Goal: Communication & Community: Participate in discussion

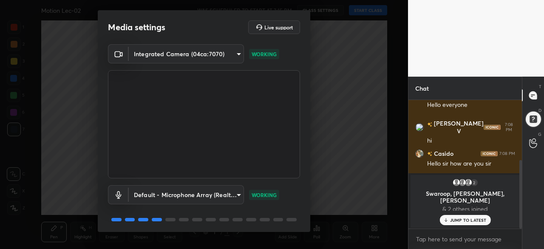
scroll to position [131, 0]
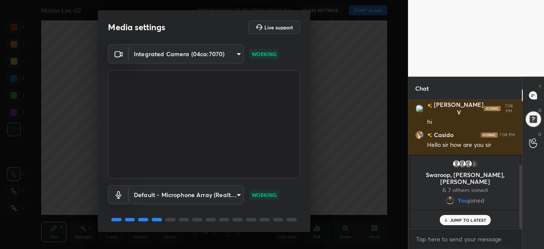
click at [435, 238] on body "1 2 3 4 5 6 7 C X Z C X Z E E Erase all H H Motion Lec-02 WAS SCHEDULED TO STAR…" at bounding box center [272, 124] width 544 height 249
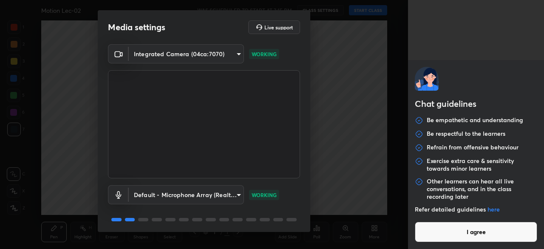
click at [435, 237] on button "I agree" at bounding box center [476, 231] width 122 height 20
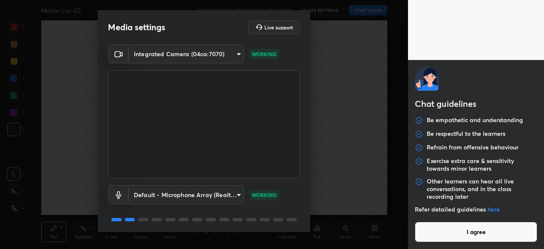
type textarea "x"
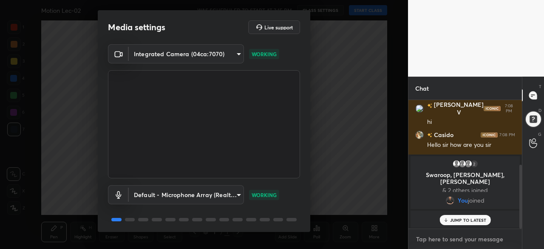
type textarea "h"
type textarea "x"
type textarea "he"
type textarea "x"
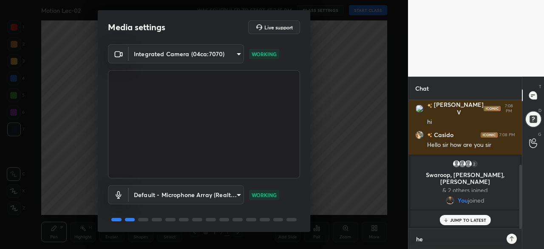
scroll to position [55, 111]
type textarea "hel"
type textarea "x"
type textarea "hell"
type textarea "x"
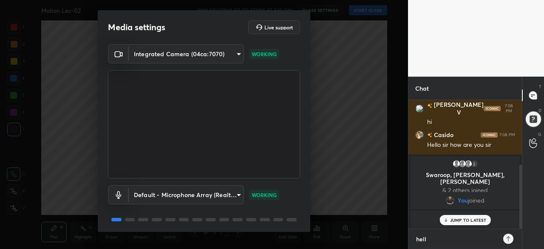
type textarea "hello"
type textarea "x"
type textarea "hello"
type textarea "x"
type textarea "hello g"
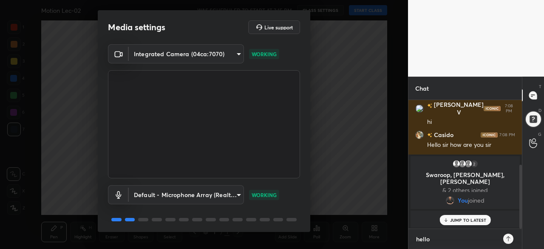
type textarea "x"
type textarea "hello [PERSON_NAME]"
type textarea "x"
type textarea "hello [PERSON_NAME]"
type textarea "x"
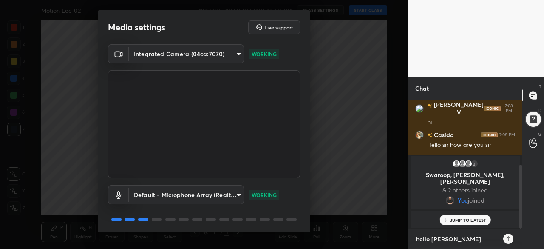
type textarea "hello guys"
type textarea "x"
type textarea "hello guys"
type textarea "x"
type textarea "hello guys j"
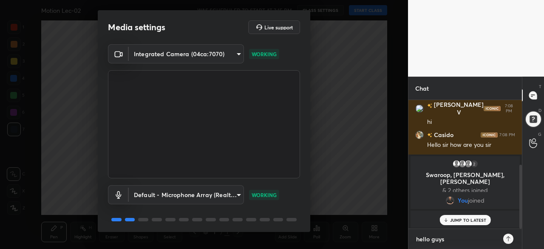
type textarea "x"
type textarea "hello guys [PERSON_NAME]"
type textarea "x"
type textarea "hello guys [PERSON_NAME]"
type textarea "x"
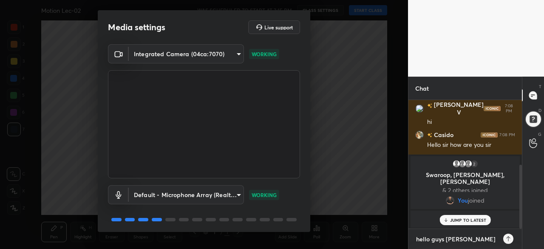
type textarea "hello guys join"
type textarea "x"
type textarea "hello guys joini"
type textarea "x"
type textarea "hello guys joinin"
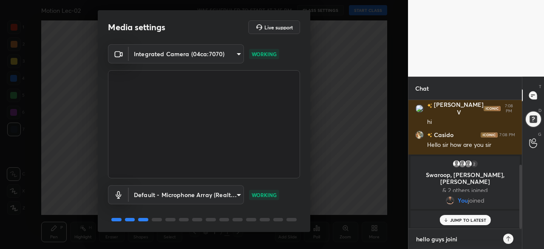
type textarea "x"
type textarea "hello guys joining"
type textarea "x"
type textarea "hello guys joining"
type textarea "x"
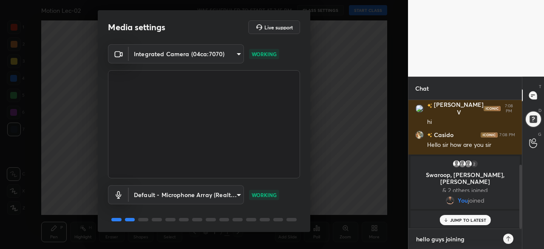
type textarea "hello guys joining i"
type textarea "x"
type textarea "hello guys joining in"
type textarea "x"
type textarea "hello guys joining in1"
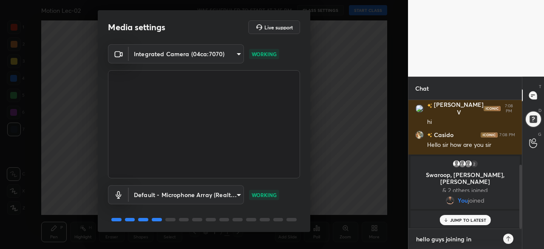
type textarea "x"
type textarea "hello guys joining in1"
type textarea "x"
type textarea "hello guys joining in1"
type textarea "x"
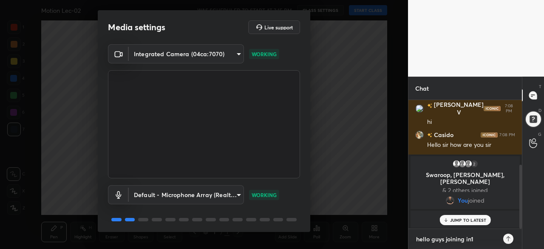
type textarea "hello guys joining in"
type textarea "x"
type textarea "hello guys joining in"
type textarea "x"
type textarea "hello guys joining in 1"
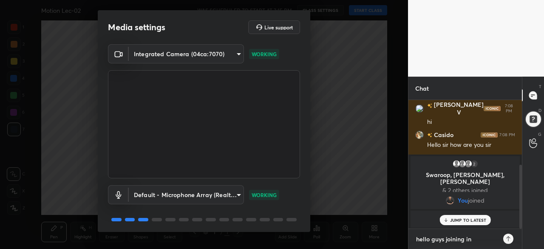
type textarea "x"
type textarea "hello guys joining in 1"
type textarea "x"
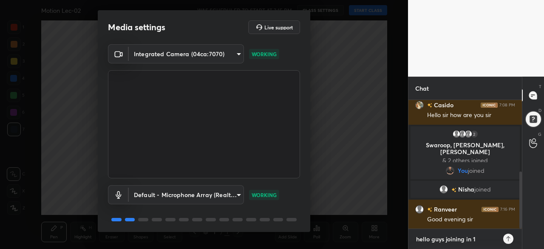
type textarea "hello guys joining in 1 m"
type textarea "x"
type textarea "hello guys joining in 1 mi"
type textarea "x"
type textarea "hello guys joining in 1 min"
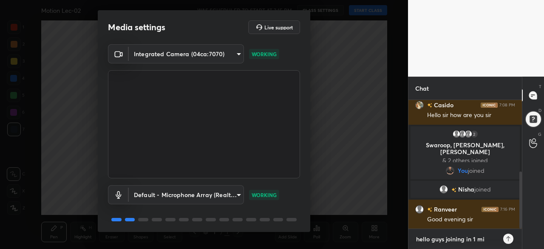
type textarea "x"
type textarea "hello guys joining in 1 minu"
type textarea "x"
type textarea "hello guys joining in 1 minut"
type textarea "x"
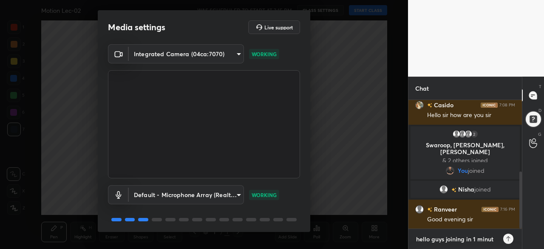
type textarea "hello guys joining in 1 minute"
type textarea "x"
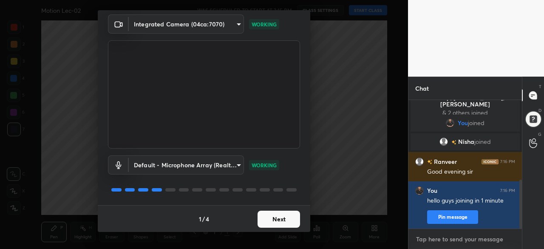
scroll to position [30, 0]
click at [269, 218] on button "Next" at bounding box center [278, 218] width 42 height 17
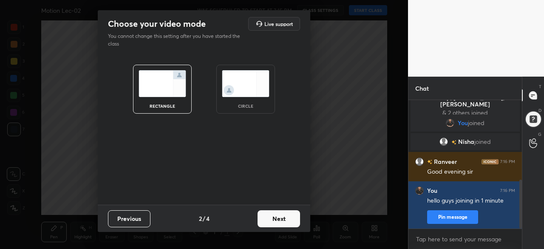
scroll to position [229, 0]
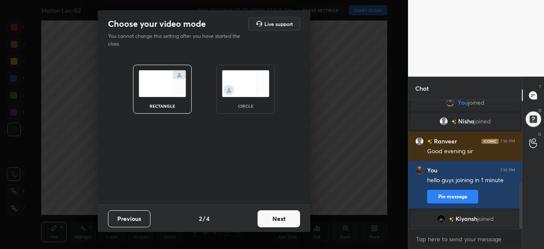
click at [269, 218] on button "Next" at bounding box center [278, 218] width 42 height 17
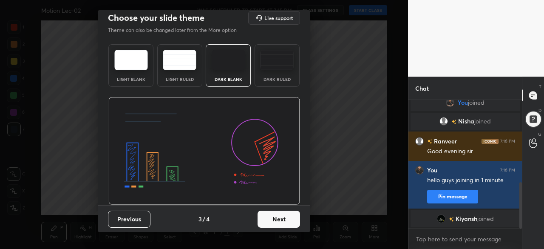
scroll to position [295, 0]
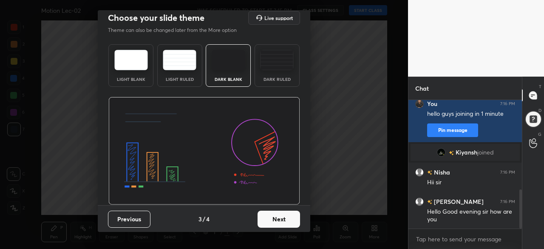
click at [277, 215] on button "Next" at bounding box center [278, 218] width 42 height 17
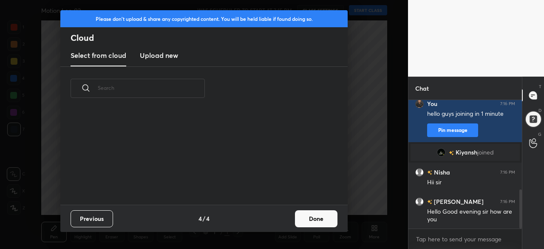
scroll to position [0, 0]
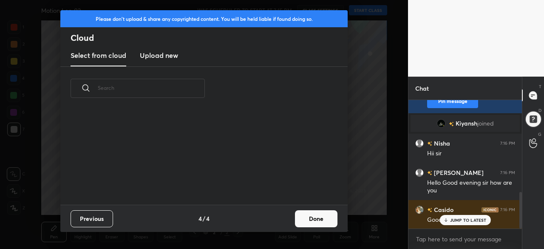
click at [302, 225] on button "Done" at bounding box center [316, 218] width 42 height 17
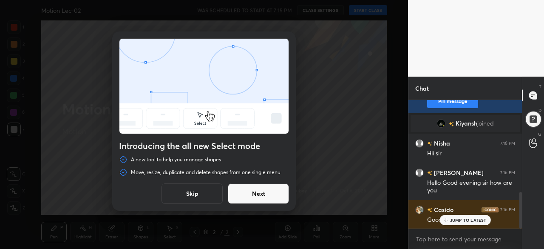
click at [263, 195] on button "Next" at bounding box center [258, 193] width 61 height 20
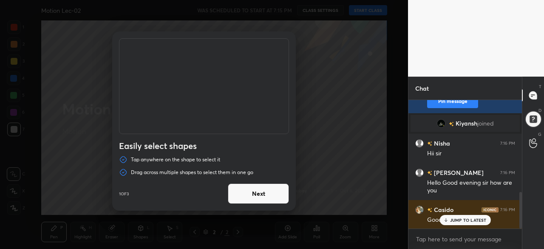
click at [263, 195] on button "Next" at bounding box center [258, 193] width 61 height 20
click at [263, 195] on button "Done" at bounding box center [258, 193] width 61 height 20
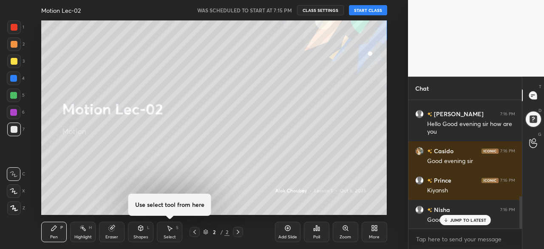
click at [365, 10] on button "START CLASS" at bounding box center [368, 10] width 38 height 10
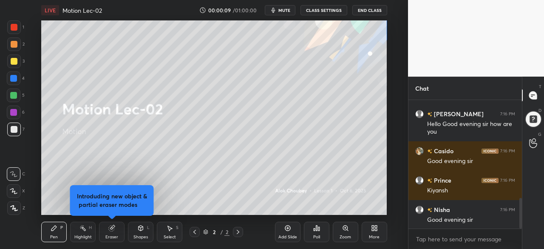
scroll to position [412, 0]
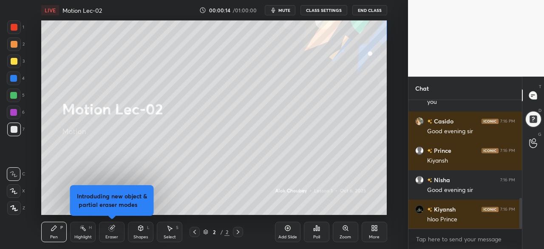
click at [108, 235] on div "Eraser" at bounding box center [111, 236] width 13 height 4
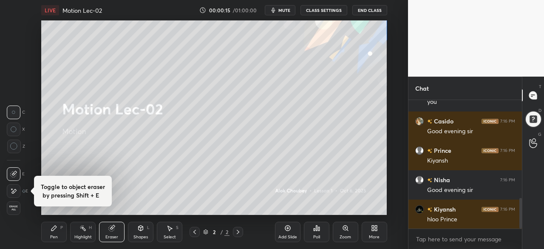
click at [11, 144] on circle at bounding box center [13, 146] width 7 height 7
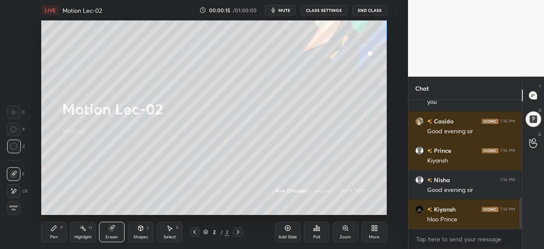
click at [50, 232] on div "Pen P" at bounding box center [53, 231] width 25 height 20
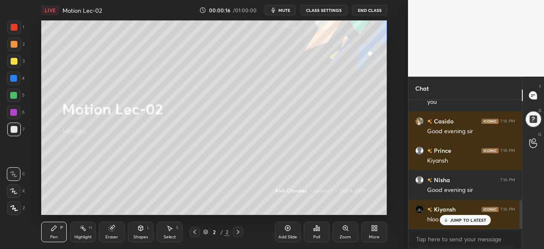
scroll to position [449, 0]
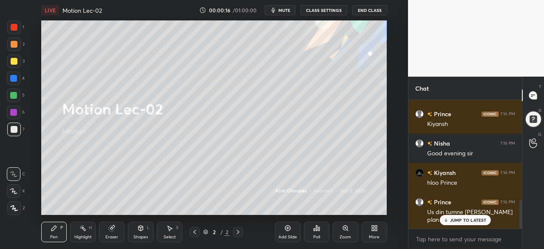
click at [11, 190] on icon at bounding box center [14, 191] width 8 height 6
click at [14, 59] on div at bounding box center [14, 61] width 7 height 7
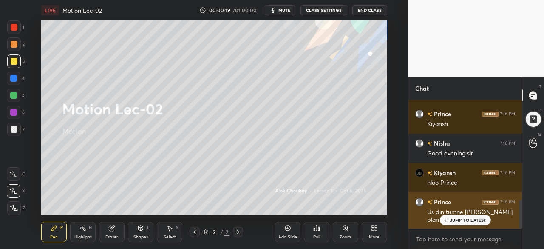
click at [463, 223] on div "JUMP TO LATEST" at bounding box center [464, 220] width 51 height 10
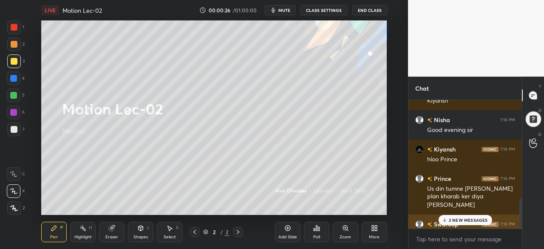
scroll to position [487, 0]
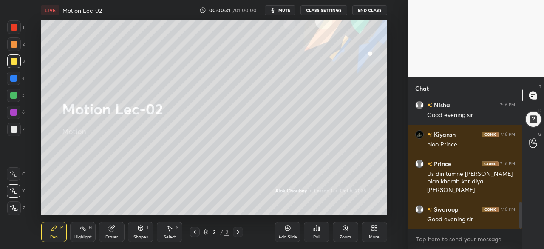
click at [16, 114] on div at bounding box center [13, 112] width 7 height 7
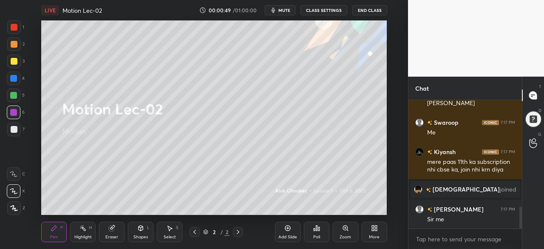
scroll to position [661, 0]
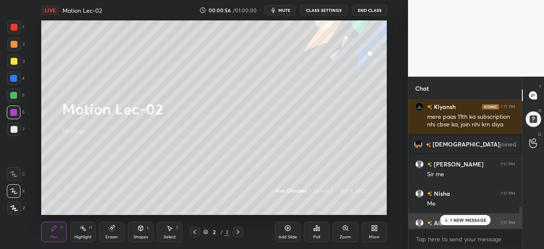
click at [457, 220] on p "1 NEW MESSAGE" at bounding box center [468, 219] width 36 height 5
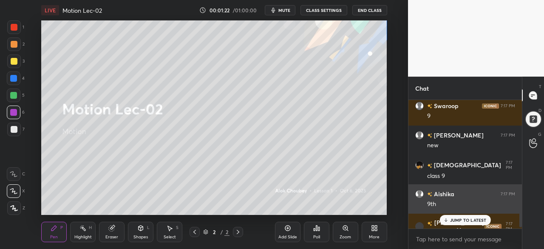
scroll to position [911, 0]
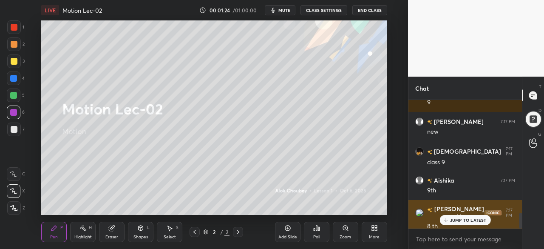
click at [456, 220] on p "JUMP TO LATEST" at bounding box center [468, 219] width 37 height 5
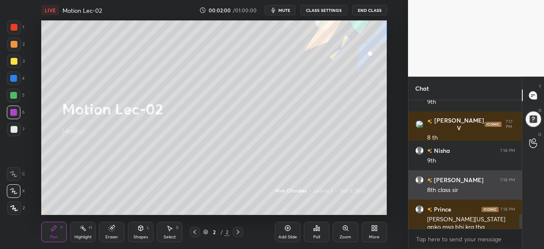
scroll to position [1008, 0]
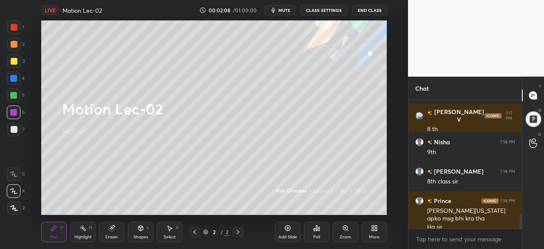
click at [15, 61] on div at bounding box center [14, 61] width 7 height 7
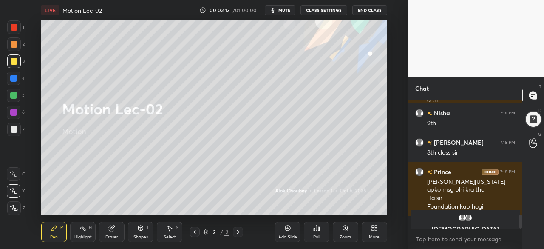
scroll to position [1047, 0]
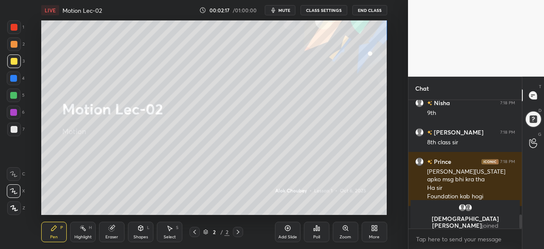
click at [11, 94] on div at bounding box center [13, 95] width 7 height 7
click at [14, 77] on div at bounding box center [13, 78] width 7 height 7
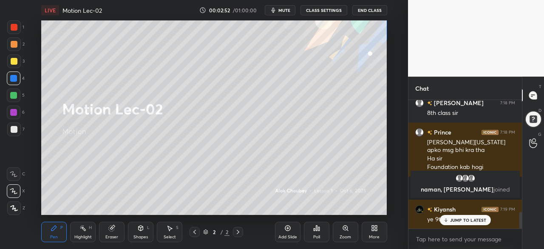
scroll to position [877, 0]
click at [15, 111] on div at bounding box center [13, 112] width 7 height 7
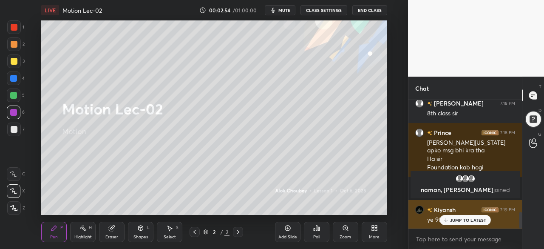
click at [470, 221] on p "JUMP TO LATEST" at bounding box center [468, 219] width 37 height 5
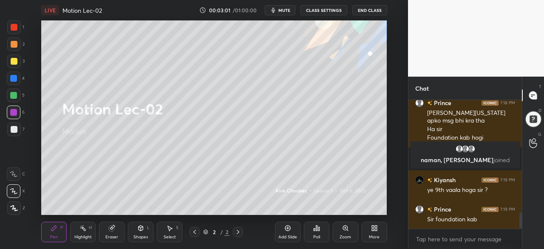
scroll to position [935, 0]
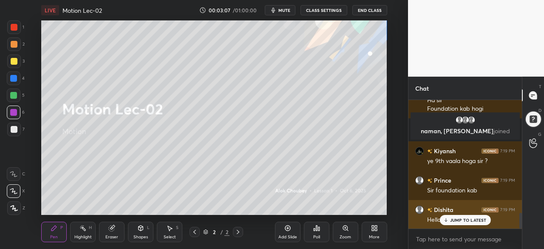
click at [449, 220] on div "JUMP TO LATEST" at bounding box center [464, 220] width 51 height 10
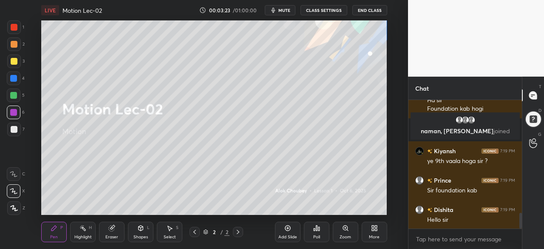
click at [14, 95] on div at bounding box center [13, 95] width 7 height 7
click at [15, 57] on div at bounding box center [14, 61] width 14 height 14
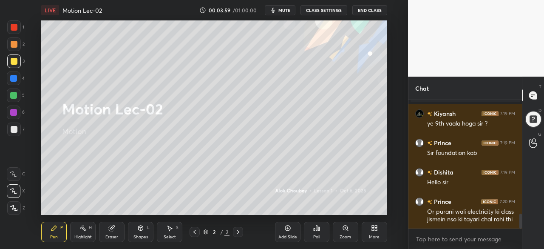
click at [288, 227] on icon at bounding box center [287, 227] width 7 height 7
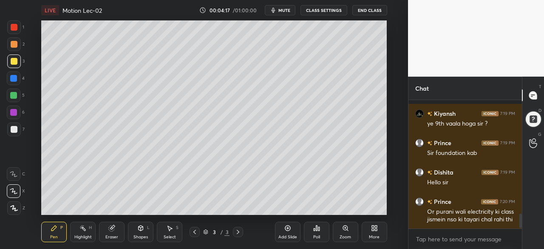
scroll to position [1009, 0]
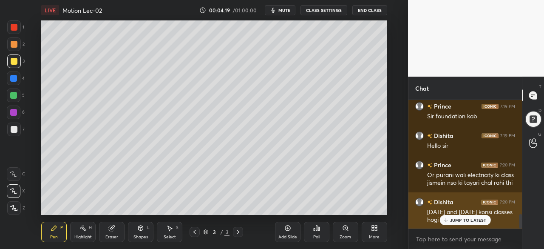
click at [453, 221] on p "JUMP TO LATEST" at bounding box center [468, 219] width 37 height 5
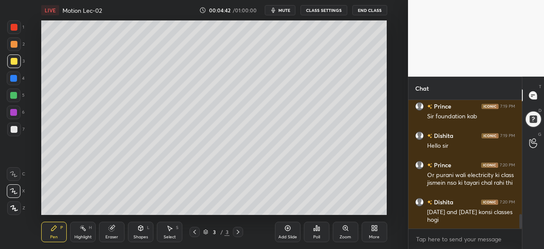
click at [14, 100] on div at bounding box center [14, 95] width 14 height 14
click at [13, 60] on div at bounding box center [14, 61] width 7 height 7
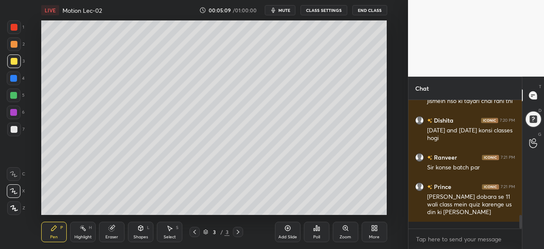
scroll to position [1128, 0]
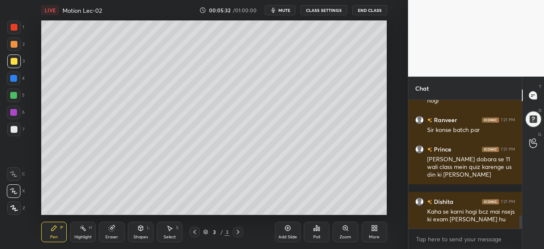
click at [12, 95] on div at bounding box center [13, 95] width 7 height 7
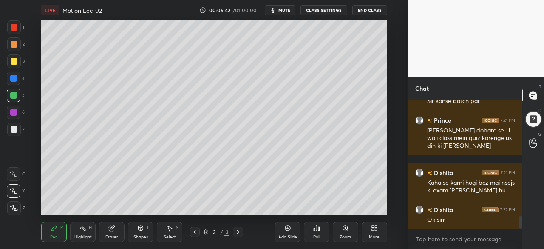
click at [239, 229] on icon at bounding box center [237, 231] width 7 height 7
click at [280, 228] on div "Add Slide" at bounding box center [287, 231] width 25 height 20
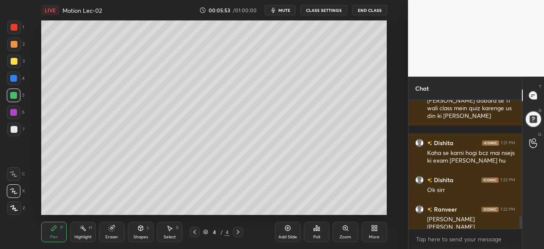
click at [17, 77] on div at bounding box center [13, 78] width 7 height 7
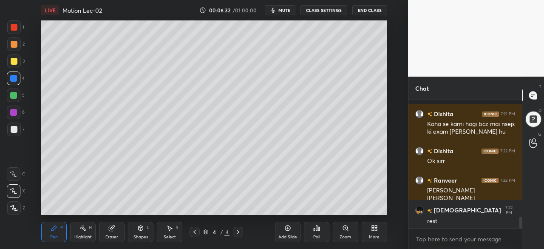
scroll to position [1253, 0]
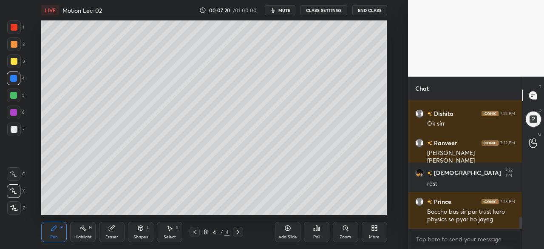
click at [14, 59] on div at bounding box center [14, 61] width 7 height 7
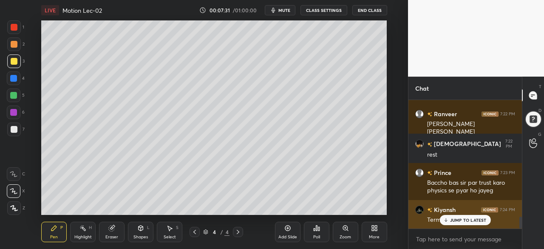
click at [454, 222] on p "JUMP TO LATEST" at bounding box center [468, 219] width 37 height 5
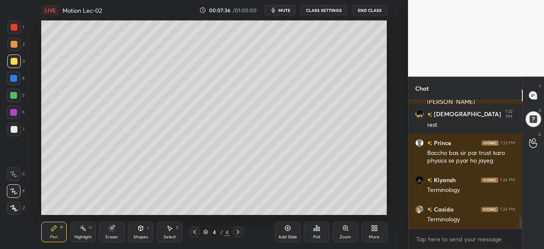
scroll to position [1341, 0]
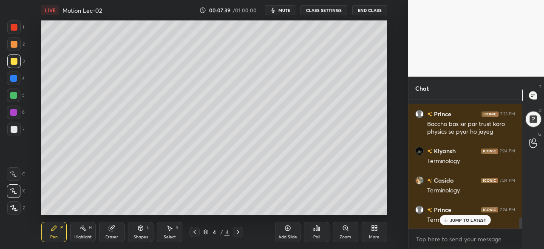
click at [14, 94] on div at bounding box center [13, 95] width 7 height 7
click at [12, 130] on div at bounding box center [14, 129] width 7 height 7
click at [13, 97] on div at bounding box center [13, 95] width 7 height 7
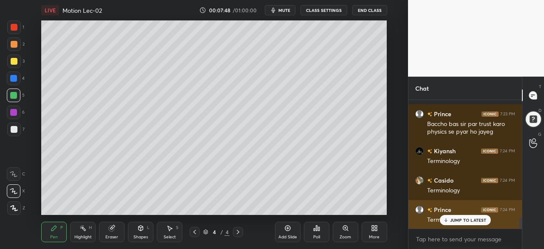
click at [455, 219] on p "JUMP TO LATEST" at bounding box center [468, 219] width 37 height 5
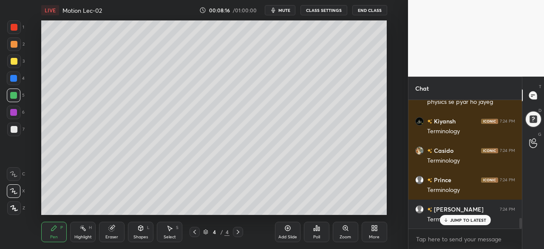
scroll to position [1399, 0]
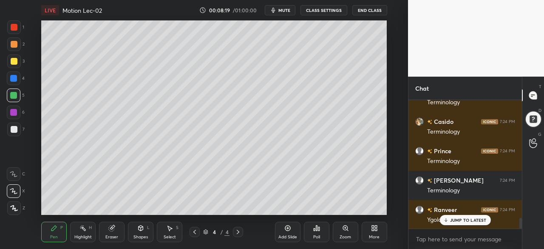
click at [14, 111] on div at bounding box center [13, 112] width 7 height 7
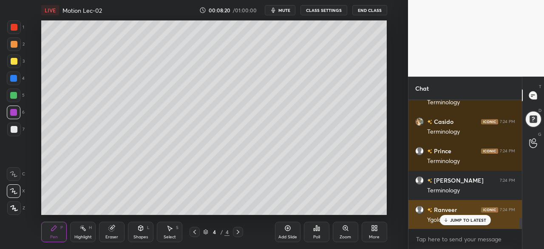
click at [466, 218] on p "JUMP TO LATEST" at bounding box center [468, 219] width 37 height 5
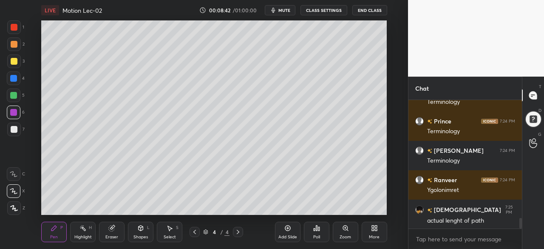
scroll to position [1458, 0]
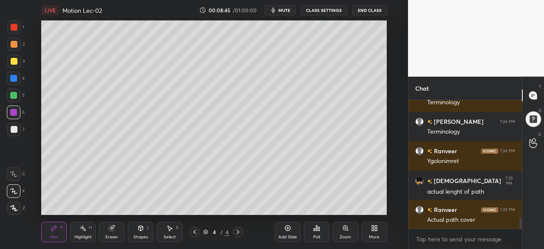
click at [17, 126] on div at bounding box center [14, 129] width 14 height 14
click at [11, 78] on div at bounding box center [13, 78] width 7 height 7
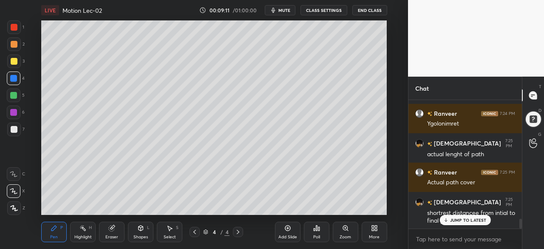
scroll to position [1532, 0]
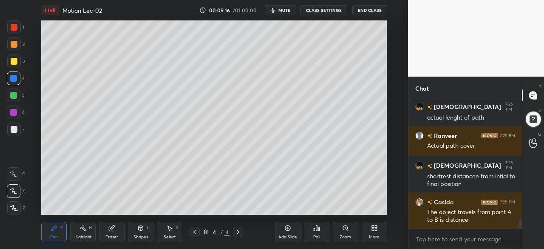
click at [110, 232] on div "Eraser" at bounding box center [111, 231] width 25 height 20
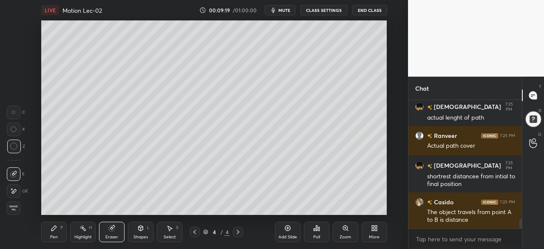
click at [51, 232] on div "Pen P" at bounding box center [53, 231] width 25 height 20
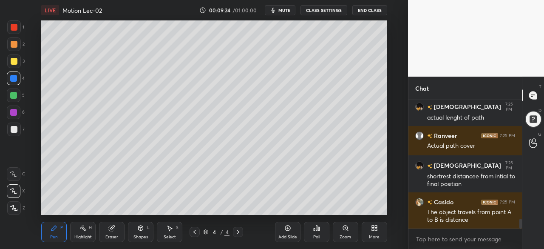
scroll to position [1562, 0]
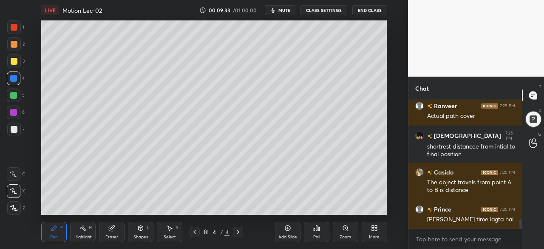
click at [13, 64] on div at bounding box center [14, 61] width 7 height 7
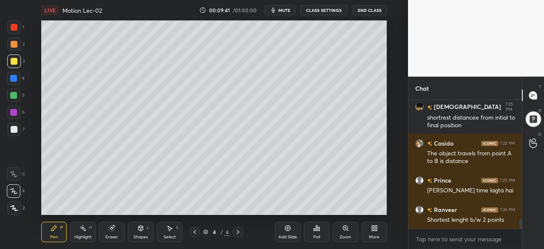
click at [14, 80] on div at bounding box center [13, 78] width 7 height 7
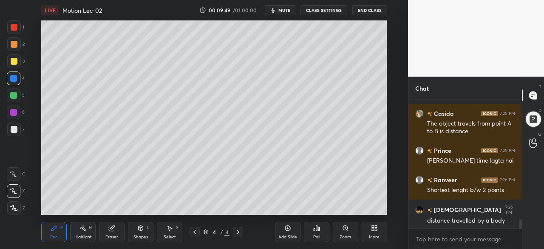
click at [12, 59] on div at bounding box center [14, 61] width 7 height 7
click at [14, 95] on div at bounding box center [13, 95] width 7 height 7
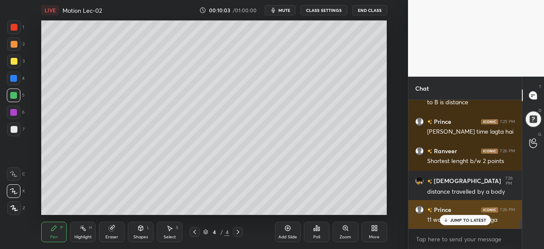
click at [458, 217] on p "JUMP TO LATEST" at bounding box center [468, 219] width 37 height 5
click at [452, 220] on p "JUMP TO LATEST" at bounding box center [468, 219] width 37 height 5
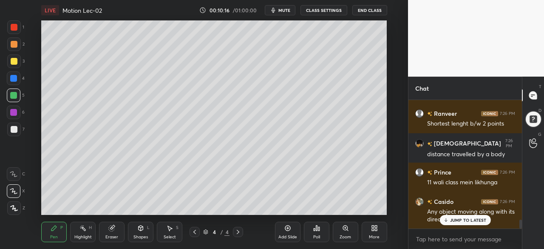
scroll to position [1723, 0]
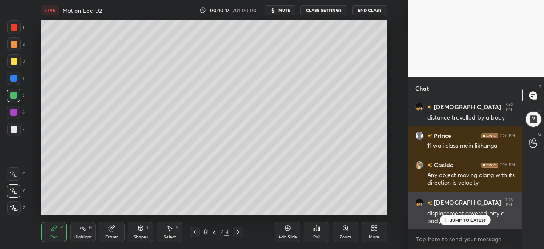
click at [461, 222] on p "JUMP TO LATEST" at bounding box center [468, 219] width 37 height 5
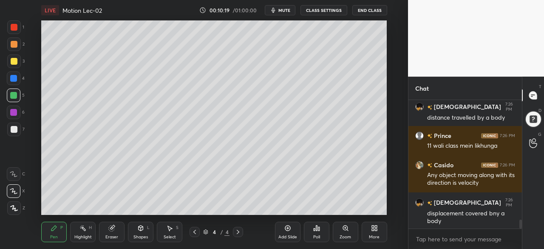
click at [115, 232] on div "Eraser" at bounding box center [111, 231] width 25 height 20
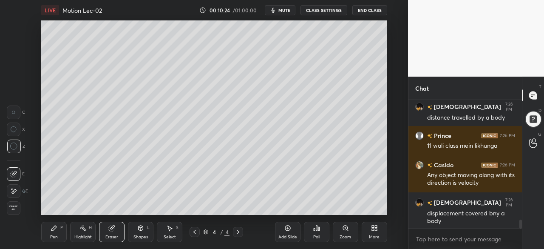
click at [45, 234] on div "Pen P" at bounding box center [53, 231] width 25 height 20
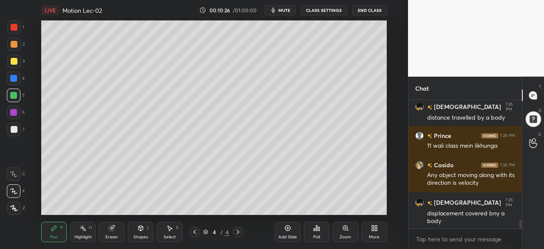
click at [10, 129] on div at bounding box center [14, 129] width 14 height 14
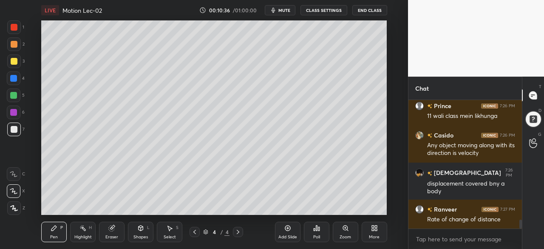
click at [14, 97] on div at bounding box center [13, 95] width 7 height 7
click at [13, 61] on div at bounding box center [14, 61] width 7 height 7
click at [288, 232] on div "Add Slide" at bounding box center [287, 231] width 25 height 20
click at [12, 81] on div at bounding box center [13, 78] width 7 height 7
click at [14, 94] on div at bounding box center [13, 95] width 7 height 7
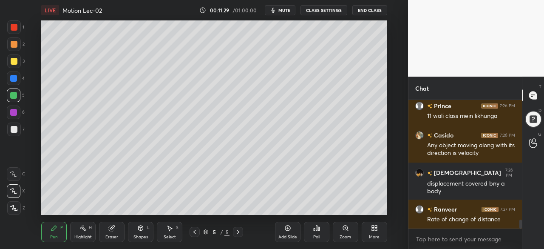
scroll to position [1782, 0]
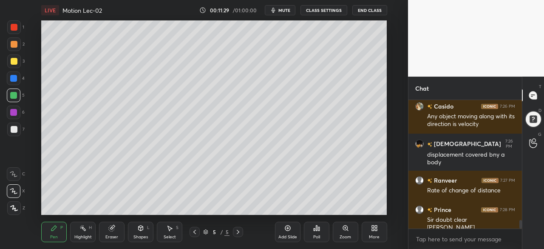
click at [11, 60] on div at bounding box center [14, 61] width 7 height 7
click at [17, 95] on div at bounding box center [13, 95] width 7 height 7
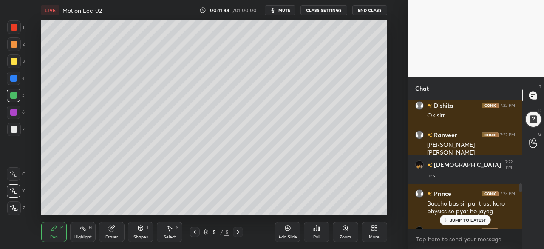
scroll to position [1259, 0]
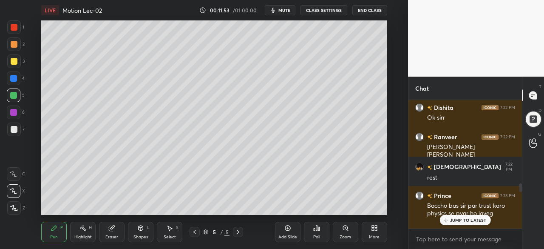
click at [458, 220] on p "JUMP TO LATEST" at bounding box center [468, 219] width 37 height 5
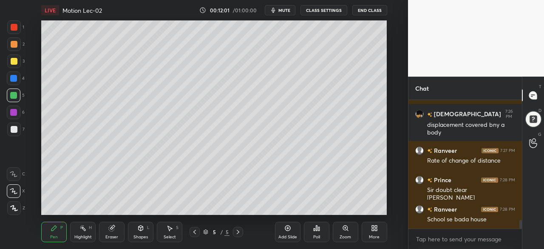
click at [16, 63] on div at bounding box center [14, 61] width 7 height 7
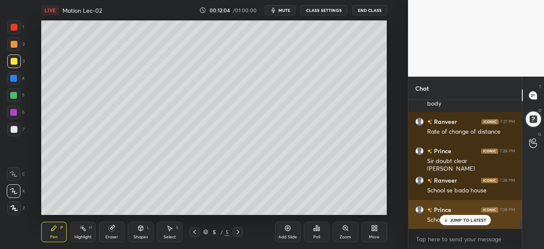
click at [460, 222] on p "JUMP TO LATEST" at bounding box center [468, 219] width 37 height 5
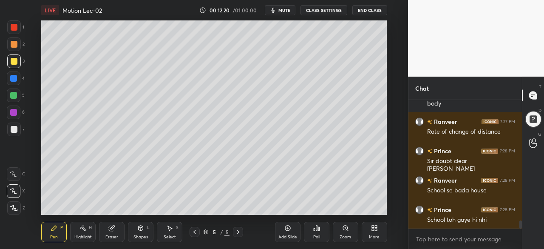
scroll to position [1870, 0]
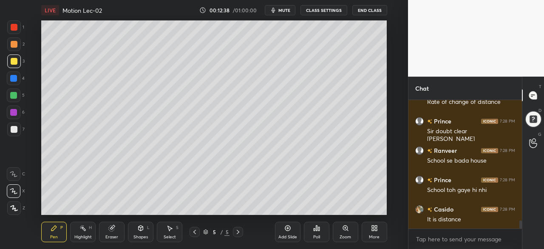
click at [105, 237] on div "Eraser" at bounding box center [111, 236] width 13 height 4
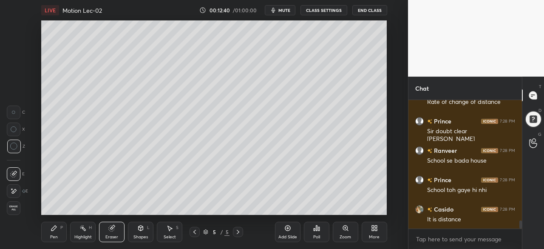
click at [142, 233] on div "Shapes L" at bounding box center [140, 231] width 25 height 20
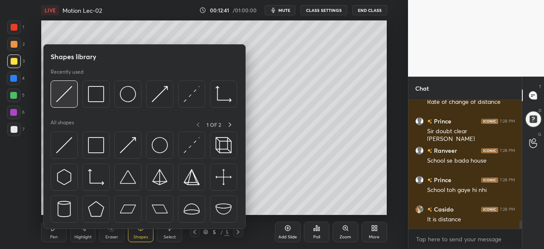
click at [56, 96] on img at bounding box center [64, 94] width 16 height 16
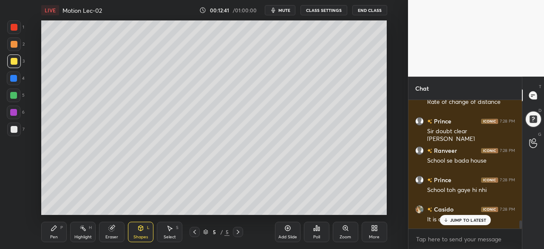
scroll to position [1899, 0]
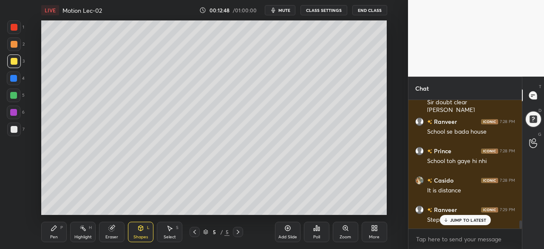
click at [54, 234] on div "Pen" at bounding box center [54, 236] width 8 height 4
click at [12, 112] on div at bounding box center [13, 112] width 7 height 7
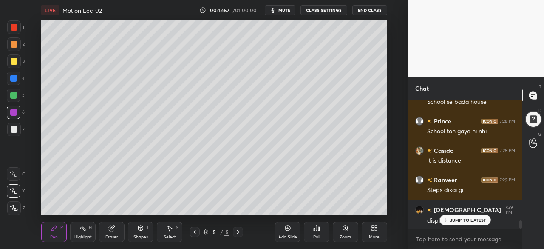
scroll to position [1957, 0]
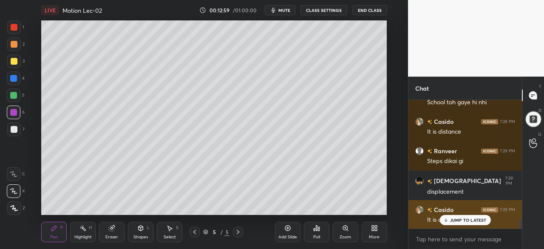
click at [457, 217] on p "JUMP TO LATEST" at bounding box center [468, 219] width 37 height 5
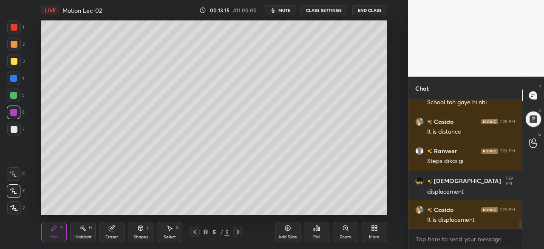
scroll to position [1987, 0]
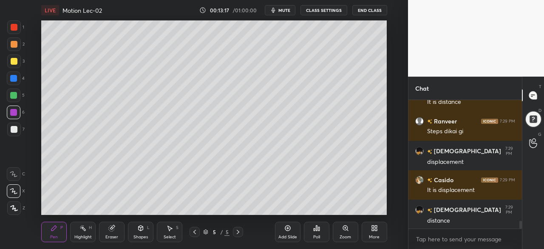
click at [13, 76] on div at bounding box center [13, 78] width 7 height 7
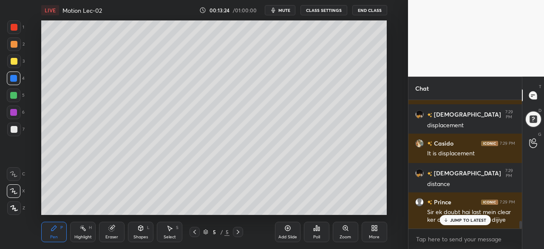
click at [13, 61] on div at bounding box center [14, 61] width 7 height 7
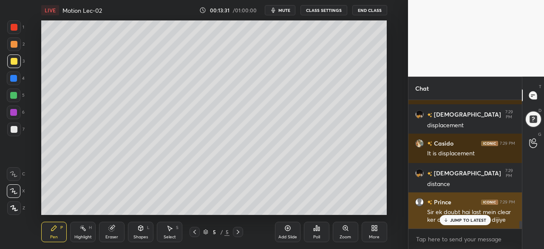
click at [469, 222] on p "JUMP TO LATEST" at bounding box center [468, 219] width 37 height 5
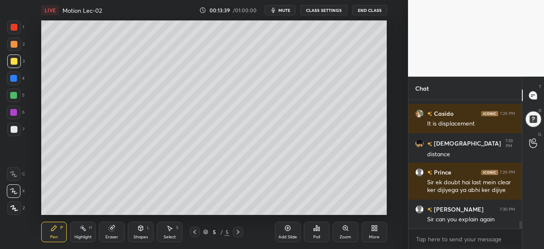
scroll to position [2082, 0]
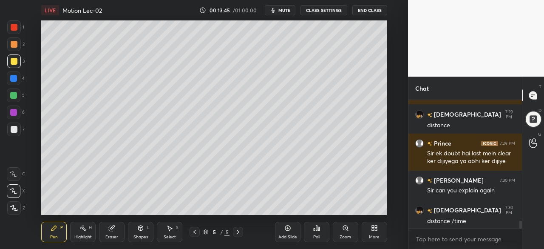
click at [13, 80] on div at bounding box center [13, 78] width 7 height 7
click at [18, 98] on div at bounding box center [14, 95] width 14 height 14
click at [109, 227] on icon at bounding box center [112, 228] width 6 height 6
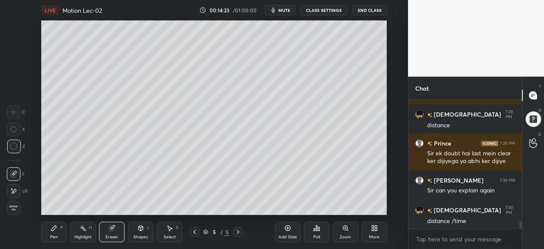
click at [55, 234] on div "Pen" at bounding box center [54, 236] width 8 height 4
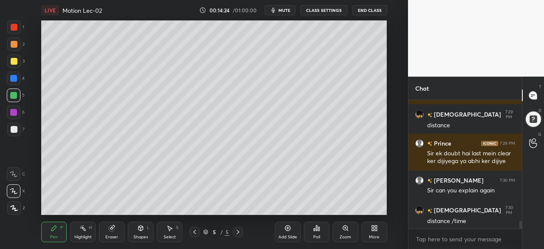
click at [17, 79] on div at bounding box center [13, 78] width 7 height 7
click at [12, 45] on div at bounding box center [14, 44] width 7 height 7
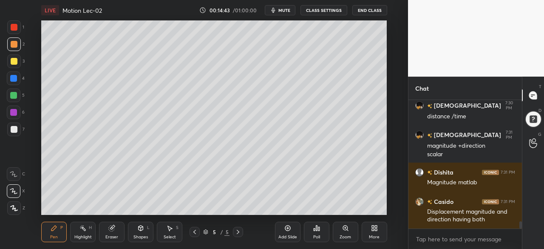
scroll to position [2216, 0]
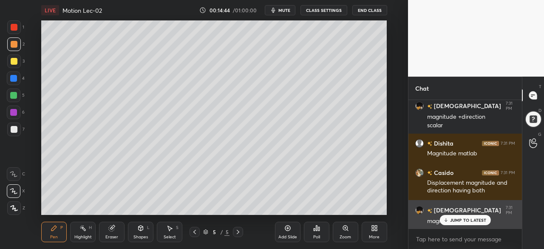
click at [464, 217] on div "JUMP TO LATEST" at bounding box center [464, 220] width 51 height 10
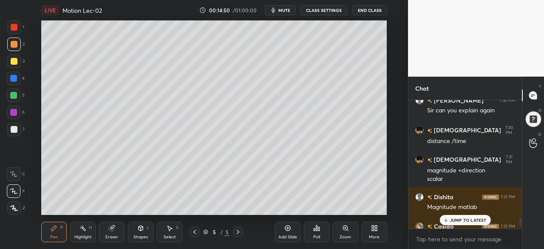
scroll to position [2162, 0]
click at [455, 220] on p "JUMP TO LATEST" at bounding box center [468, 219] width 37 height 5
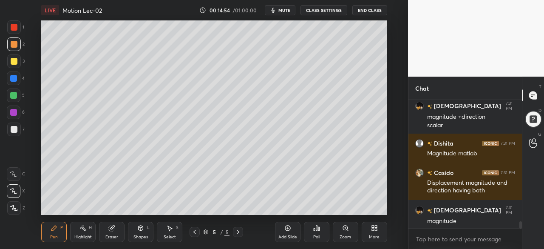
click at [289, 228] on icon at bounding box center [287, 227] width 7 height 7
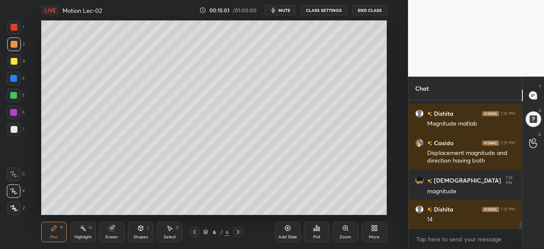
click at [15, 96] on div at bounding box center [13, 95] width 7 height 7
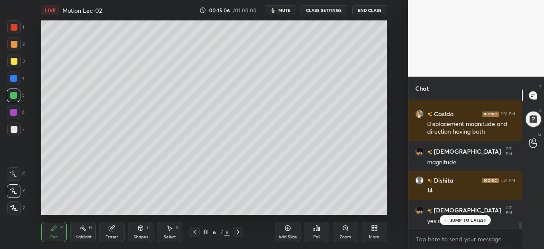
scroll to position [2304, 0]
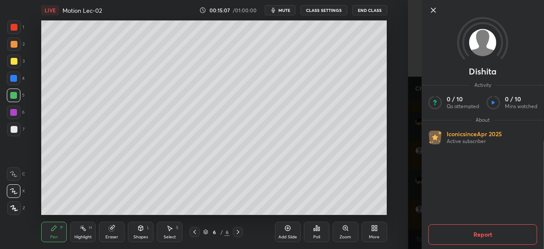
click at [437, 12] on icon at bounding box center [433, 10] width 10 height 10
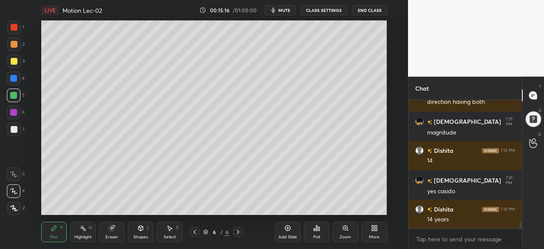
click at [12, 60] on div at bounding box center [14, 61] width 7 height 7
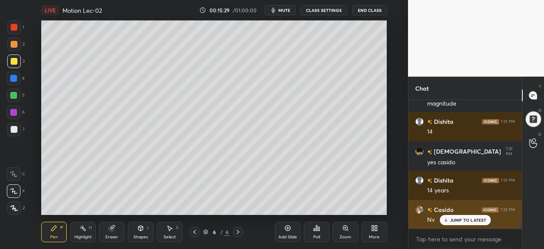
click at [456, 218] on p "JUMP TO LATEST" at bounding box center [468, 219] width 37 height 5
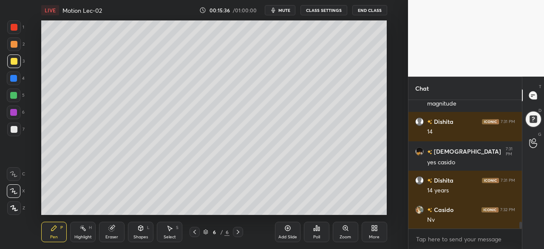
click at [11, 113] on div at bounding box center [13, 112] width 7 height 7
click at [14, 82] on div at bounding box center [14, 78] width 14 height 14
click at [16, 97] on div at bounding box center [13, 95] width 7 height 7
click at [13, 130] on div at bounding box center [14, 129] width 7 height 7
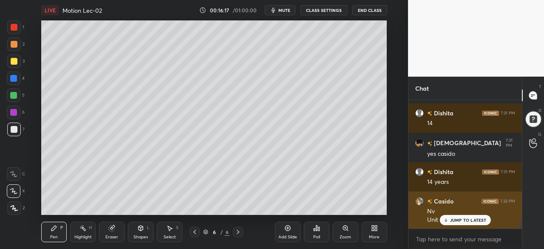
click at [456, 217] on p "JUMP TO LATEST" at bounding box center [468, 219] width 37 height 5
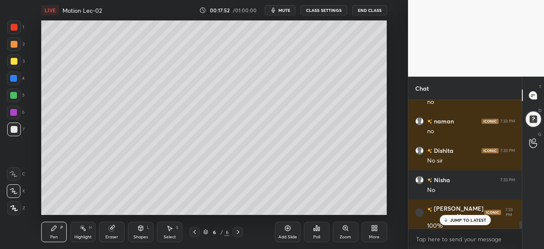
scroll to position [2196, 0]
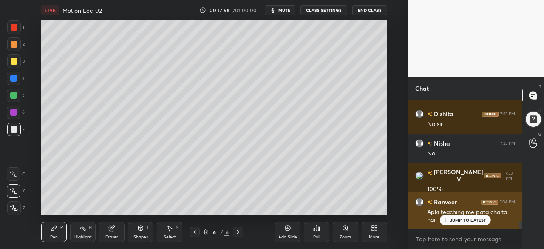
click at [450, 223] on div "JUMP TO LATEST" at bounding box center [464, 220] width 51 height 10
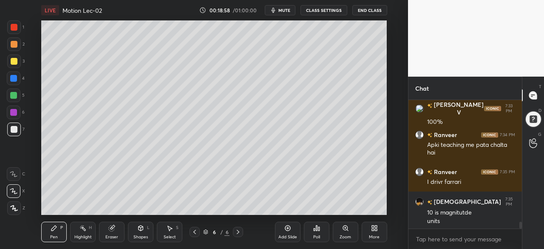
scroll to position [2293, 0]
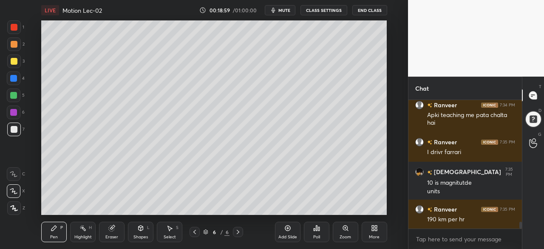
click at [104, 232] on div "Eraser" at bounding box center [111, 231] width 25 height 20
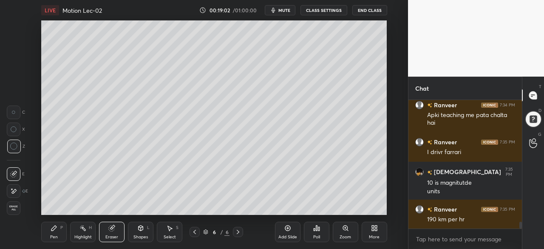
click at [48, 234] on div "Pen P" at bounding box center [53, 231] width 25 height 20
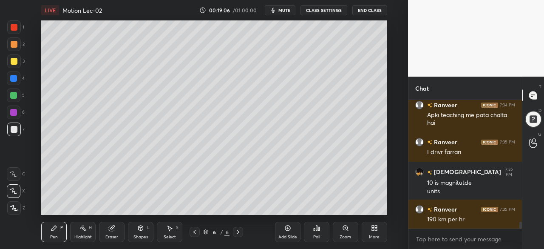
click at [14, 61] on div at bounding box center [14, 61] width 7 height 7
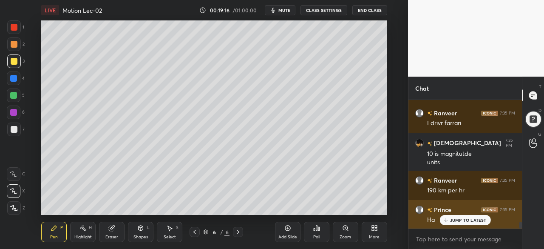
click at [467, 221] on p "JUMP TO LATEST" at bounding box center [468, 219] width 37 height 5
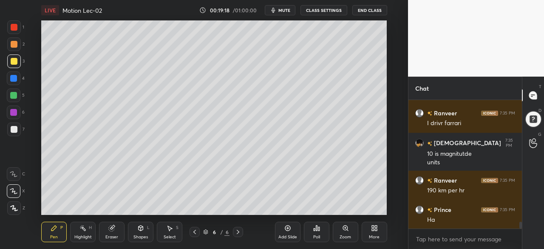
click at [14, 96] on div at bounding box center [13, 95] width 7 height 7
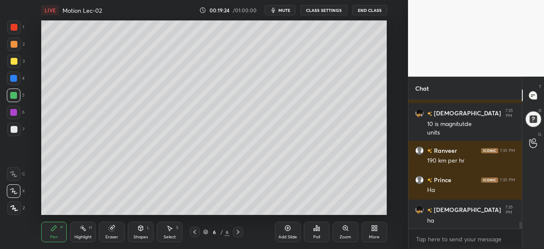
click at [15, 129] on div at bounding box center [14, 129] width 7 height 7
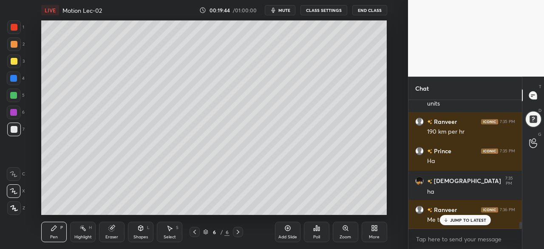
scroll to position [2410, 0]
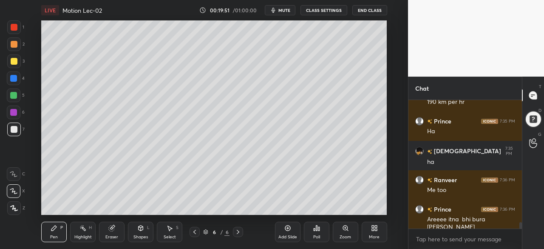
click at [12, 96] on div at bounding box center [13, 95] width 7 height 7
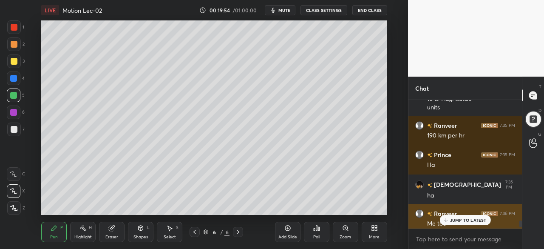
click at [452, 218] on p "JUMP TO LATEST" at bounding box center [468, 219] width 37 height 5
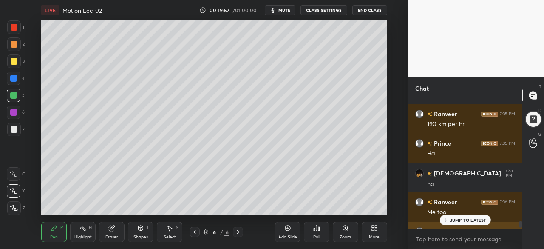
click at [449, 219] on div "JUMP TO LATEST" at bounding box center [464, 220] width 51 height 10
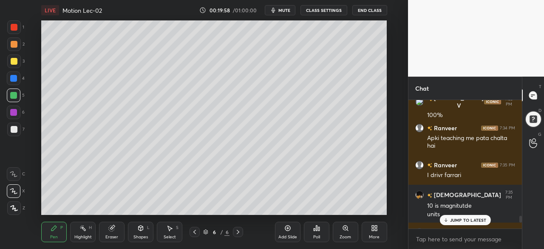
scroll to position [2267, 0]
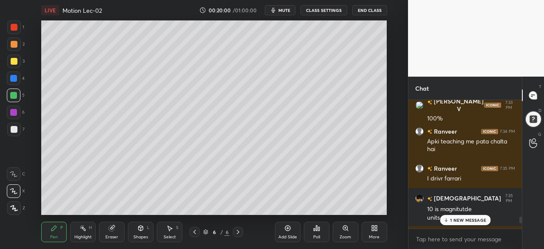
click at [454, 224] on div "1 NEW MESSAGE" at bounding box center [465, 220] width 51 height 10
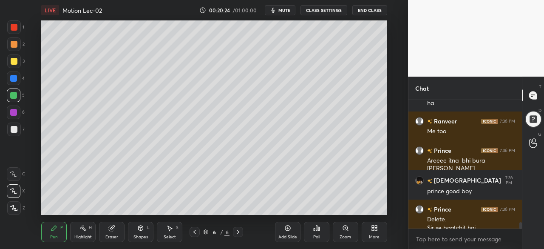
scroll to position [2477, 0]
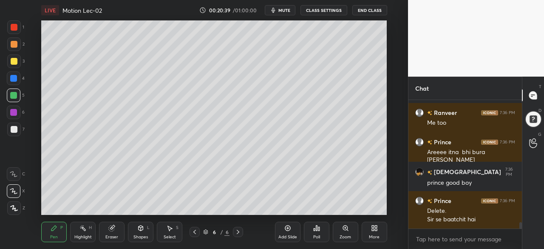
click at [12, 113] on div at bounding box center [13, 112] width 7 height 7
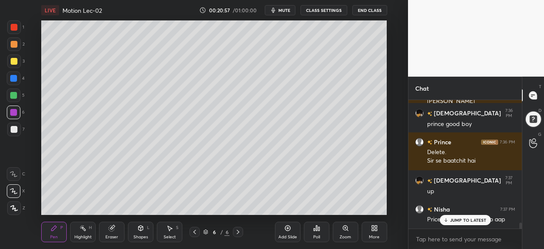
scroll to position [2565, 0]
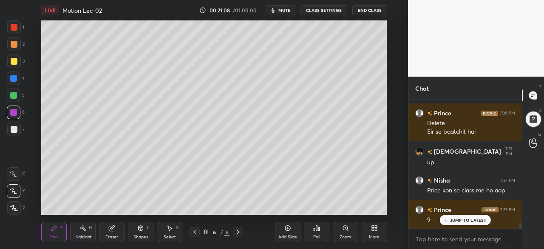
click at [13, 130] on div at bounding box center [14, 129] width 7 height 7
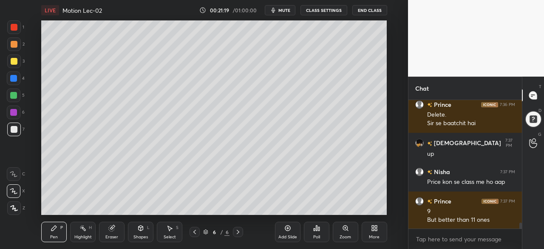
click at [14, 94] on div at bounding box center [13, 95] width 7 height 7
click at [13, 63] on div at bounding box center [14, 61] width 7 height 7
click at [11, 93] on div at bounding box center [13, 95] width 7 height 7
click at [18, 80] on div at bounding box center [14, 78] width 14 height 14
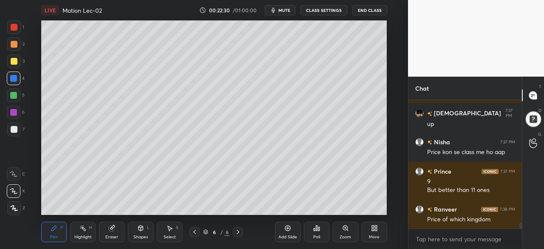
click at [18, 127] on div at bounding box center [14, 129] width 14 height 14
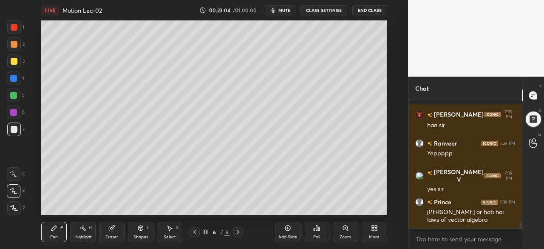
scroll to position [2719, 0]
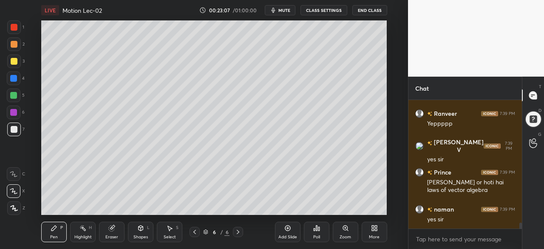
click at [191, 232] on div at bounding box center [194, 231] width 10 height 10
click at [193, 230] on icon at bounding box center [194, 231] width 7 height 7
click at [235, 232] on icon at bounding box center [237, 231] width 7 height 7
click at [236, 231] on icon at bounding box center [237, 231] width 7 height 7
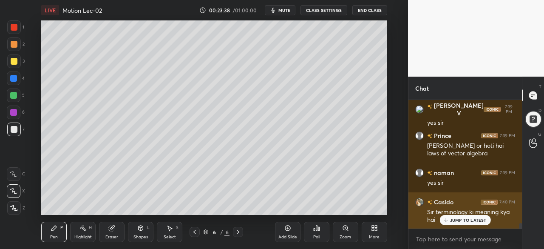
click at [462, 220] on p "JUMP TO LATEST" at bounding box center [468, 219] width 37 height 5
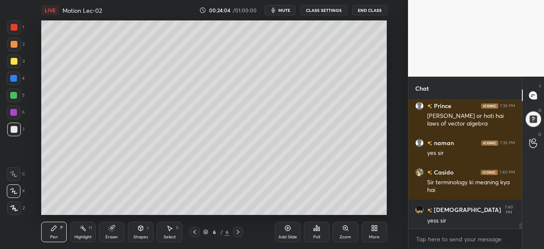
scroll to position [2815, 0]
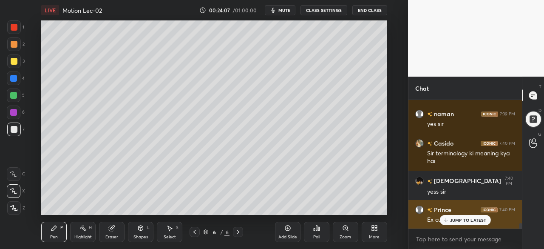
click at [455, 222] on p "JUMP TO LATEST" at bounding box center [468, 219] width 37 height 5
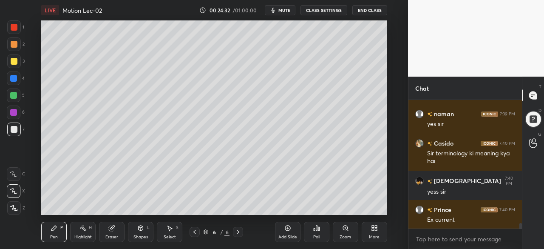
click at [285, 231] on icon at bounding box center [287, 227] width 7 height 7
click at [6, 45] on div "1 2 3 4 5 6 7 C X Z C X Z E E Erase all H H" at bounding box center [13, 117] width 27 height 194
click at [11, 43] on div at bounding box center [14, 44] width 7 height 7
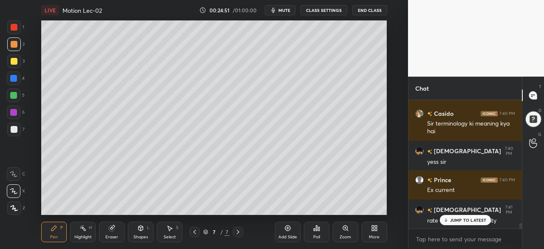
scroll to position [2873, 0]
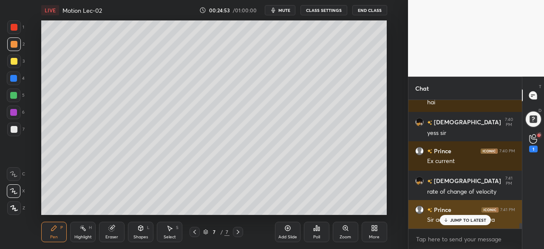
click at [456, 214] on div "Sir aaj basic class hai kya" at bounding box center [471, 219] width 88 height 10
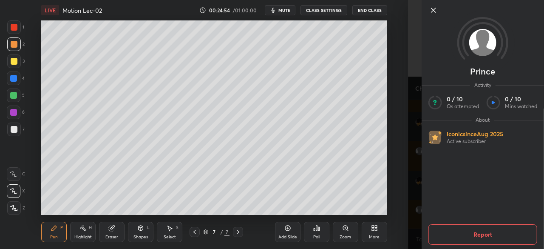
click at [432, 12] on icon at bounding box center [433, 10] width 10 height 10
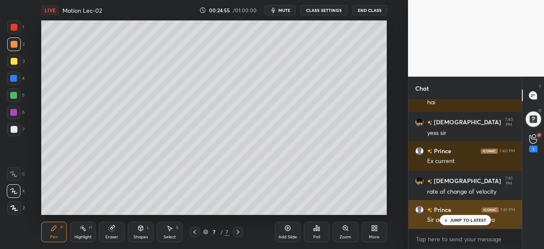
click at [463, 218] on p "JUMP TO LATEST" at bounding box center [468, 219] width 37 height 5
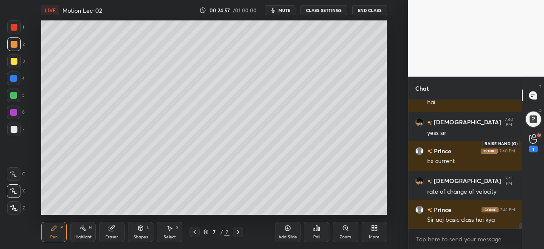
click at [532, 140] on icon at bounding box center [533, 139] width 8 height 10
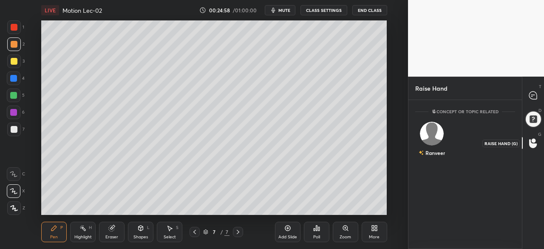
scroll to position [3, 3]
click at [430, 136] on img "grid" at bounding box center [432, 133] width 24 height 24
click at [435, 158] on button "INVITE" at bounding box center [431, 158] width 25 height 11
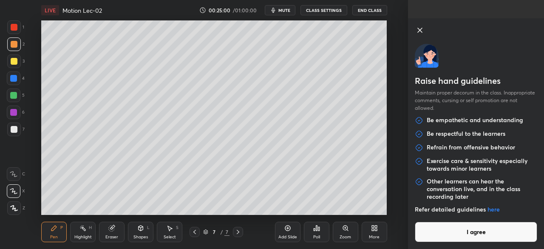
click at [466, 235] on button "I agree" at bounding box center [476, 231] width 122 height 20
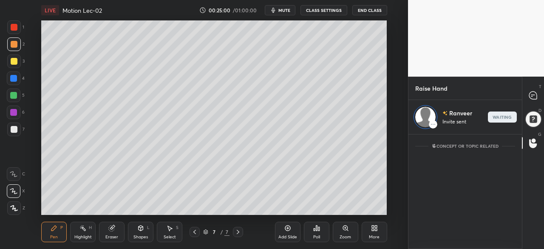
scroll to position [112, 111]
click at [535, 96] on icon at bounding box center [533, 95] width 8 height 8
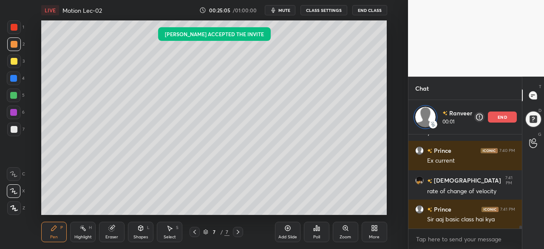
scroll to position [3072, 0]
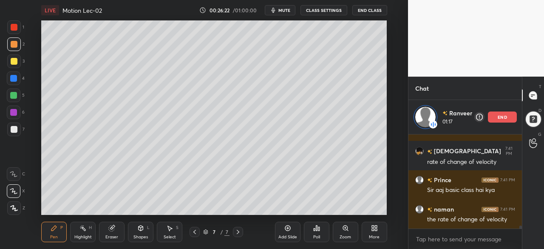
click at [194, 232] on icon at bounding box center [194, 231] width 7 height 7
click at [289, 231] on icon at bounding box center [287, 227] width 7 height 7
click at [13, 124] on div at bounding box center [14, 129] width 14 height 14
click at [13, 92] on div at bounding box center [13, 95] width 7 height 7
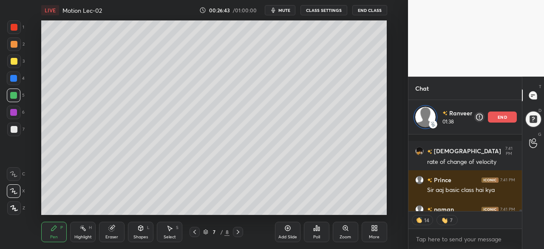
scroll to position [3133, 0]
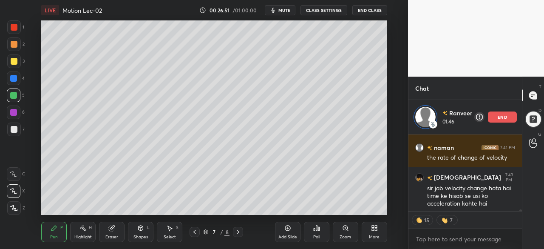
click at [15, 78] on div at bounding box center [13, 78] width 7 height 7
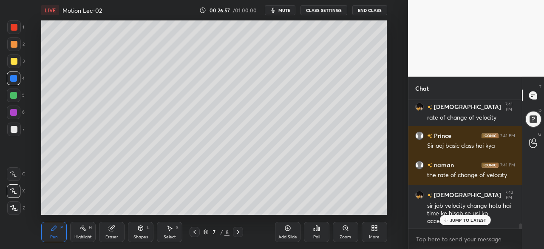
scroll to position [3081, 0]
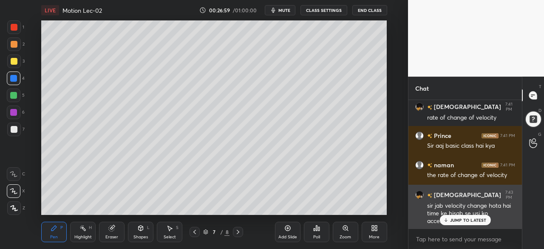
click at [466, 219] on p "JUMP TO LATEST" at bounding box center [468, 219] width 37 height 5
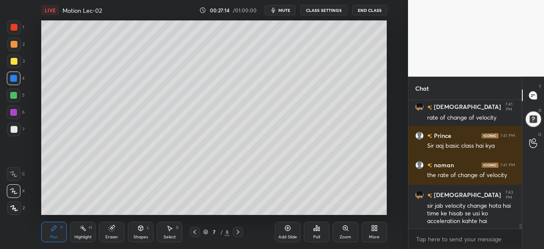
click at [18, 95] on div at bounding box center [14, 95] width 14 height 14
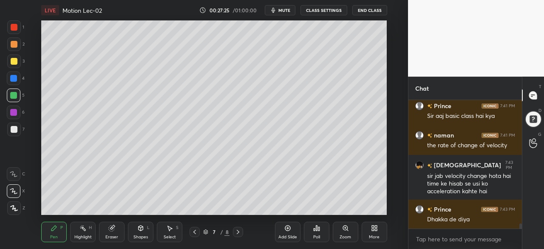
click at [15, 61] on div at bounding box center [14, 61] width 7 height 7
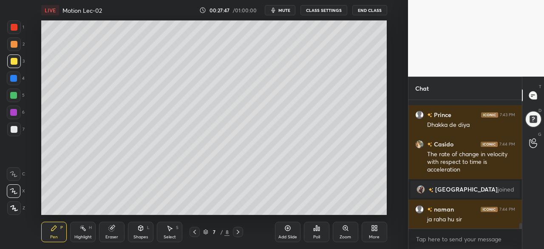
scroll to position [2854, 0]
click at [12, 93] on div at bounding box center [13, 95] width 7 height 7
click at [19, 113] on div at bounding box center [14, 112] width 14 height 14
click at [17, 124] on div at bounding box center [14, 129] width 14 height 14
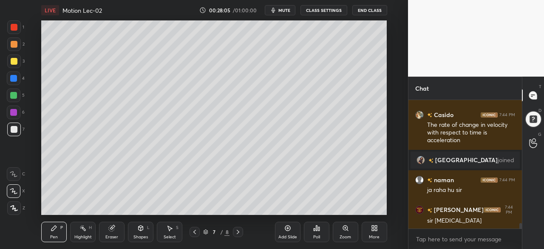
scroll to position [2912, 0]
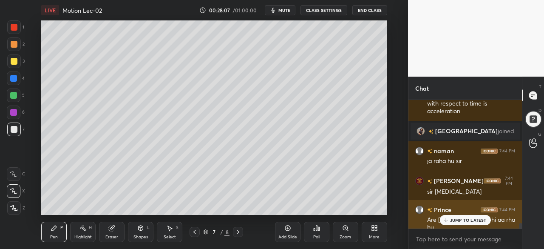
click at [480, 221] on p "JUMP TO LATEST" at bounding box center [468, 219] width 37 height 5
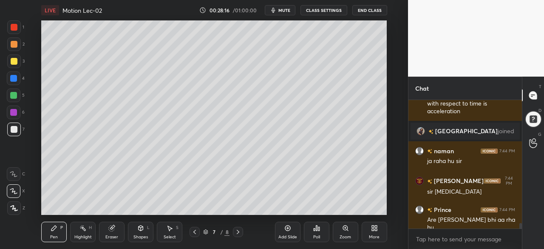
click at [109, 227] on icon at bounding box center [111, 227] width 7 height 7
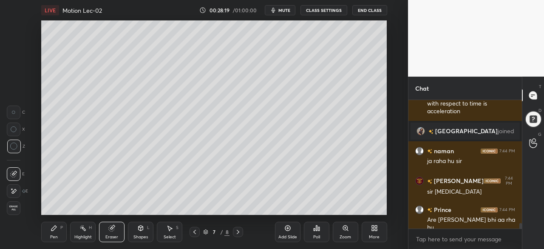
click at [54, 234] on div "Pen" at bounding box center [54, 236] width 8 height 4
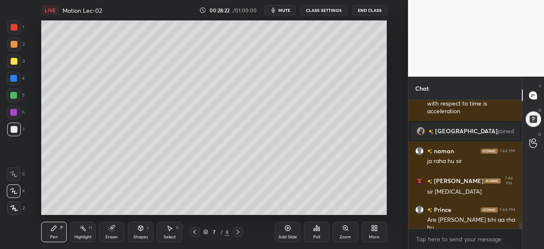
click at [16, 62] on div at bounding box center [14, 61] width 7 height 7
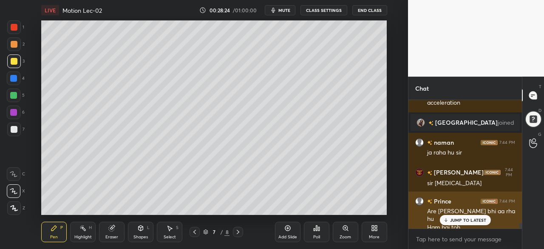
click at [460, 223] on div "JUMP TO LATEST" at bounding box center [464, 220] width 51 height 10
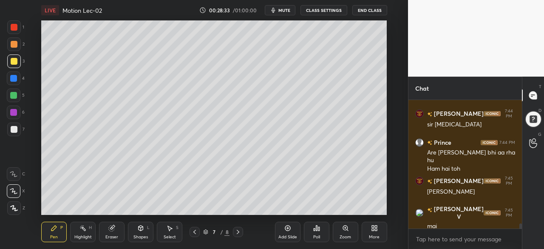
scroll to position [3009, 0]
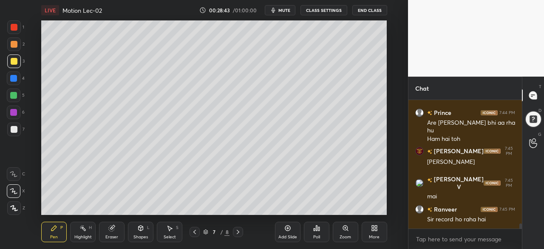
click at [15, 128] on div at bounding box center [14, 129] width 7 height 7
click at [110, 232] on div "Eraser" at bounding box center [111, 231] width 25 height 20
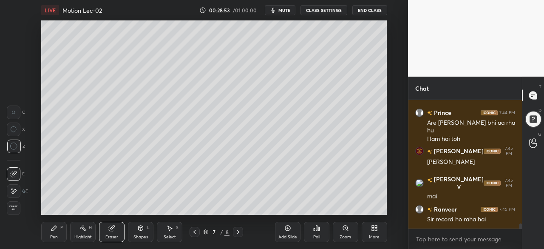
click at [54, 232] on div "Pen P" at bounding box center [53, 231] width 25 height 20
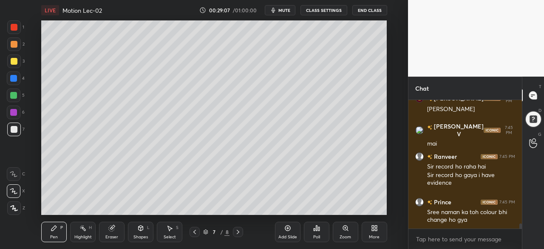
scroll to position [3092, 0]
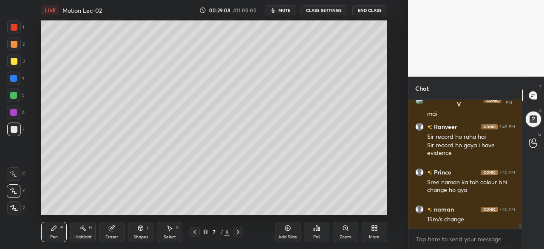
click at [14, 98] on div at bounding box center [13, 95] width 7 height 7
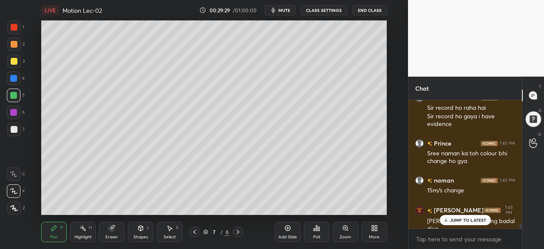
click at [11, 61] on div at bounding box center [14, 61] width 7 height 7
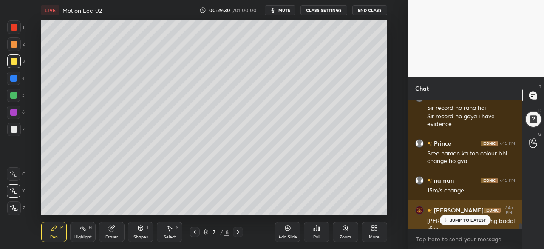
click at [468, 224] on div "JUMP TO LATEST" at bounding box center [464, 220] width 51 height 10
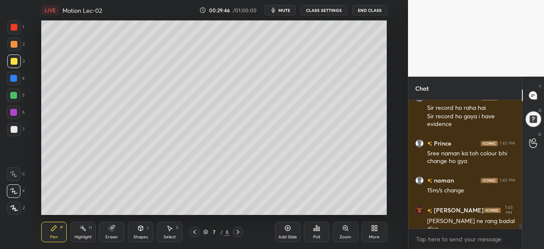
click at [19, 130] on div at bounding box center [14, 129] width 14 height 14
click at [11, 81] on div at bounding box center [13, 78] width 7 height 7
click at [13, 60] on div at bounding box center [14, 61] width 7 height 7
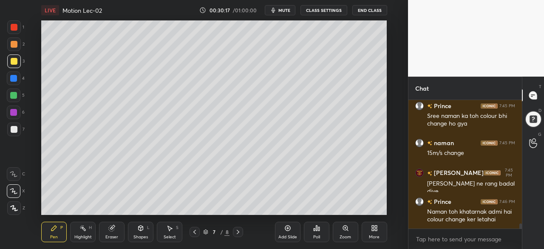
scroll to position [3187, 0]
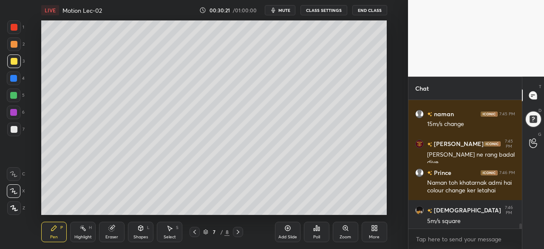
click at [11, 100] on div at bounding box center [14, 95] width 14 height 14
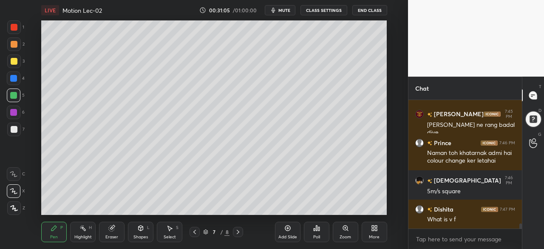
click at [141, 236] on div "Shapes" at bounding box center [140, 236] width 14 height 4
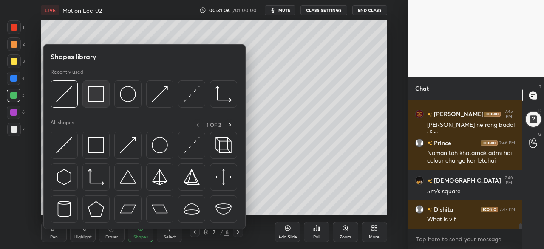
click at [88, 96] on img at bounding box center [96, 94] width 16 height 16
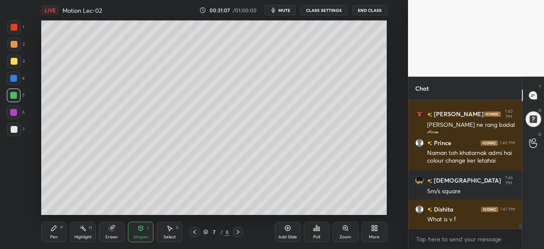
scroll to position [3237, 0]
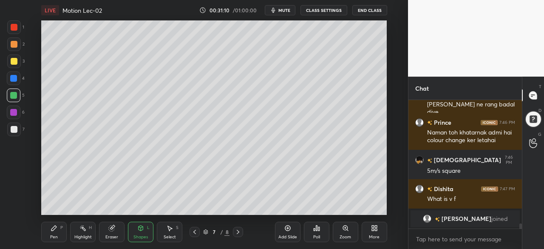
click at [11, 62] on div at bounding box center [14, 61] width 7 height 7
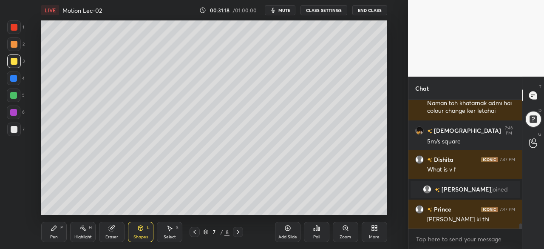
scroll to position [3207, 0]
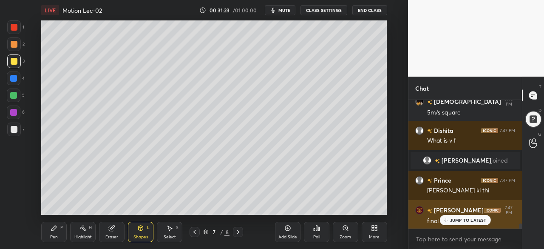
click at [453, 220] on p "JUMP TO LATEST" at bounding box center [468, 219] width 37 height 5
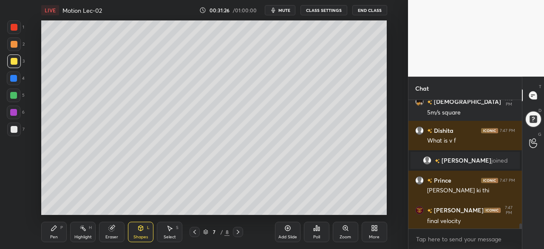
click at [53, 232] on div "Pen P" at bounding box center [53, 231] width 25 height 20
click at [11, 79] on div at bounding box center [13, 78] width 7 height 7
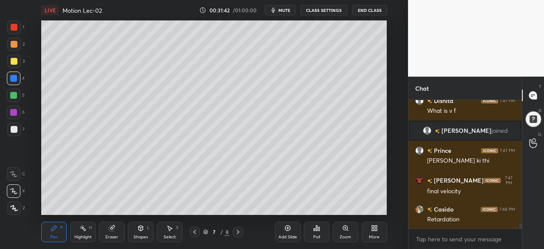
click at [14, 111] on div at bounding box center [13, 112] width 7 height 7
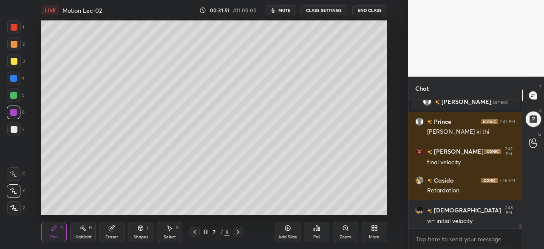
scroll to position [3296, 0]
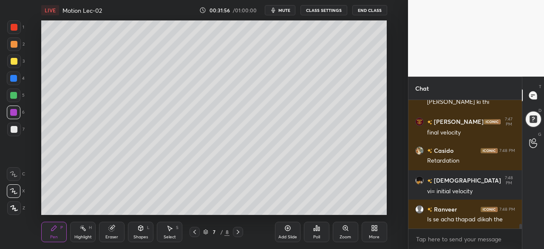
click at [292, 234] on div "Add Slide" at bounding box center [287, 231] width 25 height 20
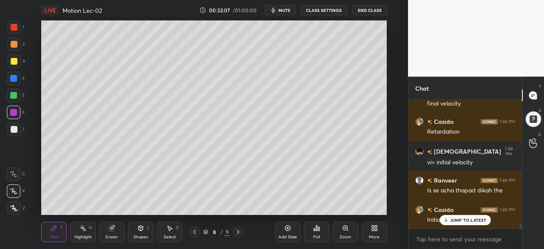
click at [9, 59] on div at bounding box center [14, 61] width 14 height 14
click at [13, 130] on div at bounding box center [14, 129] width 7 height 7
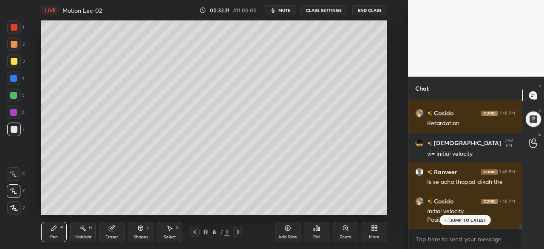
click at [13, 78] on div at bounding box center [13, 78] width 7 height 7
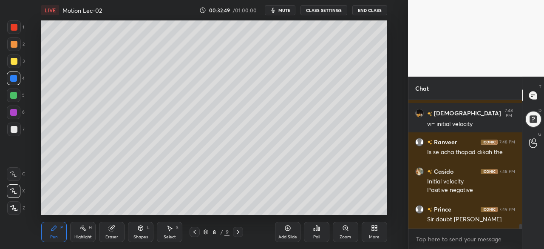
scroll to position [3392, 0]
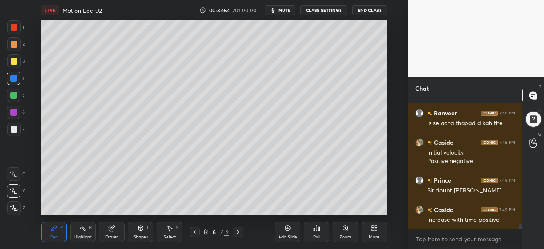
click at [14, 95] on div at bounding box center [13, 95] width 7 height 7
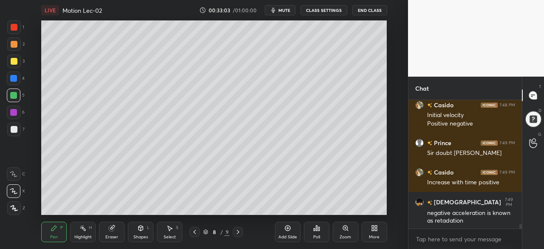
scroll to position [3458, 0]
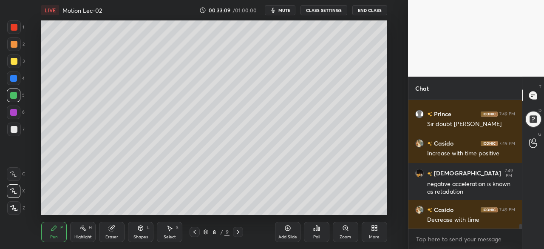
click at [11, 63] on div at bounding box center [14, 61] width 7 height 7
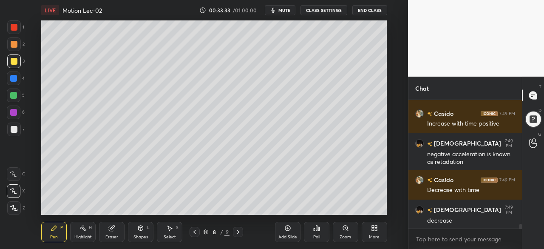
click at [15, 96] on div at bounding box center [13, 95] width 7 height 7
click at [14, 63] on div at bounding box center [14, 61] width 7 height 7
click at [17, 102] on div "5" at bounding box center [16, 96] width 18 height 17
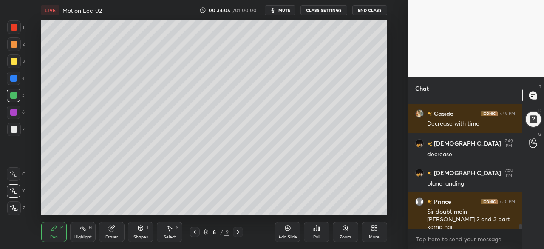
scroll to position [3583, 0]
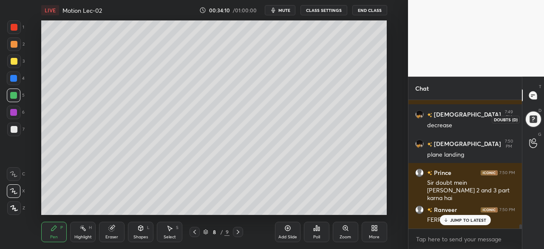
click at [537, 121] on div at bounding box center [533, 119] width 18 height 18
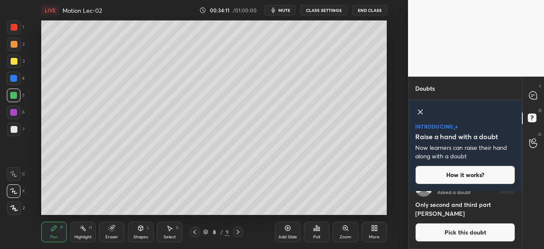
click at [422, 107] on icon at bounding box center [420, 112] width 10 height 10
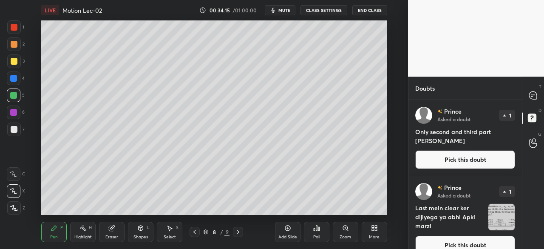
scroll to position [12, 0]
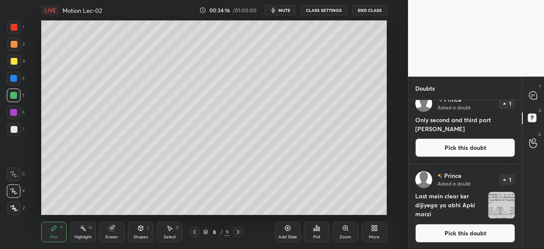
click at [496, 207] on img "grid" at bounding box center [501, 205] width 26 height 26
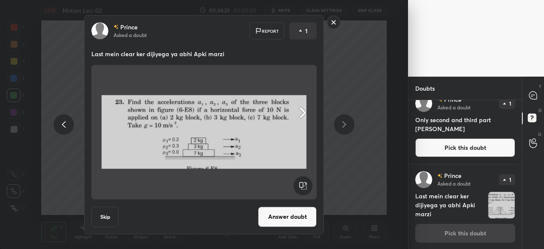
click at [333, 19] on rect at bounding box center [333, 22] width 13 height 13
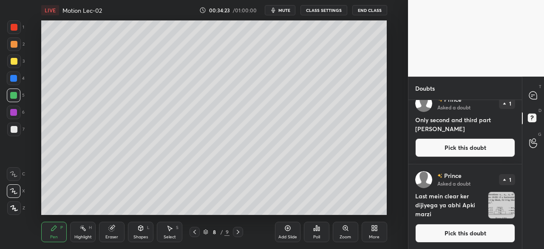
scroll to position [0, 0]
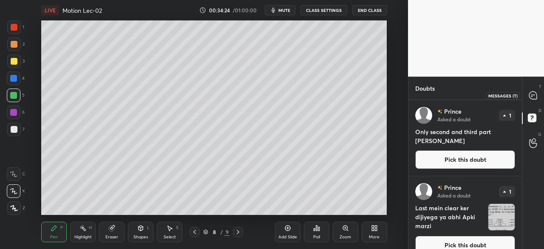
click at [537, 91] on icon at bounding box center [532, 95] width 9 height 9
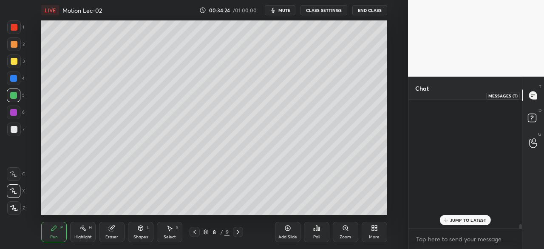
scroll to position [126, 111]
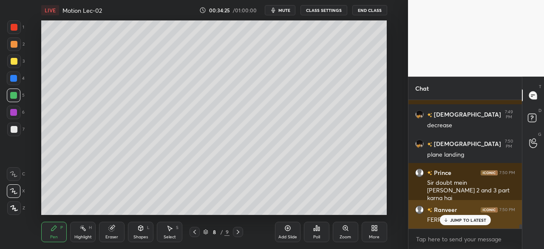
click at [452, 217] on p "JUMP TO LATEST" at bounding box center [468, 219] width 37 height 5
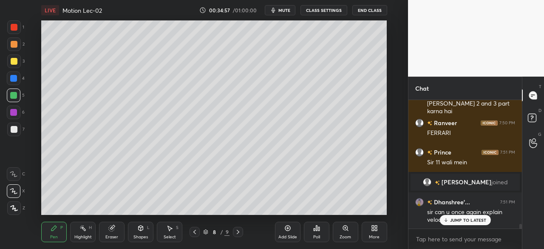
scroll to position [3500, 0]
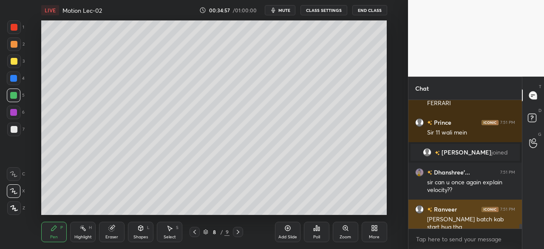
click at [455, 217] on div "[PERSON_NAME] batch kab start hua tha" at bounding box center [471, 223] width 88 height 16
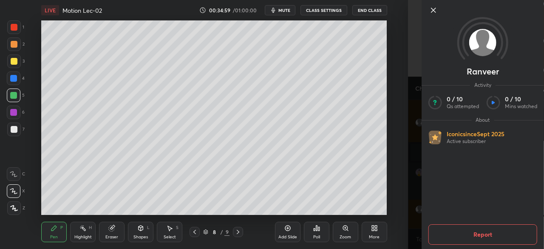
click at [432, 2] on div at bounding box center [482, 24] width 122 height 49
click at [433, 8] on icon at bounding box center [433, 10] width 10 height 10
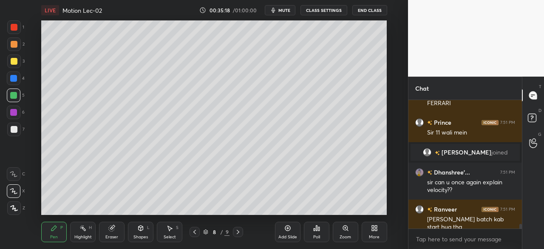
click at [240, 232] on icon at bounding box center [237, 231] width 7 height 7
click at [192, 233] on icon at bounding box center [194, 231] width 7 height 7
click at [280, 226] on div "Add Slide" at bounding box center [287, 231] width 25 height 20
click at [11, 62] on div at bounding box center [14, 61] width 7 height 7
click at [13, 130] on div at bounding box center [14, 129] width 7 height 7
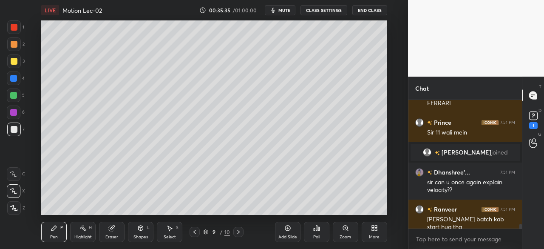
scroll to position [3537, 0]
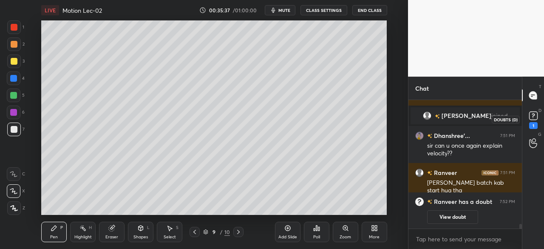
click at [531, 119] on rect at bounding box center [533, 116] width 8 height 8
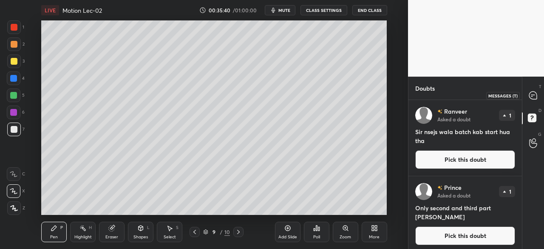
click at [533, 92] on icon at bounding box center [533, 95] width 8 height 8
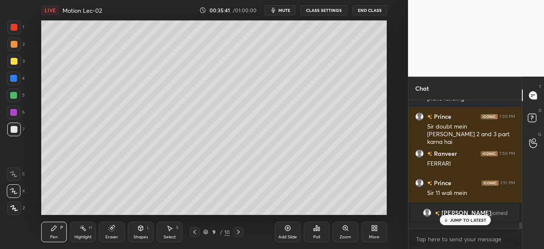
scroll to position [3604, 0]
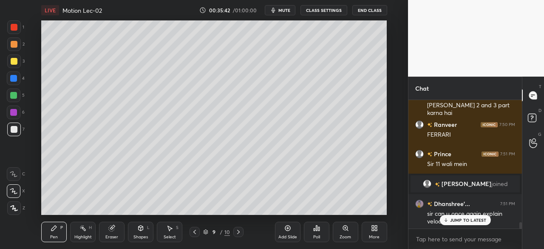
click at [452, 221] on p "JUMP TO LATEST" at bounding box center [468, 219] width 37 height 5
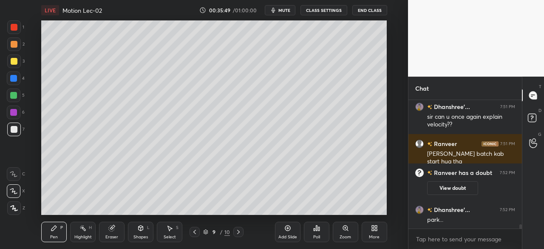
scroll to position [3730, 0]
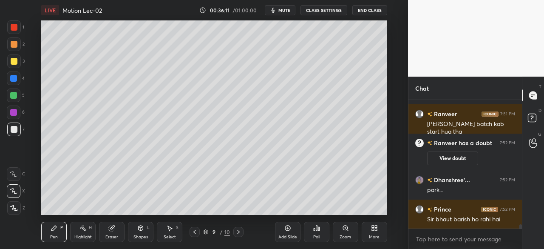
click at [14, 93] on div at bounding box center [13, 95] width 7 height 7
click at [14, 63] on div at bounding box center [14, 61] width 7 height 7
click at [13, 114] on div at bounding box center [13, 112] width 7 height 7
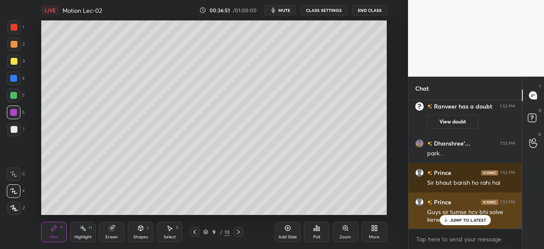
click at [455, 219] on p "JUMP TO LATEST" at bounding box center [468, 219] width 37 height 5
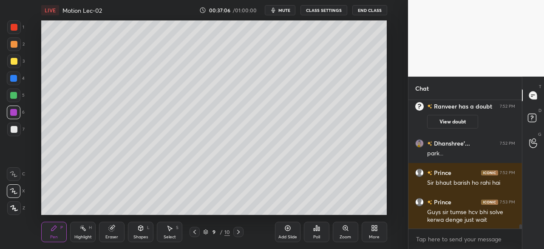
click at [141, 231] on icon at bounding box center [140, 227] width 7 height 7
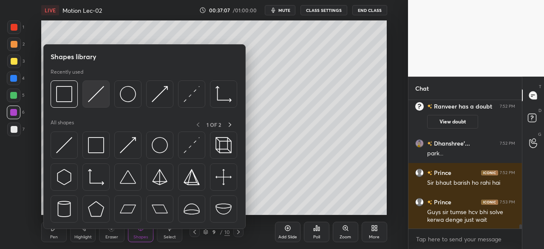
click at [100, 91] on img at bounding box center [96, 94] width 16 height 16
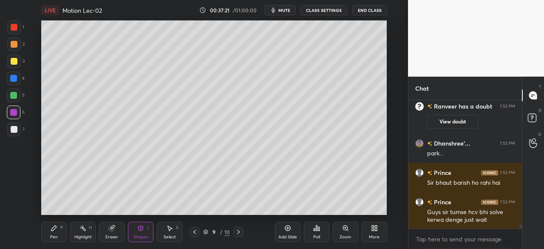
click at [54, 226] on icon at bounding box center [54, 227] width 7 height 7
click at [16, 79] on div at bounding box center [13, 78] width 7 height 7
click at [8, 116] on div at bounding box center [14, 112] width 14 height 14
click at [15, 128] on div at bounding box center [14, 129] width 7 height 7
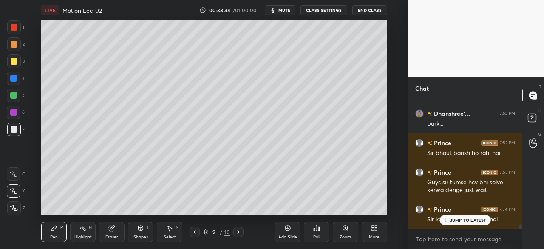
scroll to position [3826, 0]
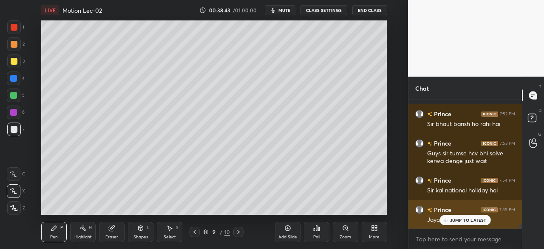
click at [443, 216] on div "JUMP TO LATEST" at bounding box center [464, 220] width 51 height 10
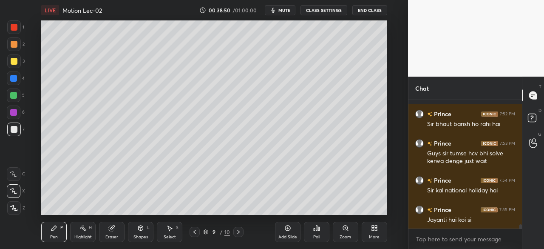
scroll to position [3855, 0]
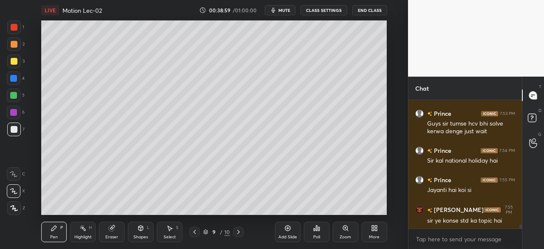
click at [15, 56] on div at bounding box center [14, 61] width 14 height 14
click at [15, 93] on div at bounding box center [13, 95] width 7 height 7
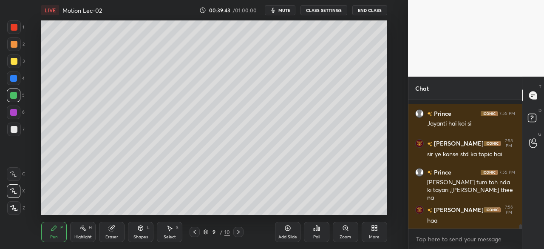
scroll to position [3966, 0]
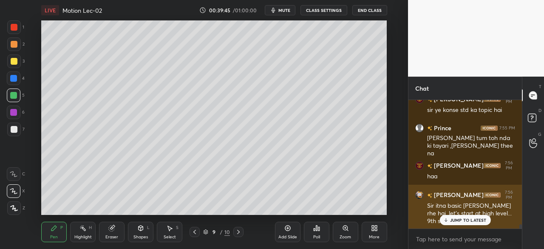
click at [457, 222] on p "JUMP TO LATEST" at bounding box center [468, 219] width 37 height 5
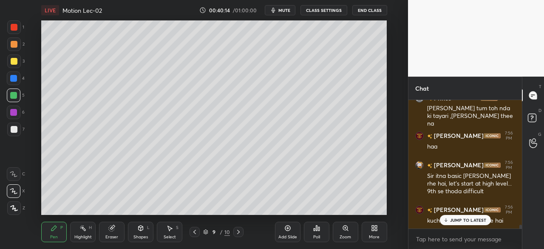
scroll to position [4024, 0]
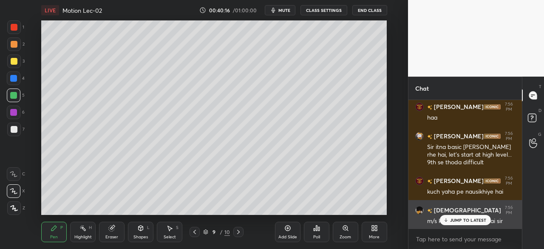
click at [455, 217] on div "JUMP TO LATEST" at bounding box center [464, 220] width 51 height 10
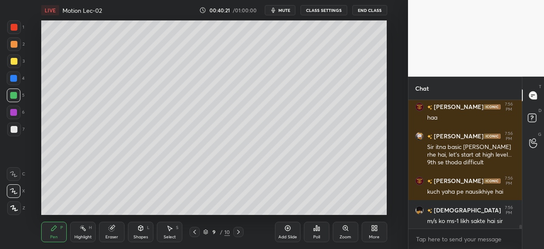
click at [283, 230] on div "Add Slide" at bounding box center [287, 231] width 25 height 20
click at [193, 229] on icon at bounding box center [194, 231] width 7 height 7
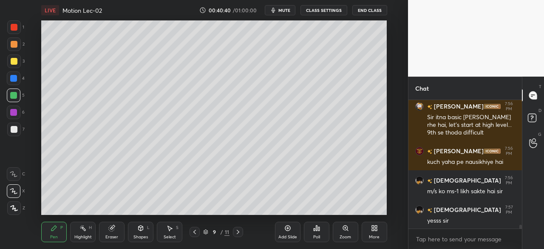
click at [238, 230] on icon at bounding box center [237, 231] width 7 height 7
click at [14, 113] on div at bounding box center [13, 112] width 7 height 7
click at [288, 226] on icon at bounding box center [287, 227] width 7 height 7
click at [14, 60] on div at bounding box center [14, 61] width 7 height 7
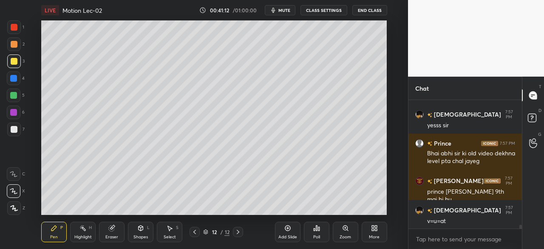
scroll to position [4179, 0]
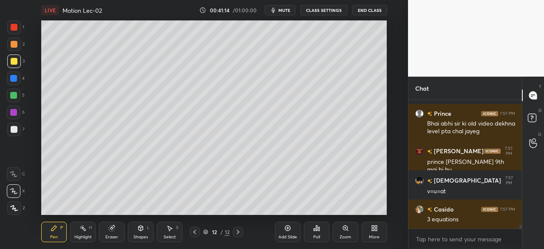
click at [14, 79] on div at bounding box center [13, 78] width 7 height 7
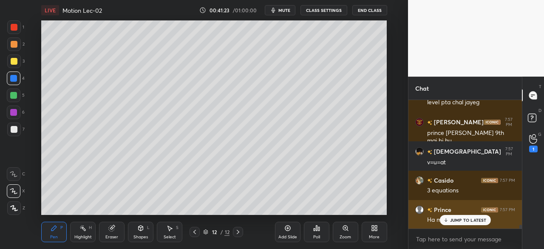
click at [455, 219] on p "JUMP TO LATEST" at bounding box center [468, 219] width 37 height 5
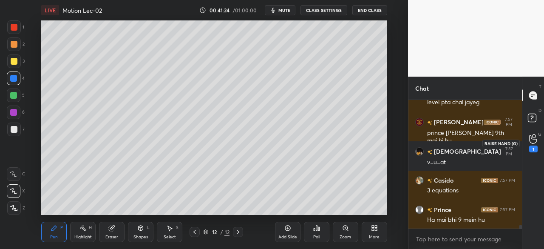
scroll to position [4245, 0]
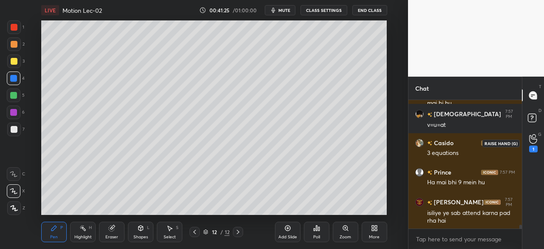
click at [531, 137] on icon at bounding box center [533, 139] width 8 height 10
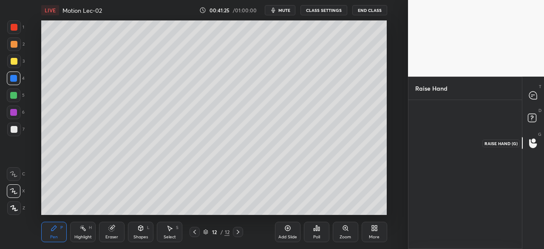
scroll to position [3, 3]
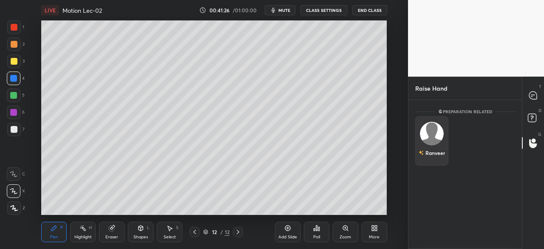
click at [427, 129] on img "grid" at bounding box center [432, 133] width 24 height 24
click at [431, 157] on button "INVITE" at bounding box center [431, 158] width 25 height 11
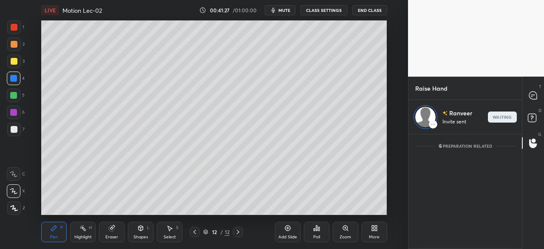
scroll to position [112, 111]
click at [538, 94] on div at bounding box center [533, 95] width 17 height 15
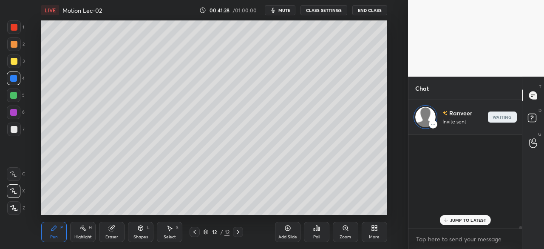
scroll to position [92, 111]
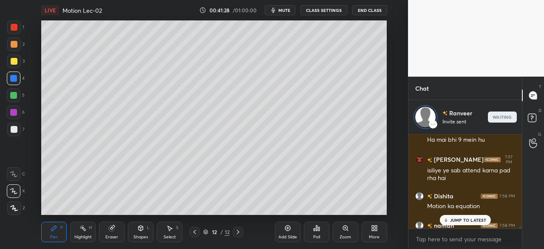
click at [458, 220] on p "JUMP TO LATEST" at bounding box center [468, 219] width 37 height 5
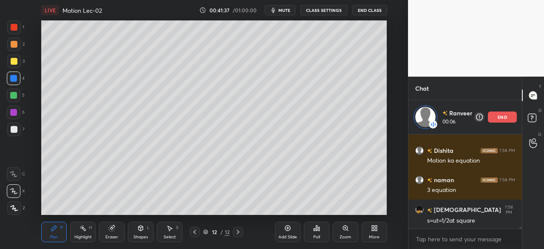
scroll to position [4397, 0]
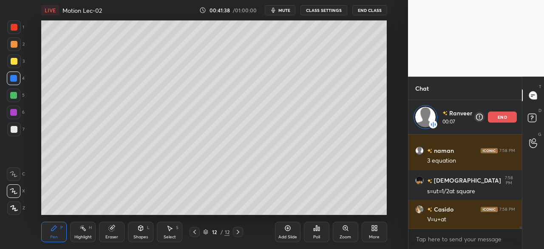
click at [11, 95] on div at bounding box center [13, 95] width 7 height 7
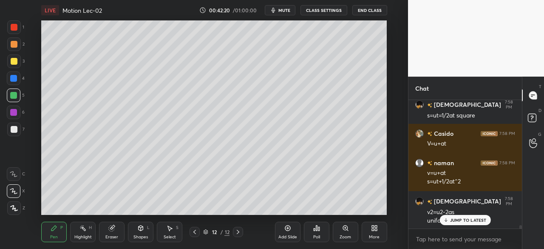
scroll to position [4467, 0]
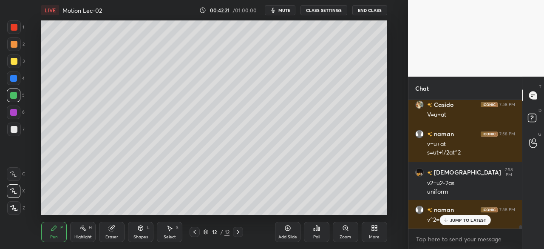
click at [14, 124] on div at bounding box center [14, 129] width 14 height 14
click at [14, 92] on div at bounding box center [13, 95] width 7 height 7
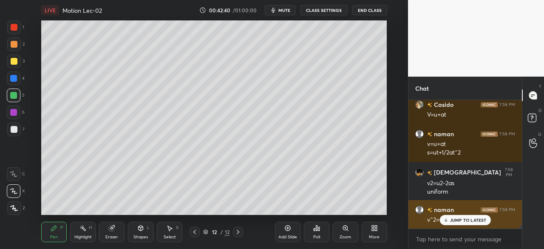
click at [456, 215] on div "JUMP TO LATEST" at bounding box center [464, 220] width 51 height 10
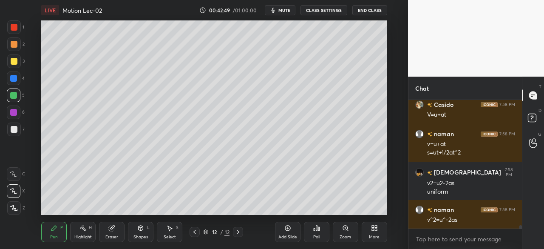
click at [13, 78] on div at bounding box center [13, 78] width 7 height 7
click at [11, 113] on div at bounding box center [13, 112] width 7 height 7
click at [116, 230] on div "Eraser" at bounding box center [111, 231] width 25 height 20
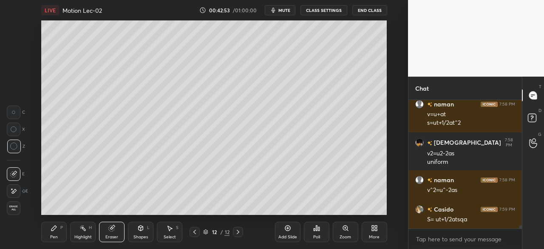
click at [54, 234] on div "Pen P" at bounding box center [53, 231] width 25 height 20
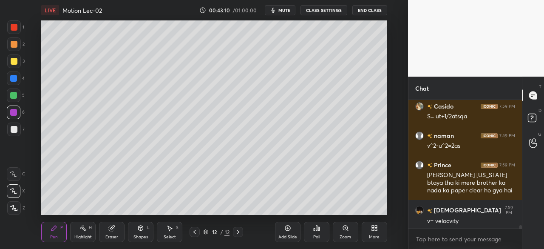
scroll to position [4629, 0]
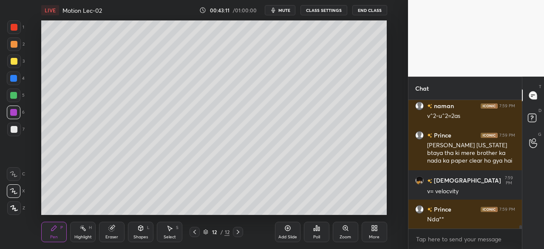
click at [13, 77] on div at bounding box center [13, 78] width 7 height 7
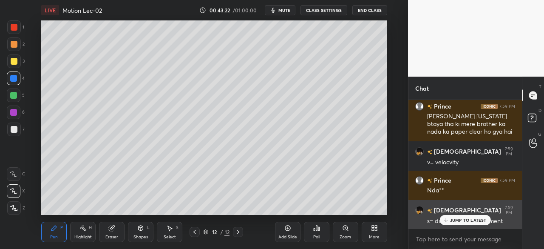
click at [462, 219] on p "JUMP TO LATEST" at bounding box center [468, 219] width 37 height 5
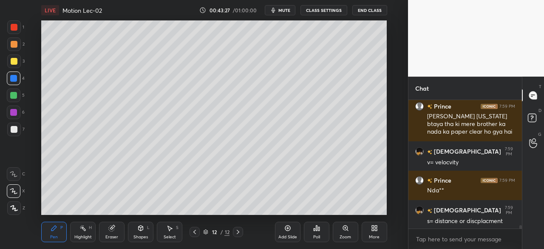
click at [12, 94] on div at bounding box center [13, 95] width 7 height 7
click at [14, 132] on div at bounding box center [14, 129] width 7 height 7
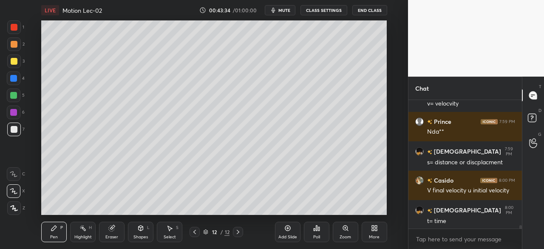
scroll to position [4747, 0]
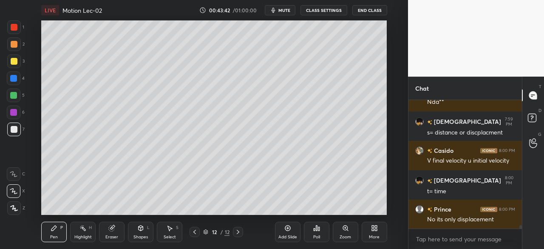
click at [15, 98] on div at bounding box center [13, 95] width 7 height 7
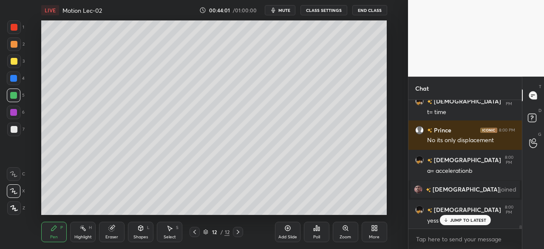
scroll to position [4854, 0]
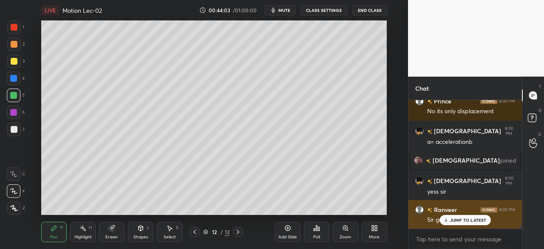
click at [458, 220] on p "JUMP TO LATEST" at bounding box center [468, 219] width 37 height 5
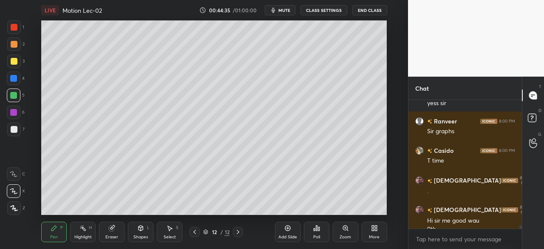
scroll to position [4951, 0]
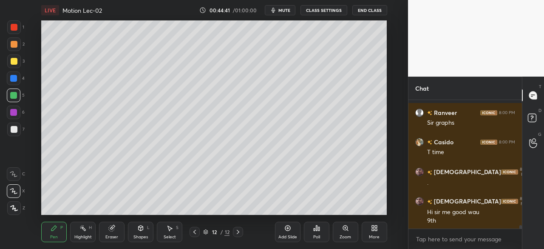
click at [292, 229] on div "Add Slide" at bounding box center [287, 231] width 25 height 20
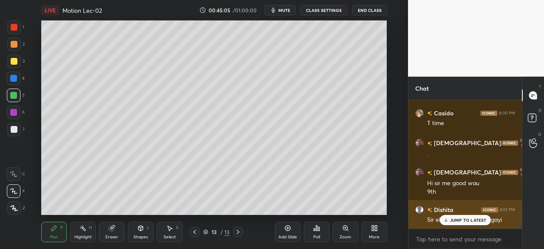
click at [455, 219] on p "JUMP TO LATEST" at bounding box center [468, 219] width 37 height 5
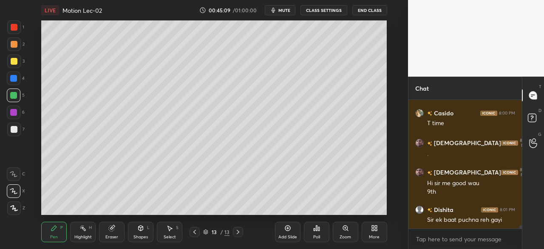
click at [11, 61] on div at bounding box center [14, 61] width 7 height 7
click at [13, 45] on div at bounding box center [14, 44] width 7 height 7
click at [137, 229] on div "Shapes L" at bounding box center [140, 231] width 25 height 20
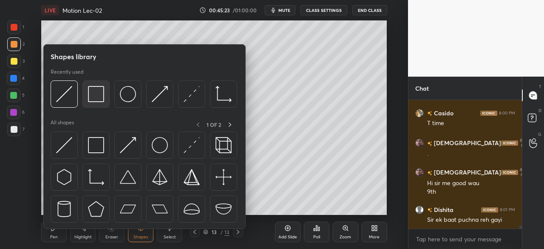
scroll to position [4989, 0]
click at [94, 91] on img at bounding box center [96, 94] width 16 height 16
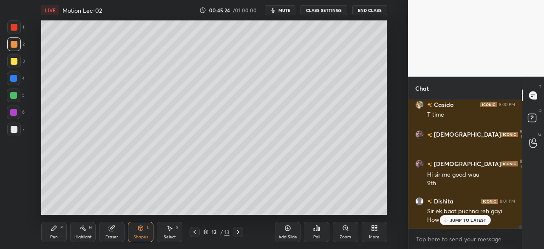
click at [14, 130] on div at bounding box center [14, 129] width 7 height 7
click at [46, 235] on div "Pen P" at bounding box center [53, 231] width 25 height 20
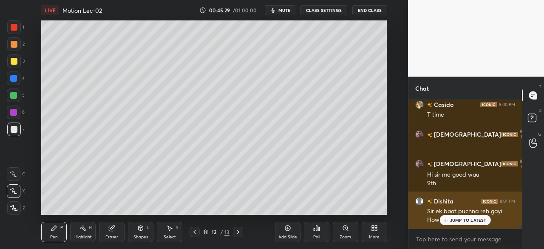
click at [452, 219] on p "JUMP TO LATEST" at bounding box center [468, 219] width 37 height 5
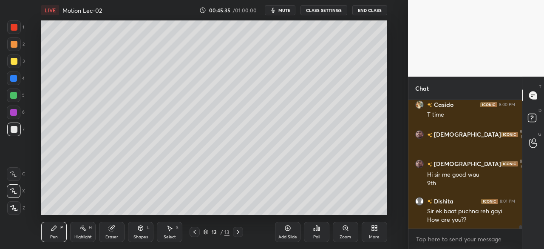
click at [13, 93] on div at bounding box center [13, 95] width 7 height 7
click at [143, 231] on icon at bounding box center [140, 227] width 7 height 7
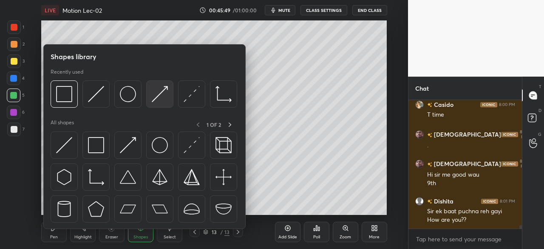
click at [159, 97] on img at bounding box center [160, 94] width 16 height 16
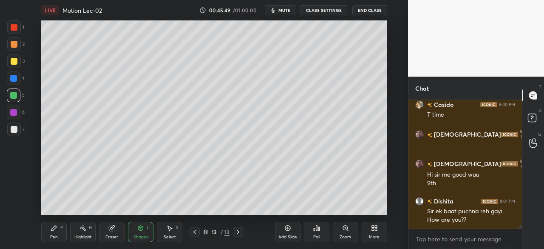
click at [14, 77] on div at bounding box center [13, 78] width 7 height 7
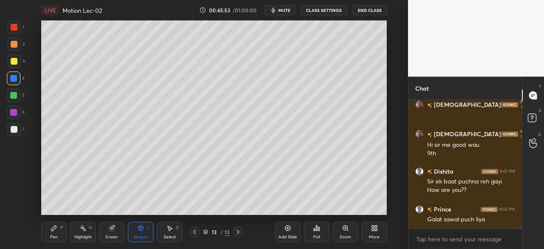
click at [56, 226] on icon at bounding box center [53, 227] width 5 height 5
click at [14, 129] on div at bounding box center [14, 129] width 7 height 7
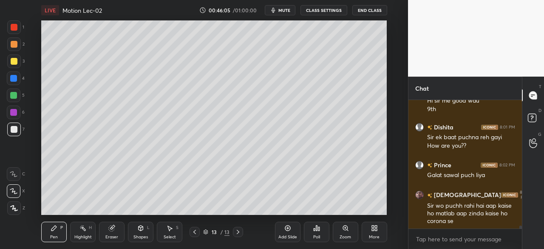
click at [15, 46] on div at bounding box center [14, 44] width 7 height 7
click at [104, 230] on div "Eraser" at bounding box center [111, 231] width 25 height 20
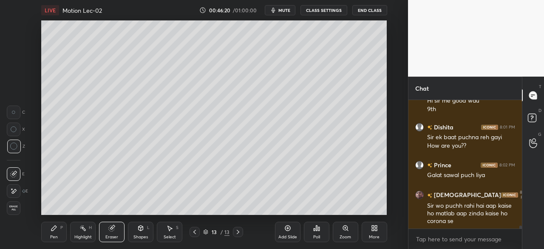
scroll to position [5092, 0]
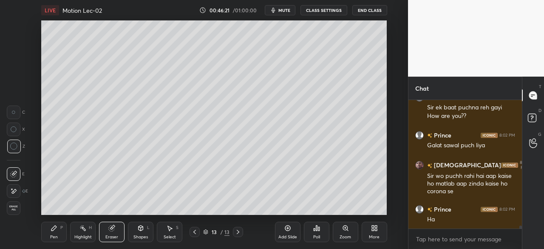
click at [51, 234] on div "Pen P" at bounding box center [53, 231] width 25 height 20
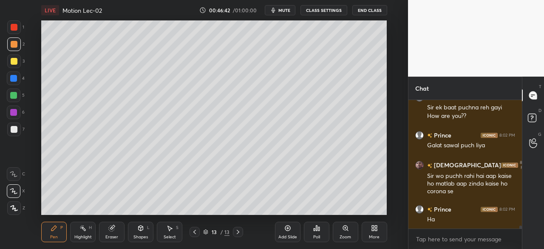
click at [139, 229] on icon at bounding box center [140, 227] width 5 height 5
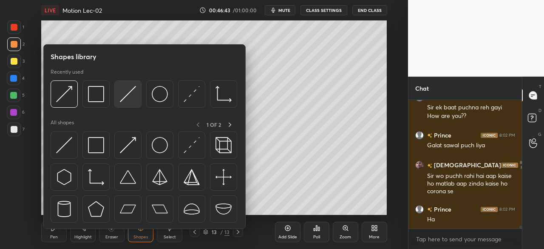
click at [130, 91] on img at bounding box center [128, 94] width 16 height 16
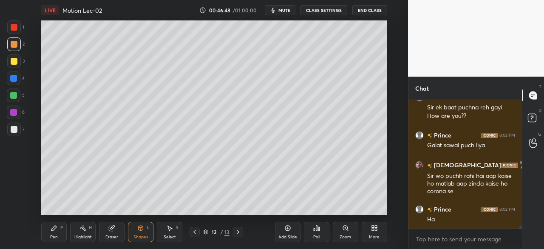
click at [46, 239] on div "Pen P" at bounding box center [53, 231] width 25 height 20
click at [14, 100] on div at bounding box center [14, 95] width 14 height 14
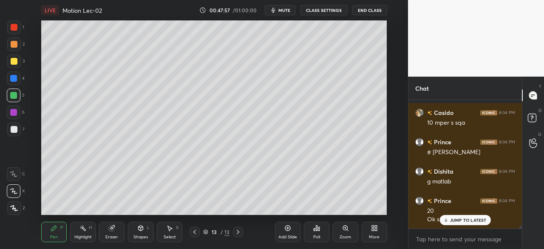
scroll to position [5314, 0]
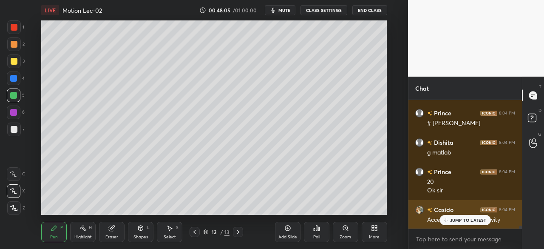
click at [463, 220] on p "JUMP TO LATEST" at bounding box center [468, 219] width 37 height 5
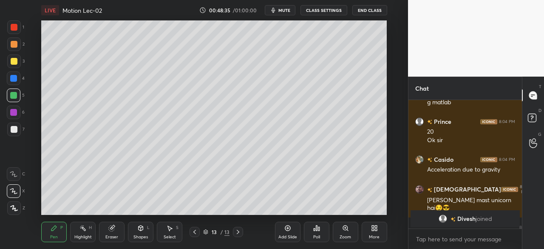
scroll to position [4724, 0]
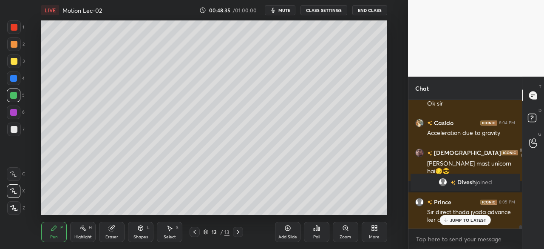
click at [281, 8] on span "mute" at bounding box center [284, 10] width 12 height 6
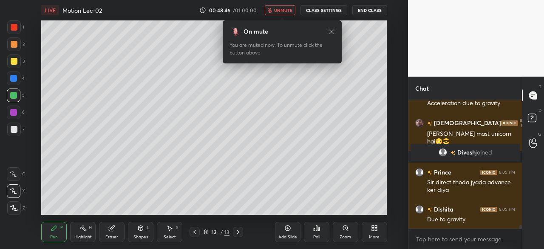
click at [330, 30] on icon at bounding box center [331, 31] width 7 height 7
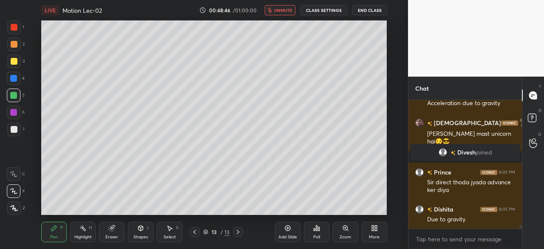
click at [286, 11] on span "unmute" at bounding box center [283, 10] width 18 height 6
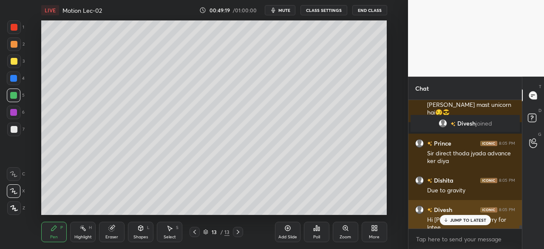
click at [463, 217] on p "JUMP TO LATEST" at bounding box center [468, 219] width 37 height 5
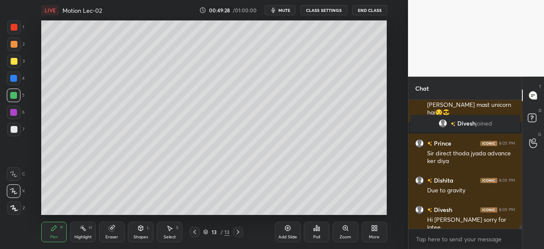
click at [195, 231] on icon at bounding box center [194, 231] width 3 height 4
click at [195, 231] on icon at bounding box center [194, 231] width 7 height 7
click at [238, 229] on icon at bounding box center [237, 231] width 7 height 7
click at [237, 230] on icon at bounding box center [238, 231] width 3 height 4
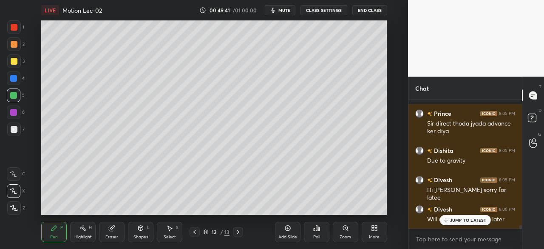
scroll to position [4841, 0]
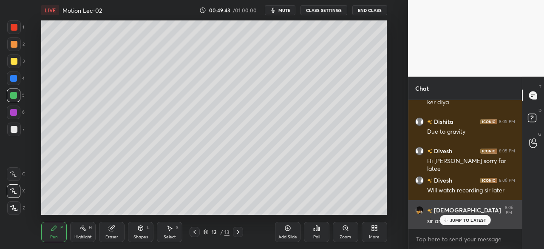
click at [453, 224] on div "JUMP TO LATEST" at bounding box center [464, 220] width 51 height 10
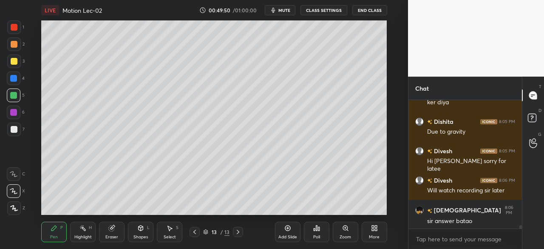
click at [14, 61] on div at bounding box center [14, 61] width 7 height 7
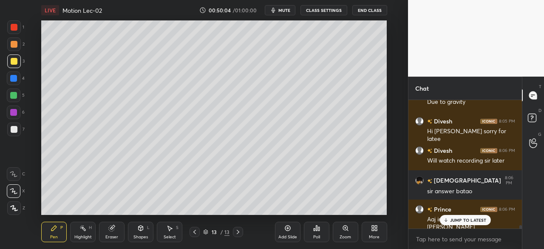
scroll to position [4900, 0]
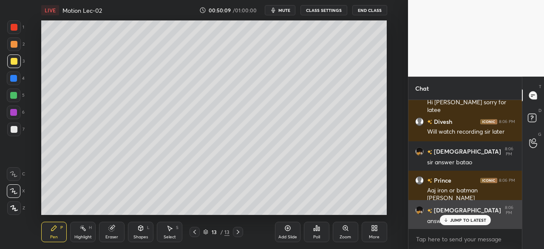
click at [449, 219] on div "JUMP TO LATEST" at bounding box center [464, 220] width 51 height 10
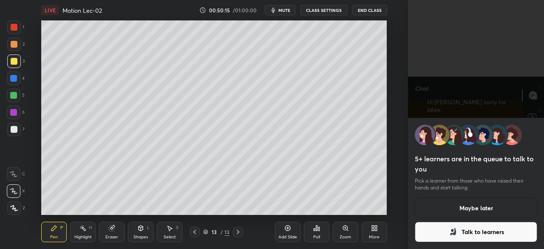
click at [479, 210] on button "Maybe later" at bounding box center [476, 208] width 122 height 20
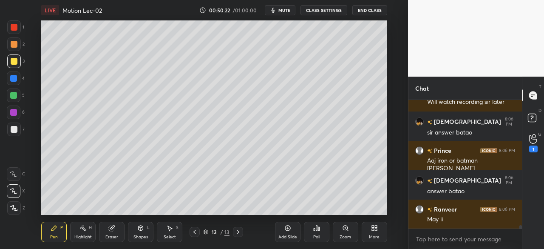
scroll to position [4973, 0]
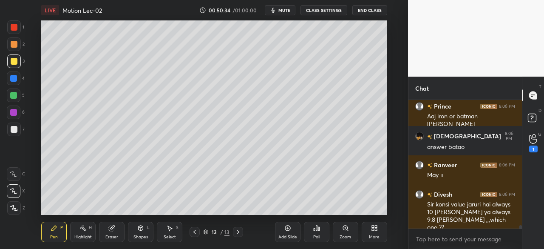
click at [14, 95] on div at bounding box center [13, 95] width 7 height 7
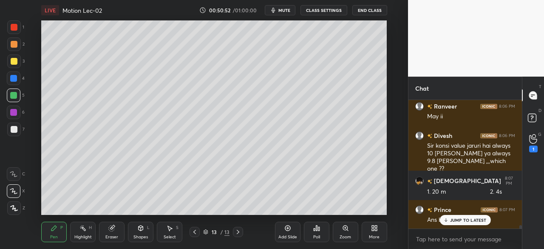
scroll to position [5062, 0]
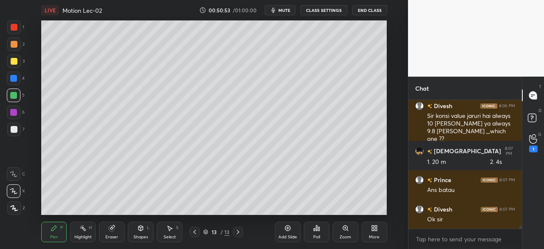
click at [12, 111] on div at bounding box center [13, 112] width 7 height 7
click at [14, 79] on div at bounding box center [13, 78] width 7 height 7
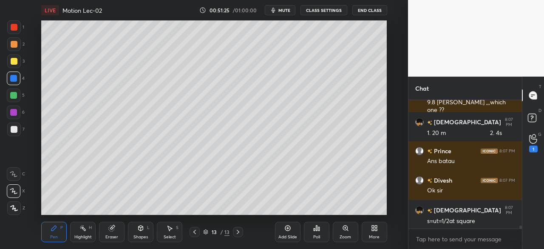
scroll to position [5128, 0]
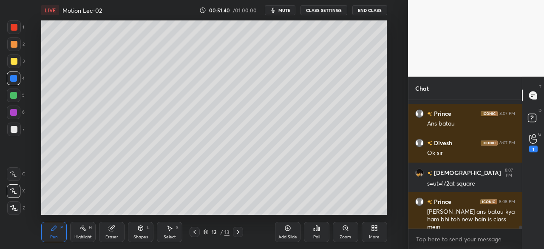
click at [8, 65] on div at bounding box center [14, 61] width 14 height 14
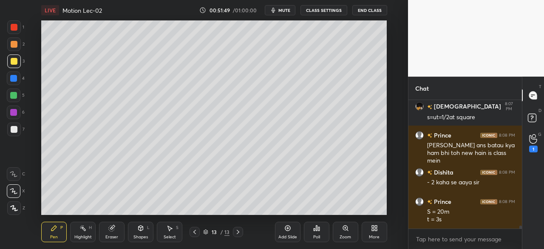
scroll to position [5223, 0]
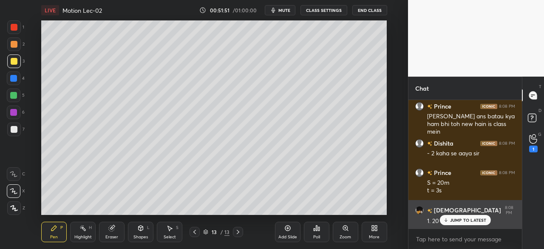
click at [460, 221] on p "JUMP TO LATEST" at bounding box center [468, 219] width 37 height 5
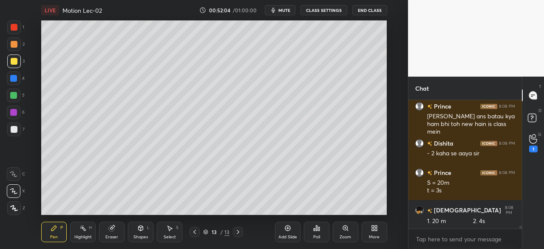
click at [291, 228] on icon at bounding box center [287, 227] width 7 height 7
click at [141, 232] on div "Shapes L" at bounding box center [140, 231] width 25 height 20
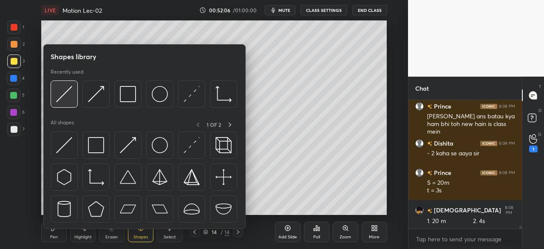
click at [55, 90] on div at bounding box center [64, 93] width 27 height 27
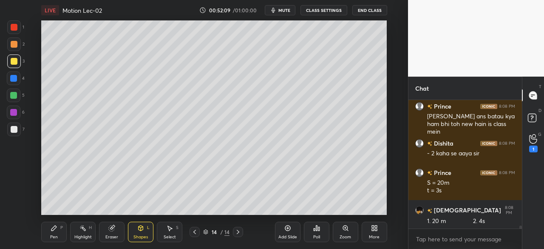
scroll to position [5253, 0]
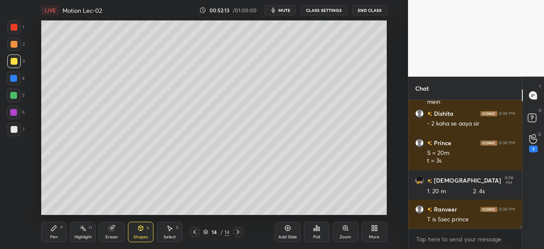
click at [48, 229] on div "Pen P" at bounding box center [53, 231] width 25 height 20
click at [14, 97] on div at bounding box center [13, 95] width 7 height 7
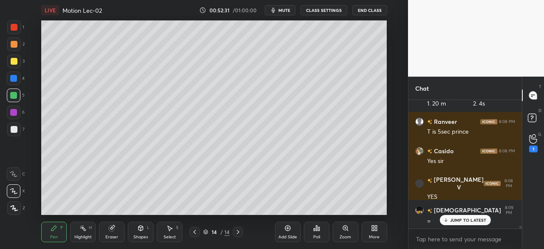
scroll to position [5349, 0]
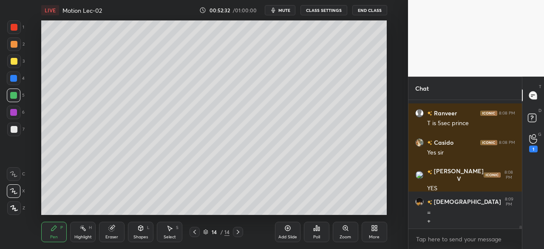
click at [14, 76] on div at bounding box center [13, 78] width 7 height 7
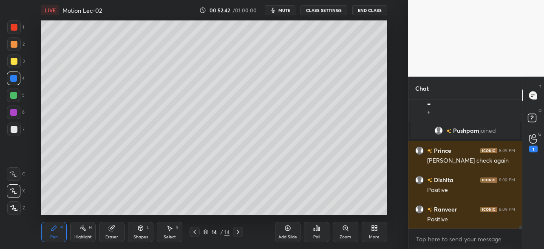
scroll to position [5237, 0]
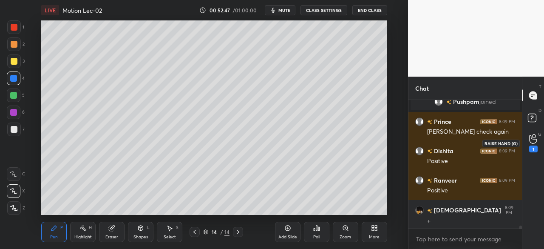
click at [534, 139] on icon at bounding box center [533, 139] width 8 height 10
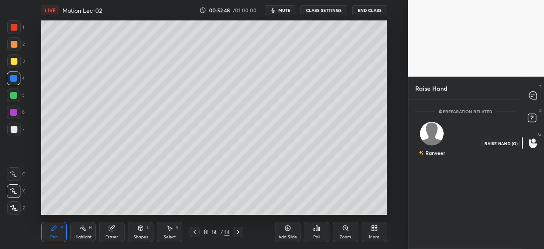
scroll to position [3, 3]
click at [430, 136] on img "grid" at bounding box center [432, 133] width 24 height 24
click at [431, 164] on div "[PERSON_NAME] INVITE" at bounding box center [431, 143] width 33 height 54
click at [432, 156] on button "INVITE" at bounding box center [431, 158] width 25 height 11
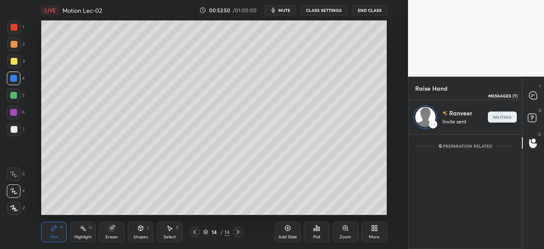
click at [539, 90] on div at bounding box center [533, 95] width 17 height 15
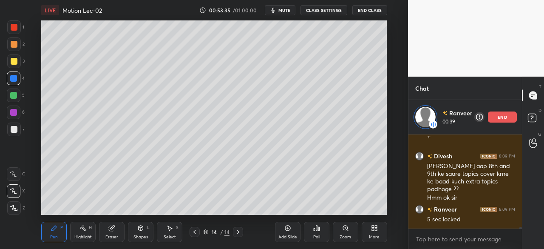
scroll to position [5547, 0]
click at [194, 231] on icon at bounding box center [194, 231] width 7 height 7
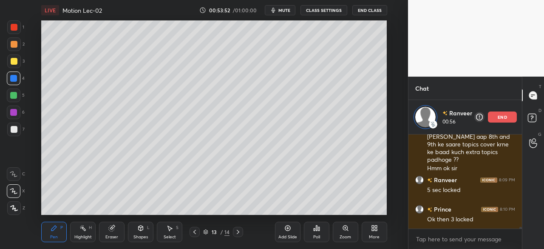
scroll to position [5576, 0]
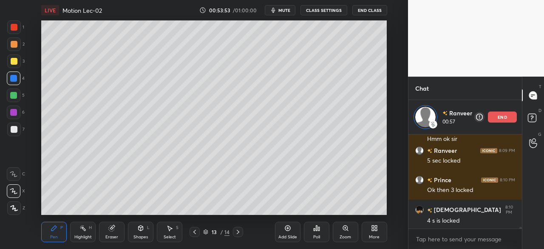
click at [13, 59] on div at bounding box center [14, 61] width 7 height 7
click at [286, 229] on icon at bounding box center [287, 227] width 7 height 7
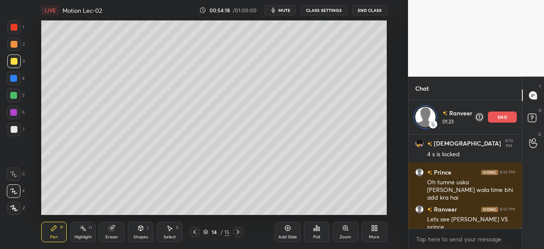
scroll to position [5679, 0]
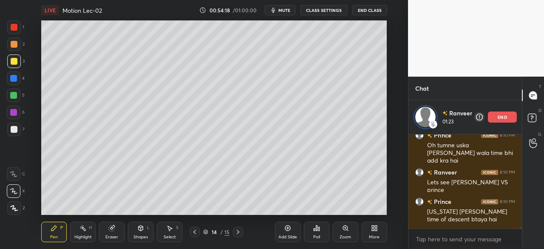
click at [92, 224] on div "Highlight H" at bounding box center [82, 231] width 25 height 20
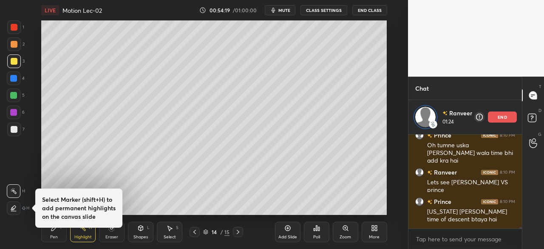
click at [192, 232] on icon at bounding box center [194, 231] width 7 height 7
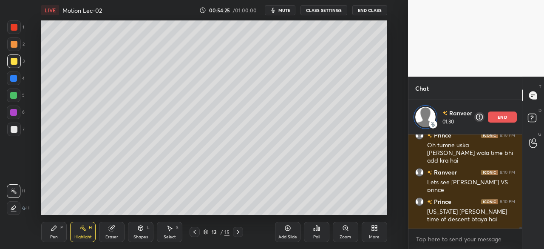
click at [56, 229] on icon at bounding box center [54, 227] width 7 height 7
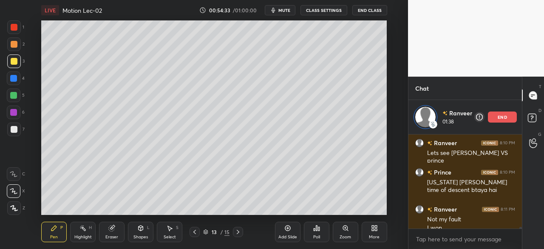
scroll to position [5717, 0]
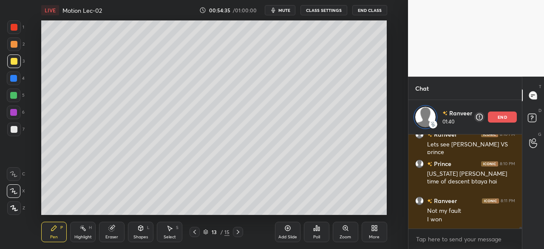
click at [237, 232] on icon at bounding box center [237, 231] width 7 height 7
click at [14, 99] on div at bounding box center [14, 95] width 14 height 14
click at [14, 80] on div at bounding box center [13, 78] width 7 height 7
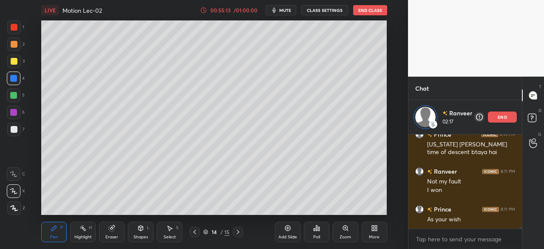
click at [15, 90] on div at bounding box center [14, 95] width 14 height 14
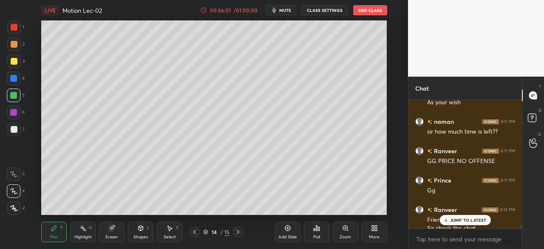
scroll to position [5837, 0]
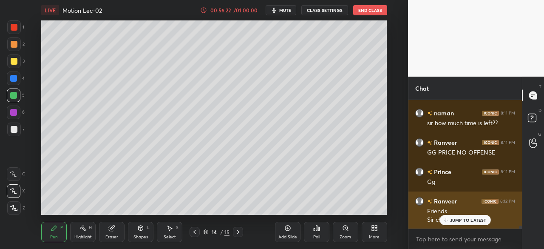
click at [455, 217] on div "JUMP TO LATEST" at bounding box center [464, 220] width 51 height 10
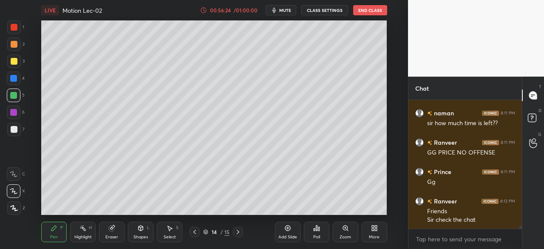
scroll to position [5867, 0]
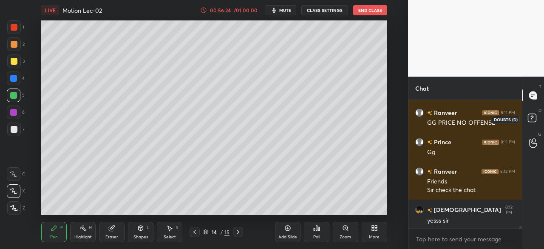
click at [537, 116] on icon at bounding box center [532, 118] width 15 height 15
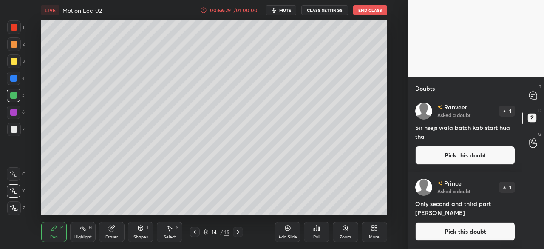
scroll to position [0, 0]
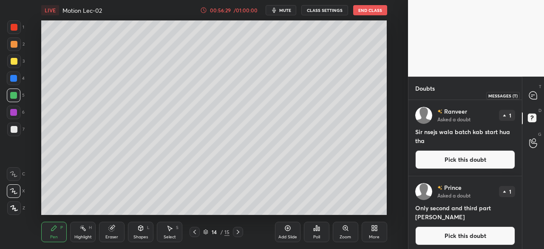
click at [535, 97] on icon at bounding box center [533, 95] width 8 height 8
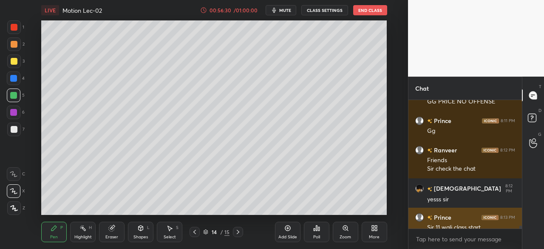
scroll to position [5904, 0]
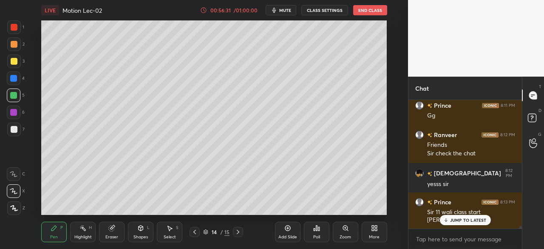
click at [451, 220] on p "JUMP TO LATEST" at bounding box center [468, 219] width 37 height 5
click at [285, 229] on icon at bounding box center [288, 228] width 6 height 6
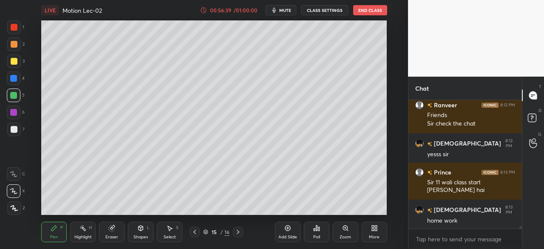
click at [14, 80] on div at bounding box center [13, 78] width 7 height 7
click at [12, 132] on div at bounding box center [14, 129] width 7 height 7
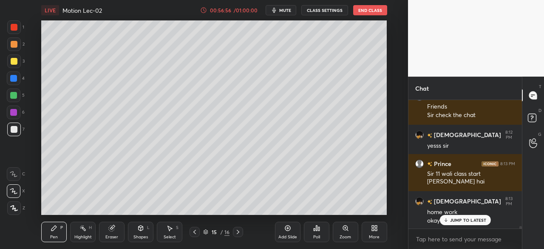
scroll to position [5971, 0]
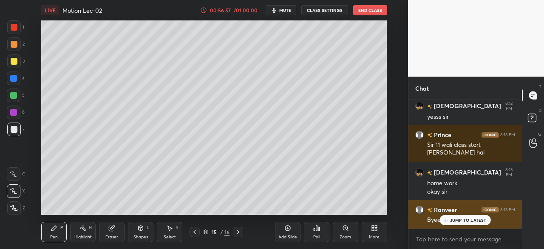
click at [464, 220] on p "JUMP TO LATEST" at bounding box center [468, 219] width 37 height 5
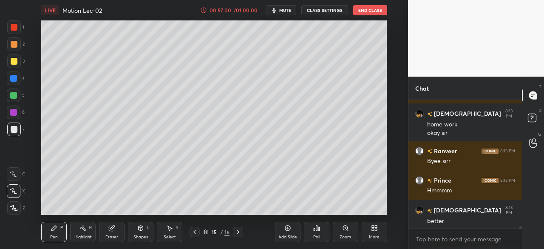
scroll to position [6059, 0]
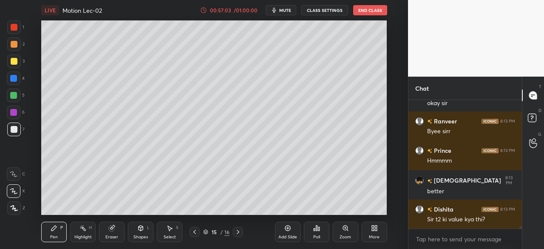
click at [195, 232] on icon at bounding box center [194, 231] width 7 height 7
click at [237, 228] on div at bounding box center [238, 231] width 10 height 10
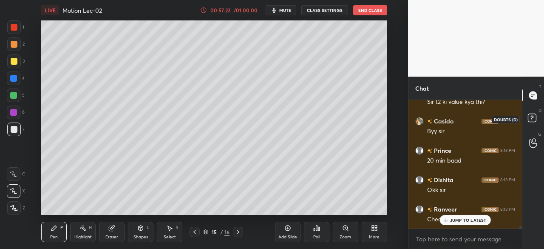
scroll to position [6205, 0]
click at [528, 119] on rect at bounding box center [532, 118] width 8 height 8
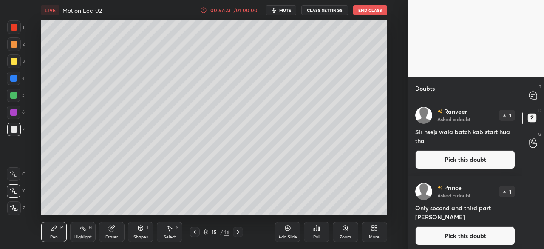
click at [462, 156] on button "Pick this doubt" at bounding box center [465, 159] width 100 height 19
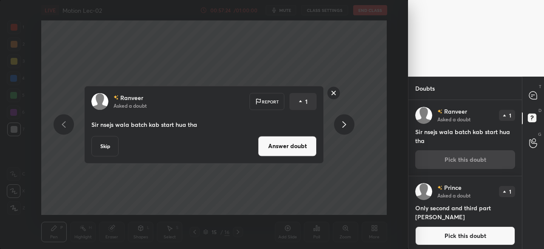
click at [294, 146] on button "Answer doubt" at bounding box center [287, 146] width 59 height 20
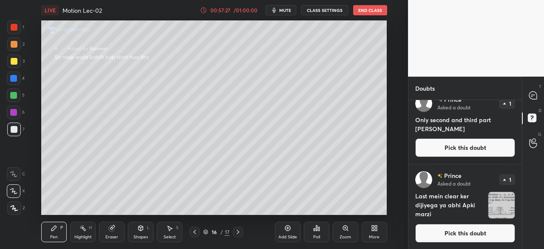
scroll to position [0, 0]
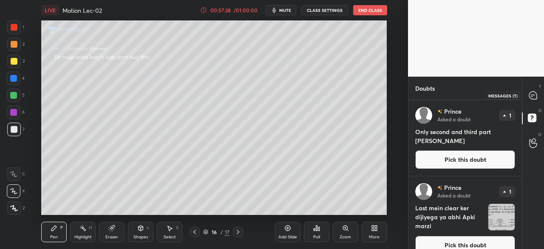
click at [534, 95] on icon at bounding box center [533, 95] width 8 height 8
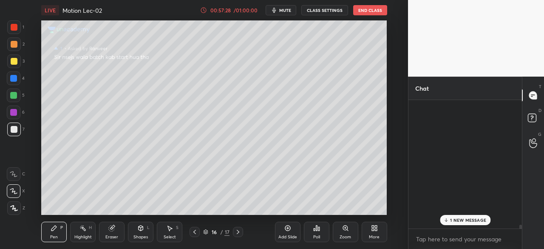
scroll to position [126, 111]
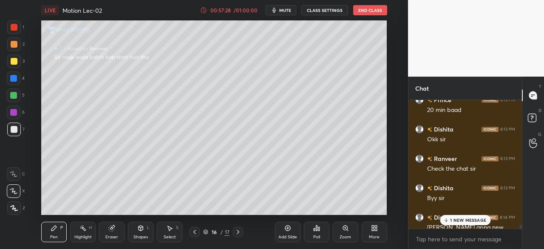
click at [463, 224] on div "1 NEW MESSAGE" at bounding box center [465, 220] width 51 height 10
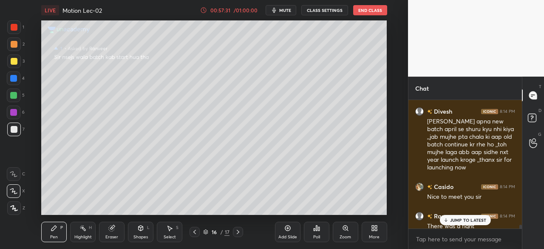
scroll to position [6310, 0]
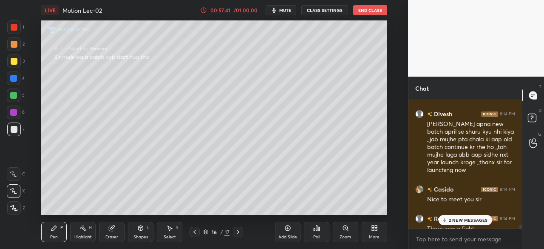
click at [458, 219] on p "2 NEW MESSAGES" at bounding box center [468, 219] width 39 height 5
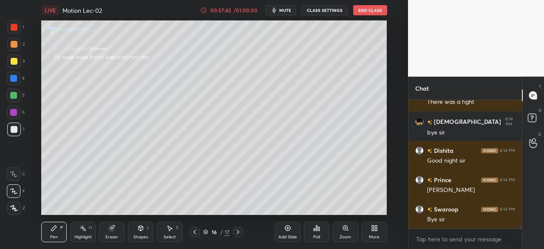
click at [13, 60] on div at bounding box center [14, 61] width 7 height 7
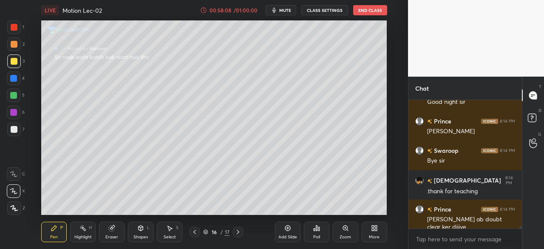
scroll to position [6524, 0]
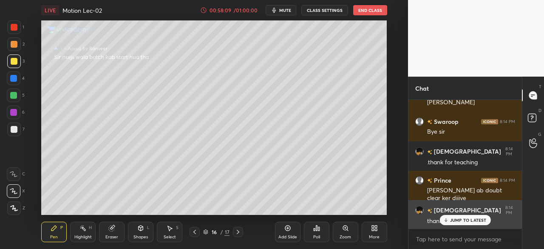
click at [463, 218] on p "JUMP TO LATEST" at bounding box center [468, 219] width 37 height 5
click at [453, 219] on p "JUMP TO LATEST" at bounding box center [468, 219] width 37 height 5
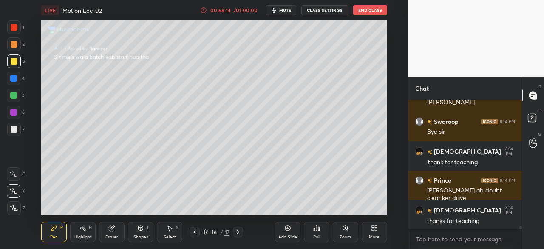
click at [193, 232] on icon at bounding box center [194, 231] width 7 height 7
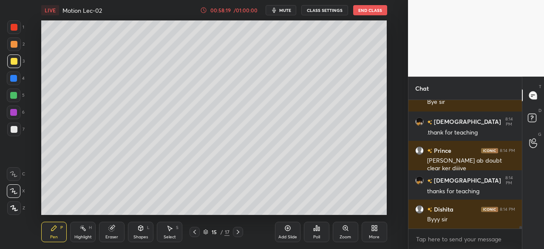
scroll to position [6583, 0]
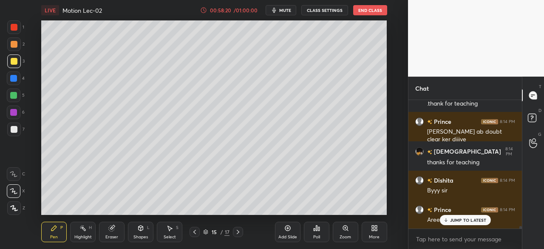
click at [372, 9] on button "End Class" at bounding box center [370, 10] width 34 height 10
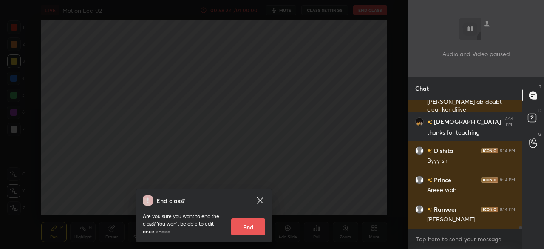
scroll to position [6641, 0]
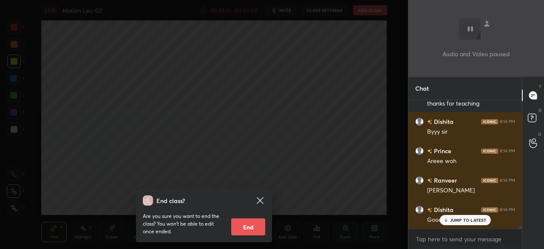
click at [253, 227] on button "End" at bounding box center [248, 226] width 34 height 17
type textarea "x"
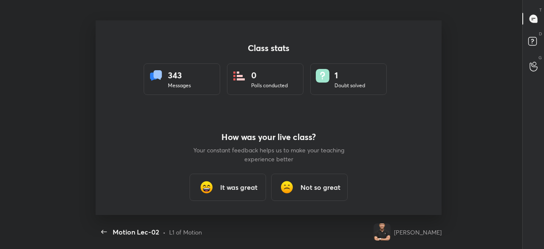
scroll to position [194, 537]
click at [229, 191] on h3 "It was great" at bounding box center [238, 187] width 37 height 10
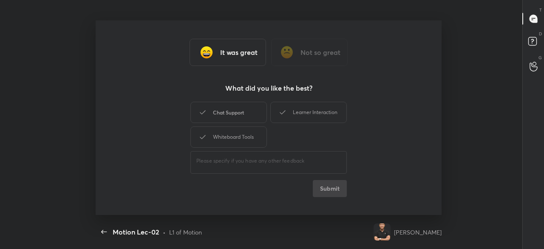
click at [245, 112] on div "Chat Support" at bounding box center [228, 112] width 76 height 21
click at [297, 110] on div "Learner Interaction" at bounding box center [308, 112] width 76 height 21
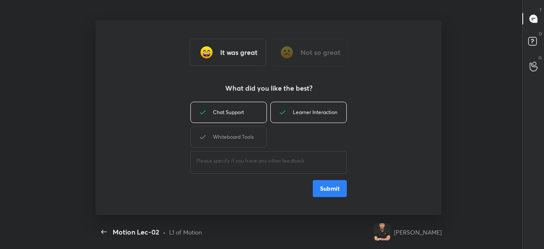
click at [330, 187] on button "Submit" at bounding box center [330, 188] width 34 height 17
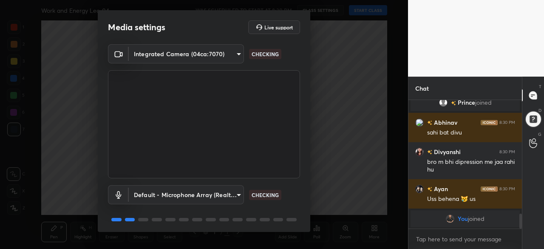
scroll to position [30, 0]
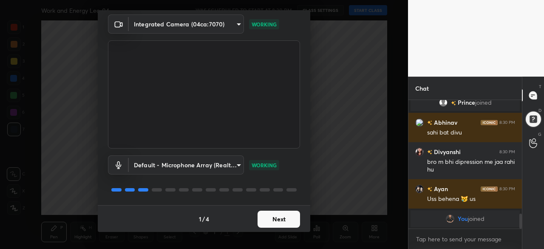
click at [276, 217] on button "Next" at bounding box center [278, 218] width 42 height 17
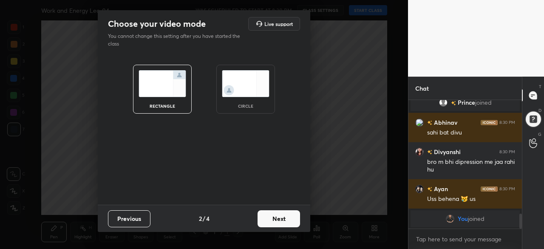
click at [276, 217] on button "Next" at bounding box center [278, 218] width 42 height 17
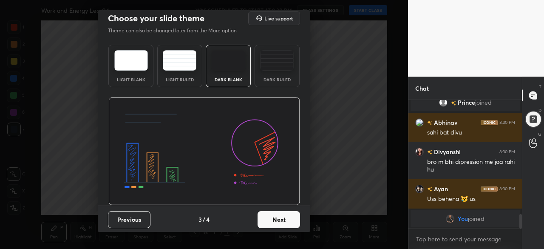
scroll to position [1031, 0]
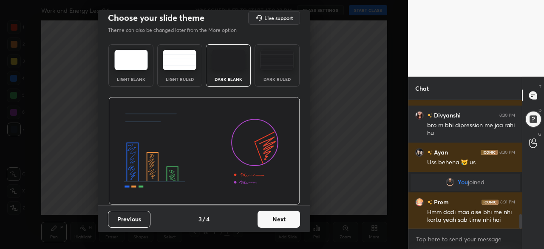
click at [279, 215] on button "Next" at bounding box center [278, 218] width 42 height 17
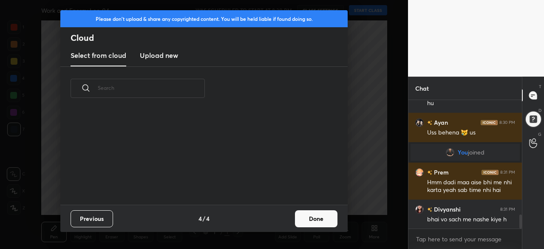
scroll to position [94, 273]
click at [310, 220] on button "Done" at bounding box center [316, 218] width 42 height 17
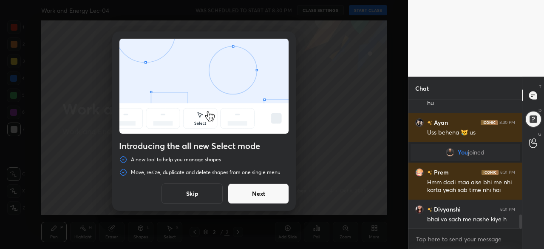
click at [263, 200] on button "Next" at bounding box center [258, 193] width 61 height 20
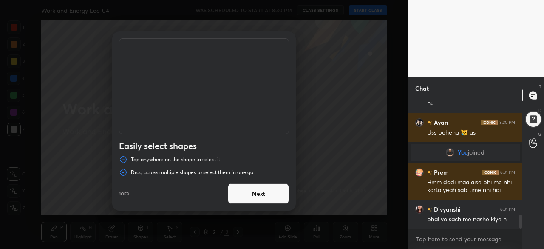
click at [263, 200] on button "Next" at bounding box center [258, 193] width 61 height 20
click at [263, 200] on button "Done" at bounding box center [258, 193] width 61 height 20
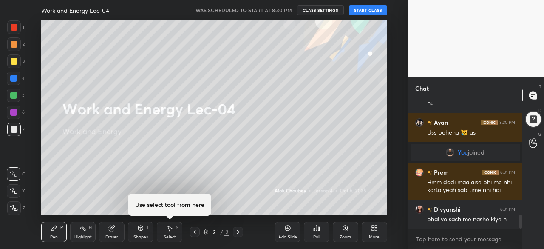
click at [373, 11] on button "START CLASS" at bounding box center [368, 10] width 38 height 10
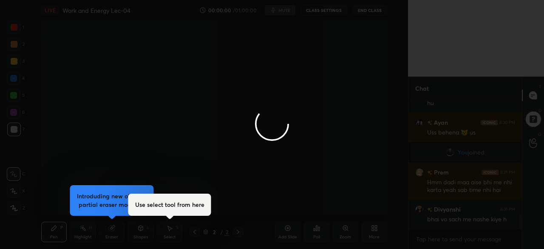
scroll to position [1089, 0]
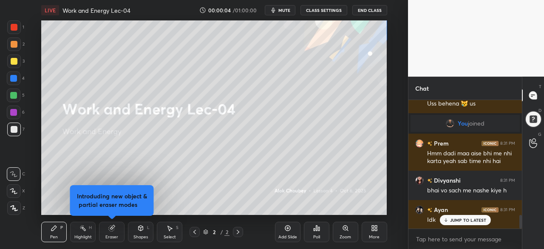
click at [13, 189] on icon at bounding box center [13, 190] width 7 height 5
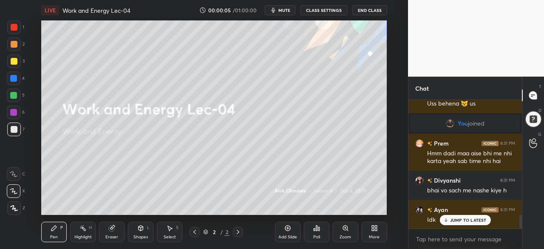
click at [114, 229] on icon at bounding box center [112, 228] width 6 height 6
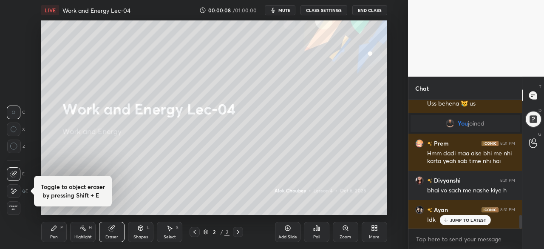
click at [14, 147] on icon at bounding box center [14, 146] width 8 height 8
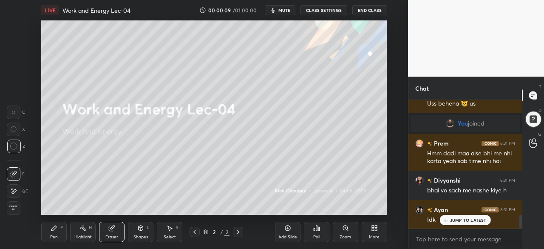
click at [53, 229] on icon at bounding box center [53, 227] width 5 height 5
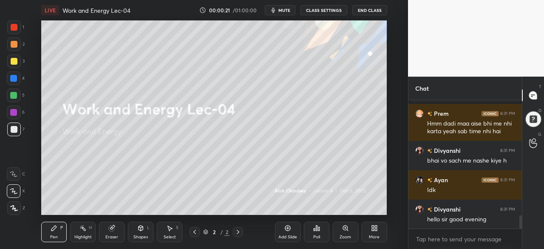
scroll to position [1148, 0]
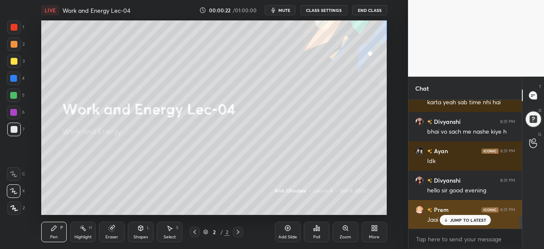
click at [453, 220] on p "JUMP TO LATEST" at bounding box center [468, 219] width 37 height 5
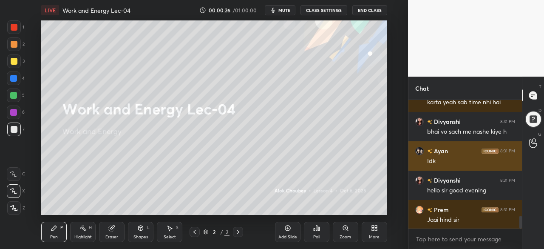
scroll to position [1178, 0]
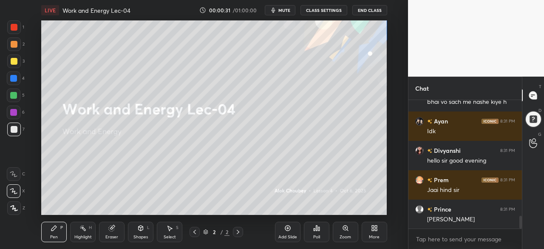
click at [13, 59] on div at bounding box center [14, 61] width 7 height 7
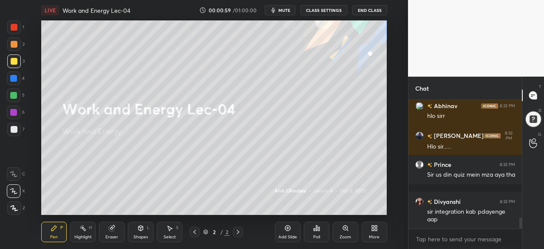
scroll to position [1389, 0]
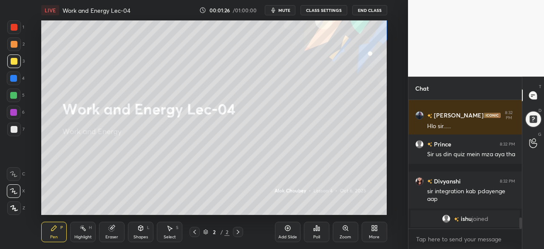
click at [292, 232] on div "Add Slide" at bounding box center [287, 231] width 25 height 20
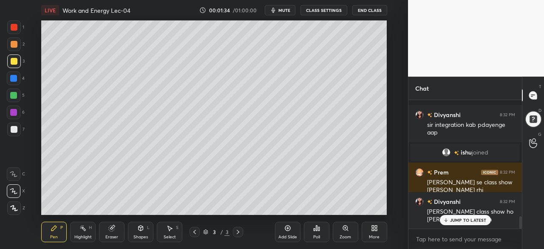
scroll to position [1207, 0]
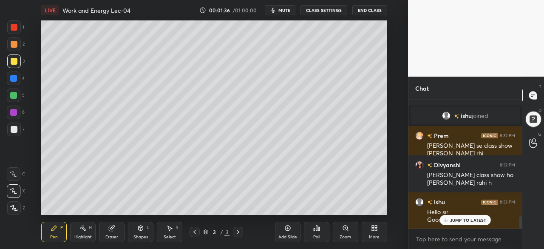
click at [449, 218] on div "JUMP TO LATEST" at bounding box center [464, 220] width 51 height 10
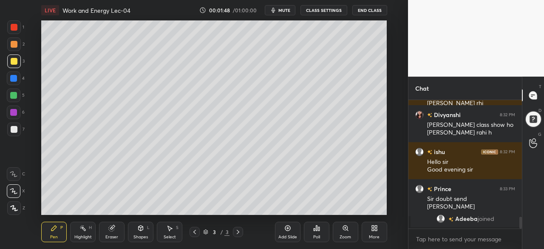
scroll to position [1240, 0]
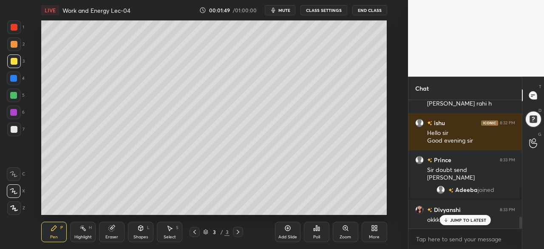
click at [452, 218] on p "JUMP TO LATEST" at bounding box center [468, 219] width 37 height 5
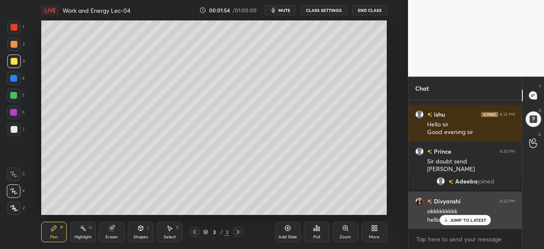
click at [464, 219] on p "JUMP TO LATEST" at bounding box center [468, 219] width 37 height 5
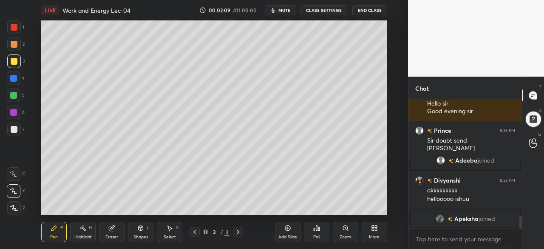
scroll to position [1236, 0]
click at [11, 80] on div at bounding box center [13, 78] width 7 height 7
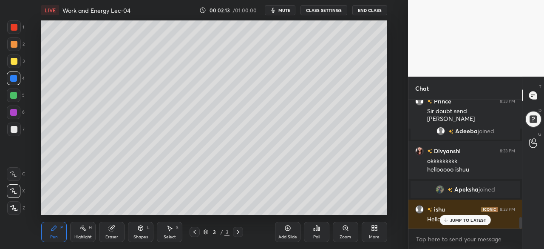
scroll to position [1295, 0]
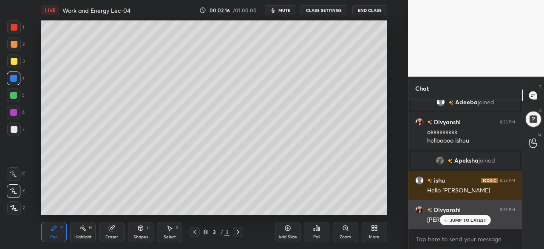
click at [463, 220] on p "JUMP TO LATEST" at bounding box center [468, 219] width 37 height 5
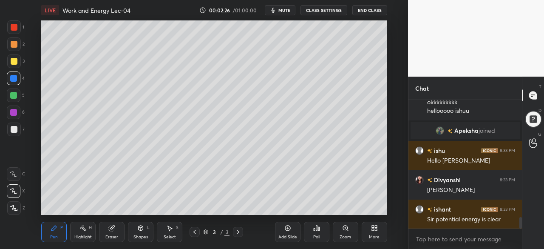
scroll to position [1353, 0]
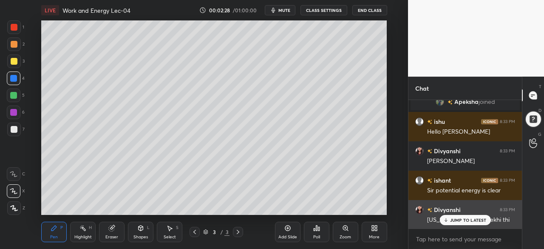
click at [452, 225] on div "JUMP TO LATEST" at bounding box center [464, 220] width 51 height 10
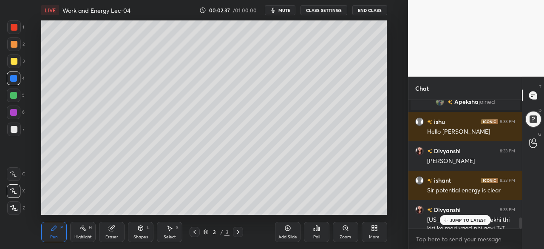
scroll to position [1362, 0]
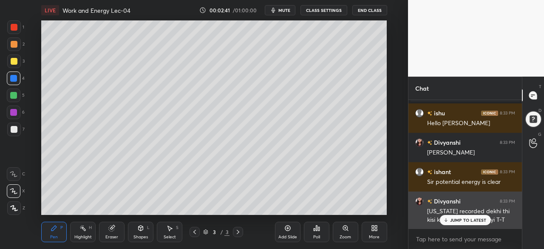
click at [473, 219] on p "JUMP TO LATEST" at bounding box center [468, 219] width 37 height 5
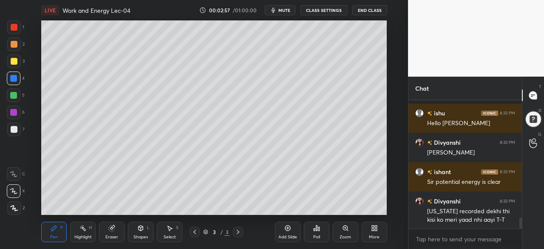
click at [282, 225] on div "Add Slide" at bounding box center [287, 231] width 25 height 20
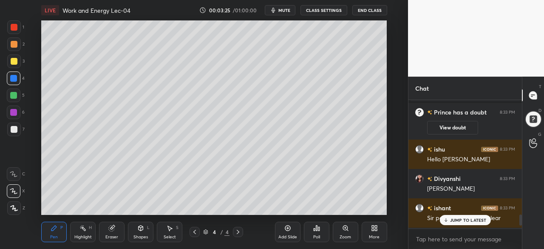
click at [143, 233] on div "Shapes L" at bounding box center [140, 231] width 25 height 20
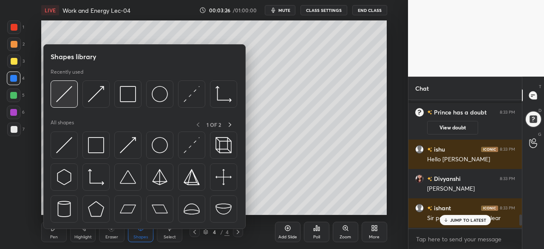
click at [69, 95] on img at bounding box center [64, 94] width 16 height 16
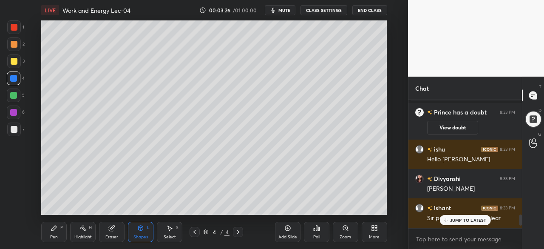
click at [14, 130] on div at bounding box center [14, 129] width 7 height 7
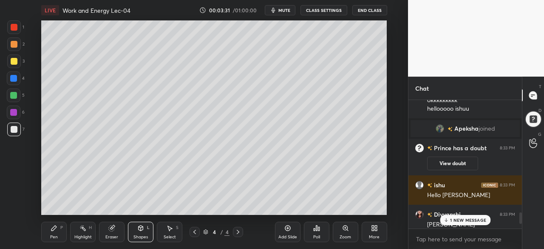
click at [457, 219] on p "1 NEW MESSAGE" at bounding box center [468, 219] width 36 height 5
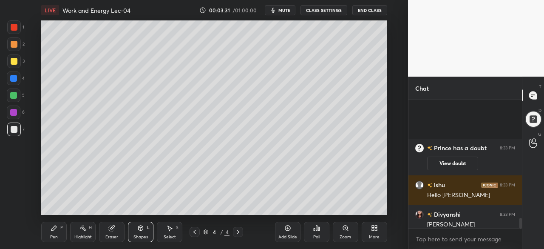
scroll to position [1403, 0]
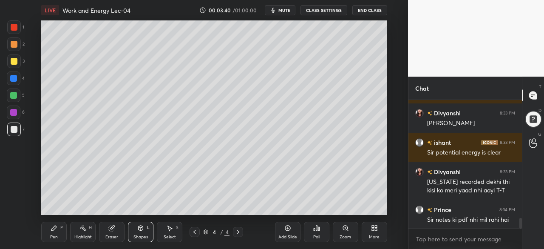
click at [13, 60] on div at bounding box center [14, 61] width 7 height 7
click at [59, 229] on div "Pen P" at bounding box center [53, 231] width 25 height 20
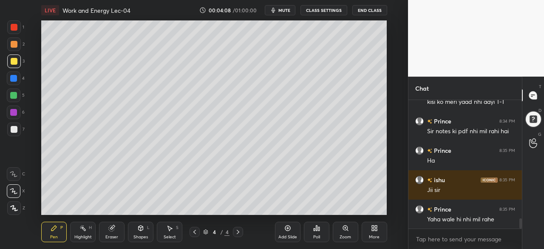
scroll to position [1512, 0]
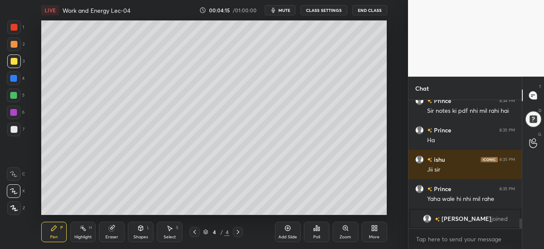
click at [15, 96] on div at bounding box center [13, 95] width 7 height 7
click at [191, 235] on icon at bounding box center [194, 231] width 7 height 7
click at [286, 227] on icon at bounding box center [287, 227] width 7 height 7
click at [14, 77] on div at bounding box center [13, 78] width 7 height 7
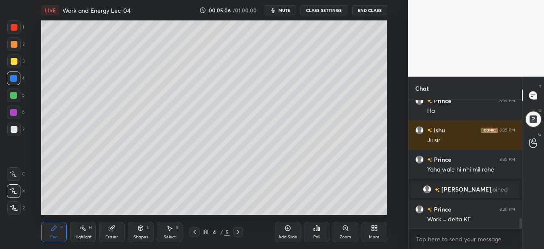
scroll to position [1494, 0]
click at [16, 64] on div at bounding box center [14, 61] width 7 height 7
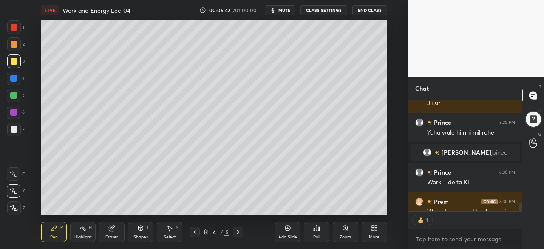
scroll to position [3, 3]
click at [11, 132] on div at bounding box center [14, 129] width 7 height 7
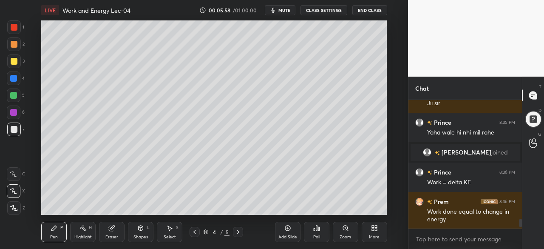
click at [112, 226] on icon at bounding box center [112, 228] width 6 height 6
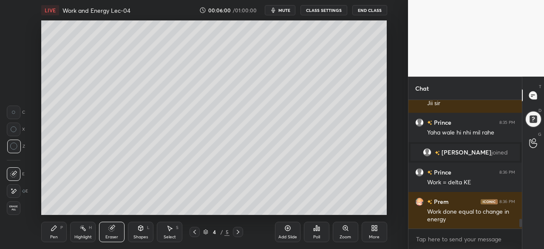
click at [52, 235] on div "Pen" at bounding box center [54, 236] width 8 height 4
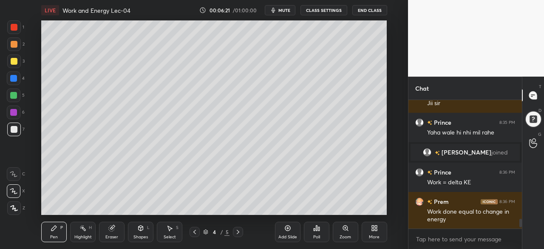
click at [14, 62] on div at bounding box center [14, 61] width 7 height 7
click at [18, 113] on div at bounding box center [14, 112] width 14 height 14
click at [14, 80] on div at bounding box center [13, 78] width 7 height 7
click at [11, 130] on div at bounding box center [14, 129] width 7 height 7
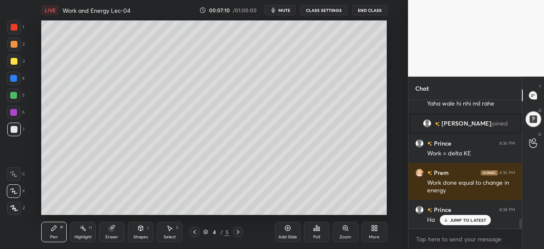
click at [452, 219] on p "JUMP TO LATEST" at bounding box center [468, 219] width 37 height 5
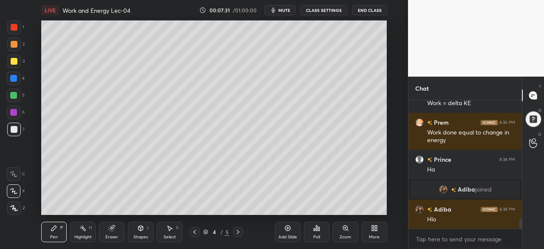
scroll to position [1547, 0]
click at [112, 234] on div "Eraser" at bounding box center [111, 231] width 25 height 20
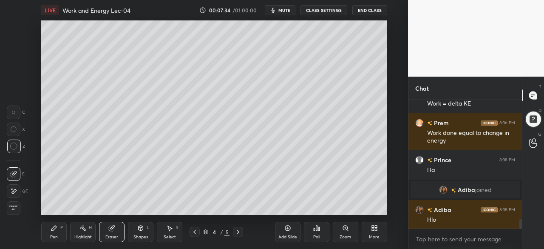
click at [47, 232] on div "Pen P" at bounding box center [53, 231] width 25 height 20
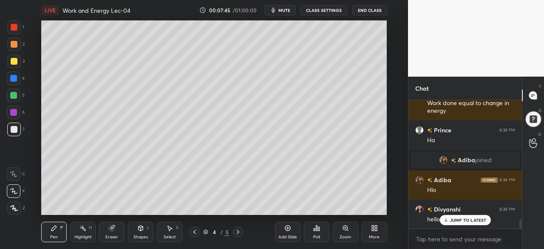
scroll to position [1606, 0]
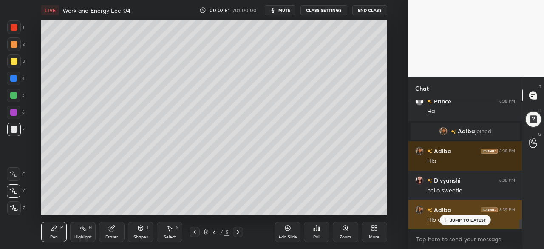
click at [470, 222] on p "JUMP TO LATEST" at bounding box center [468, 219] width 37 height 5
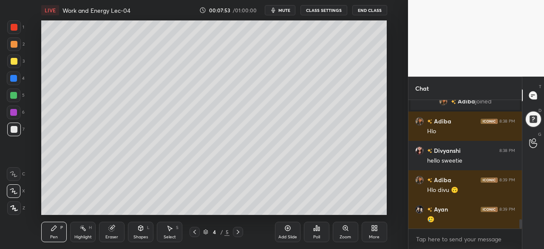
scroll to position [1664, 0]
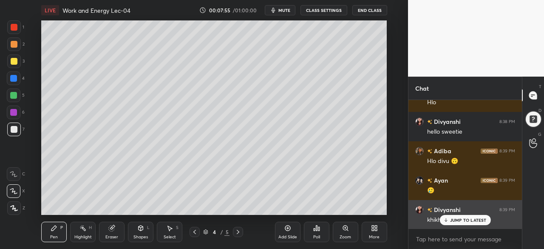
click at [463, 220] on p "JUMP TO LATEST" at bounding box center [468, 219] width 37 height 5
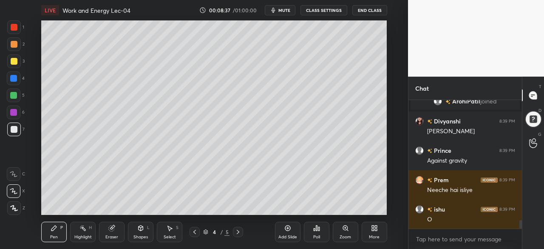
scroll to position [1833, 0]
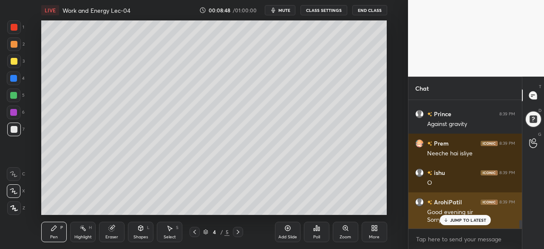
click at [453, 219] on p "JUMP TO LATEST" at bounding box center [468, 219] width 37 height 5
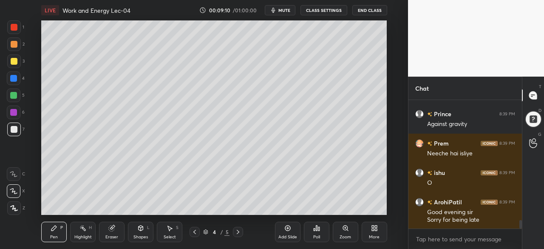
click at [12, 97] on div at bounding box center [13, 95] width 7 height 7
click at [288, 225] on icon at bounding box center [287, 227] width 7 height 7
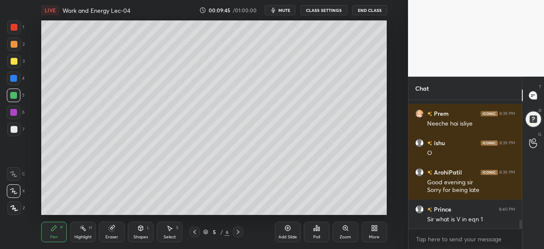
scroll to position [1892, 0]
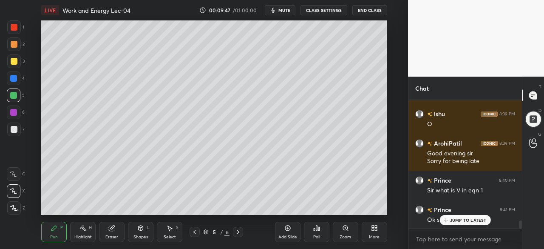
click at [12, 76] on div at bounding box center [13, 78] width 7 height 7
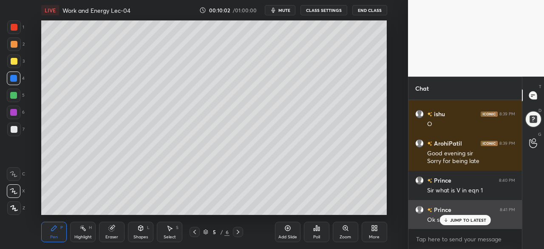
click at [451, 220] on p "JUMP TO LATEST" at bounding box center [468, 219] width 37 height 5
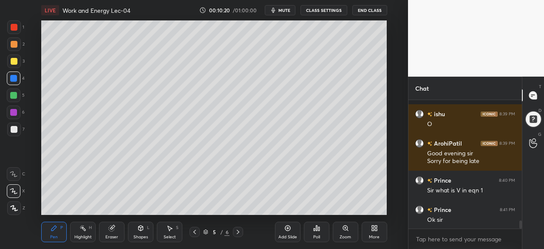
scroll to position [1929, 0]
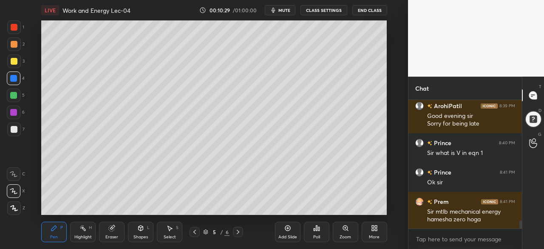
click at [291, 228] on div "Add Slide" at bounding box center [287, 231] width 25 height 20
click at [140, 234] on div "Shapes" at bounding box center [140, 236] width 14 height 4
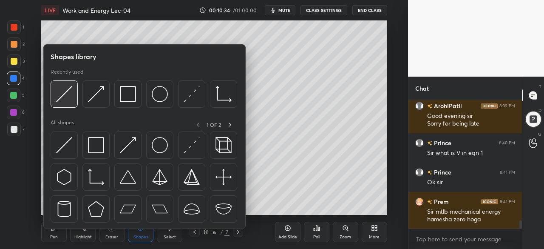
click at [54, 99] on div at bounding box center [64, 93] width 27 height 27
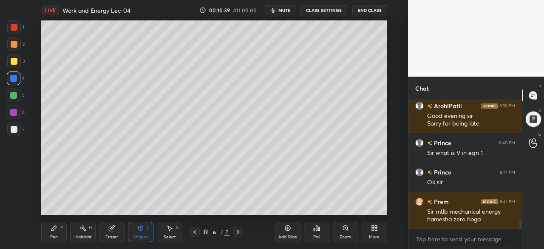
click at [141, 237] on div "Shapes" at bounding box center [140, 236] width 14 height 4
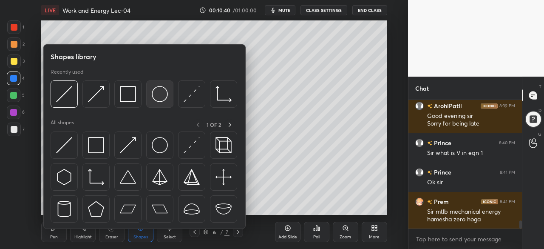
click at [160, 94] on img at bounding box center [160, 94] width 16 height 16
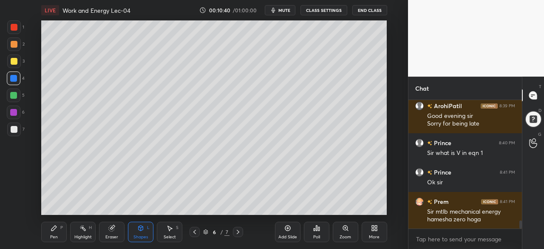
click at [8, 96] on div at bounding box center [14, 95] width 14 height 14
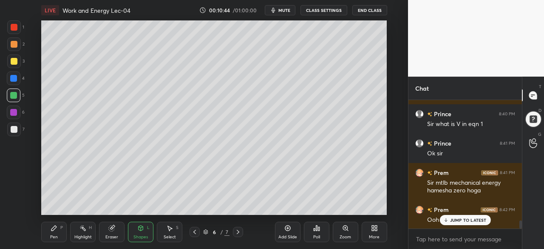
click at [54, 232] on div "Pen P" at bounding box center [53, 231] width 25 height 20
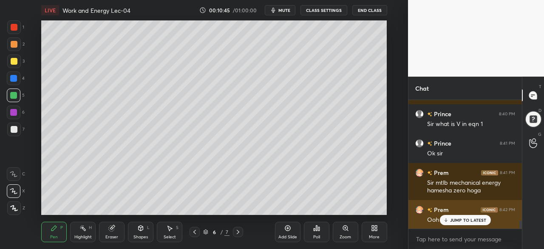
click at [454, 220] on p "JUMP TO LATEST" at bounding box center [468, 219] width 37 height 5
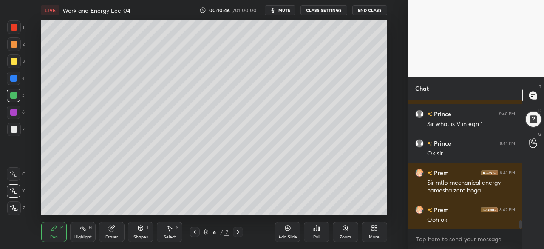
click at [16, 130] on div at bounding box center [14, 129] width 7 height 7
click at [12, 59] on div at bounding box center [14, 61] width 7 height 7
click at [15, 111] on div at bounding box center [13, 112] width 7 height 7
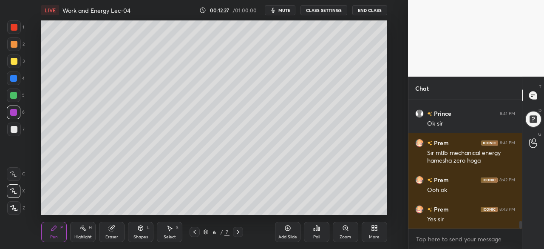
scroll to position [2025, 0]
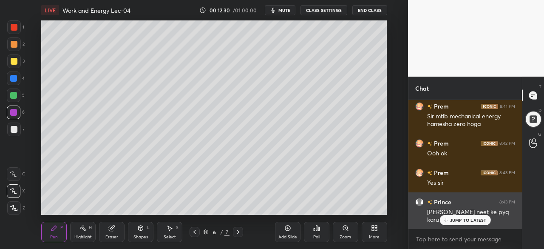
click at [453, 220] on p "JUMP TO LATEST" at bounding box center [468, 219] width 37 height 5
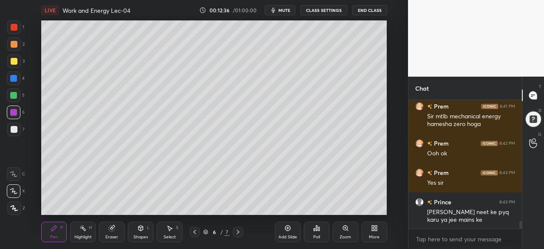
scroll to position [2054, 0]
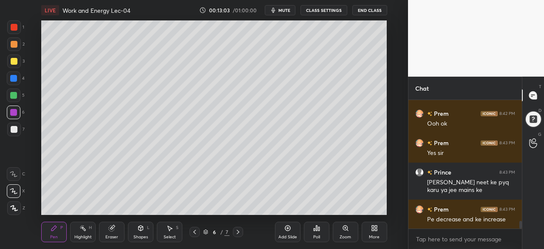
click at [193, 232] on icon at bounding box center [194, 231] width 7 height 7
click at [196, 231] on icon at bounding box center [194, 231] width 7 height 7
click at [239, 232] on icon at bounding box center [237, 231] width 7 height 7
click at [238, 232] on icon at bounding box center [238, 231] width 3 height 4
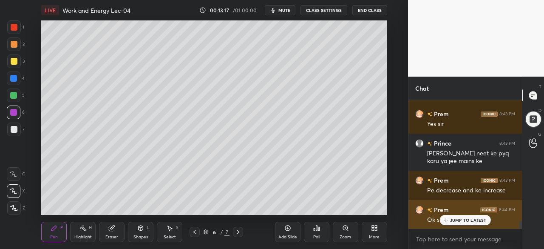
click at [468, 219] on p "JUMP TO LATEST" at bounding box center [468, 219] width 37 height 5
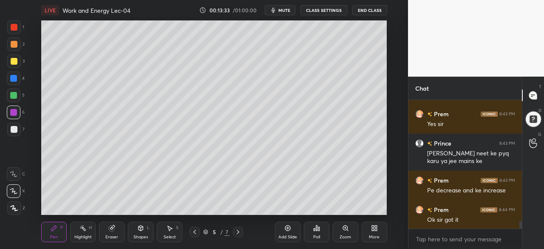
click at [237, 234] on icon at bounding box center [237, 231] width 7 height 7
click at [237, 232] on icon at bounding box center [237, 231] width 7 height 7
click at [286, 228] on icon at bounding box center [287, 227] width 7 height 7
click at [14, 64] on div at bounding box center [14, 61] width 7 height 7
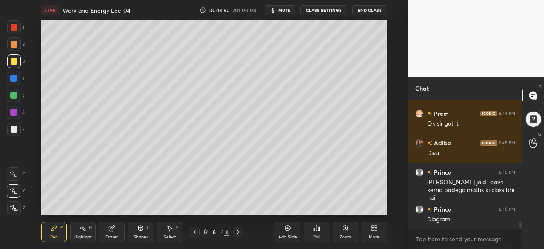
scroll to position [2216, 0]
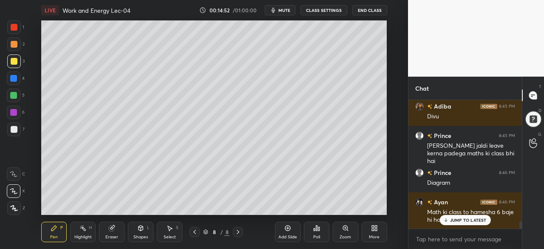
click at [15, 78] on div at bounding box center [13, 78] width 7 height 7
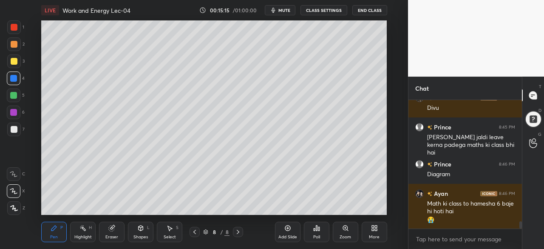
click at [12, 96] on div at bounding box center [13, 95] width 7 height 7
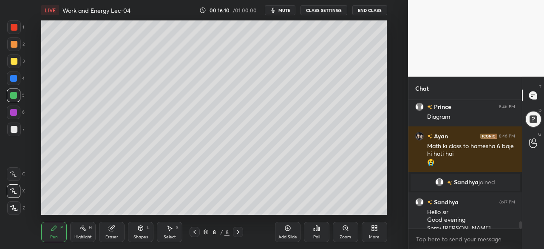
scroll to position [2149, 0]
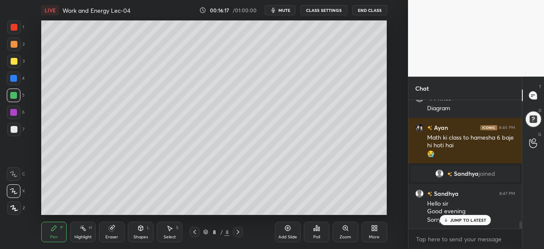
click at [9, 128] on div at bounding box center [14, 129] width 14 height 14
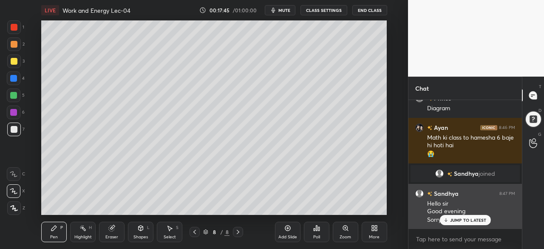
click at [460, 220] on p "JUMP TO LATEST" at bounding box center [468, 219] width 37 height 5
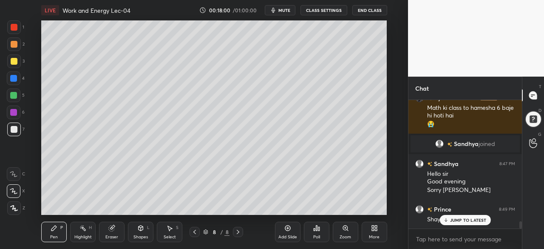
scroll to position [2207, 0]
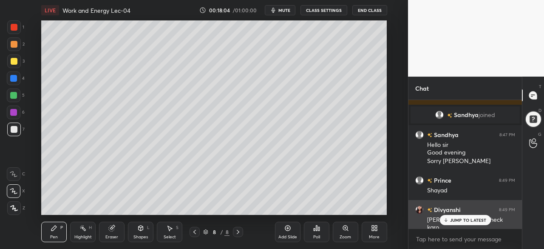
click at [451, 222] on p "JUMP TO LATEST" at bounding box center [468, 219] width 37 height 5
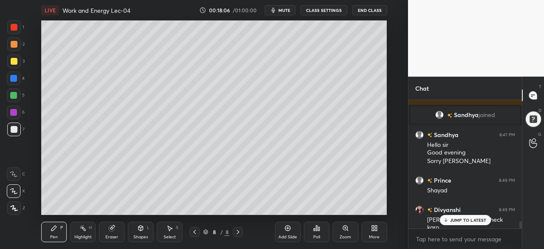
scroll to position [2216, 0]
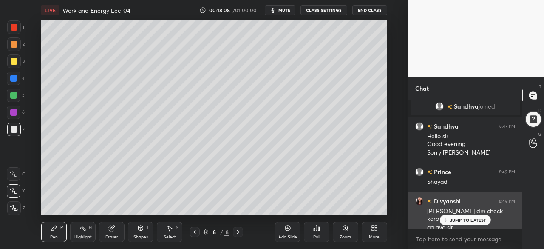
click at [456, 220] on p "JUMP TO LATEST" at bounding box center [468, 219] width 37 height 5
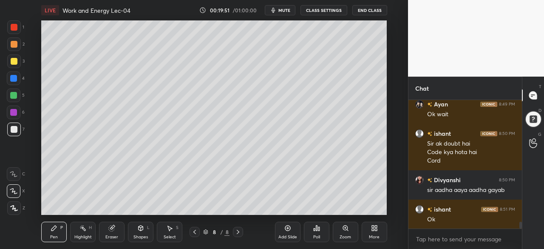
scroll to position [2389, 0]
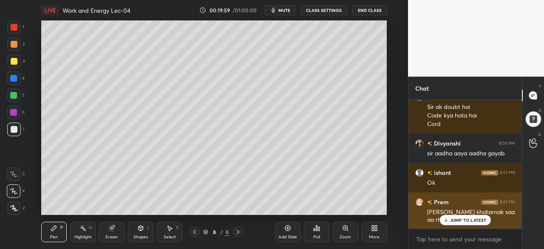
click at [459, 219] on p "JUMP TO LATEST" at bounding box center [468, 219] width 37 height 5
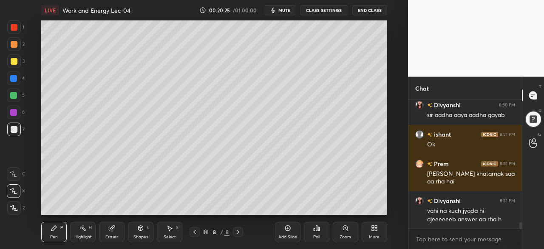
scroll to position [2456, 0]
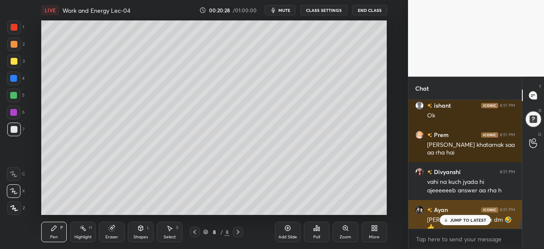
click at [453, 220] on p "JUMP TO LATEST" at bounding box center [468, 219] width 37 height 5
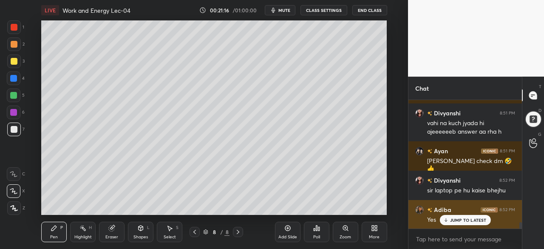
scroll to position [2512, 0]
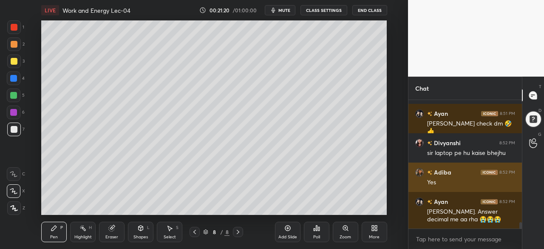
click at [420, 171] on img "grid" at bounding box center [419, 172] width 8 height 8
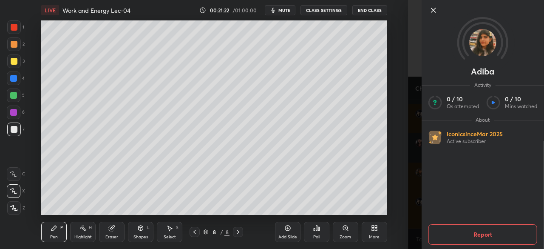
click at [432, 8] on icon at bounding box center [433, 10] width 10 height 10
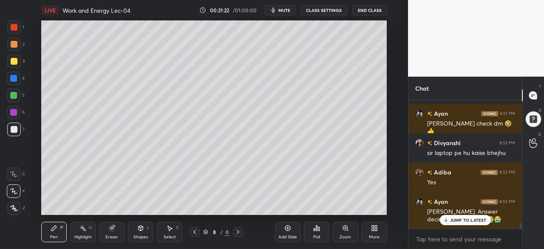
scroll to position [2556, 0]
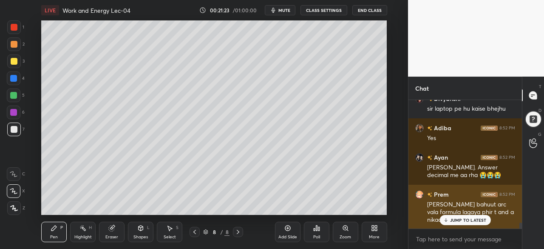
click at [457, 220] on p "JUMP TO LATEST" at bounding box center [468, 219] width 37 height 5
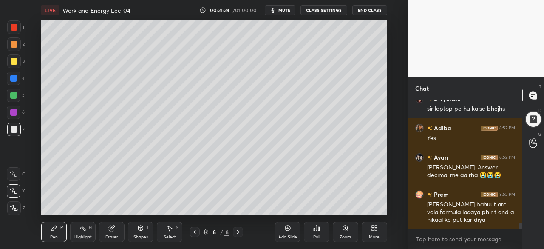
scroll to position [2586, 0]
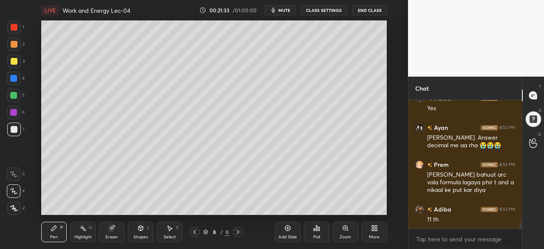
click at [421, 162] on div "Divyanshi 8:52 PM sir laptop pe hu kaise bhejhu Adiba 8:52 PM Yes Ayan 8:52 PM …" at bounding box center [464, 164] width 113 height 129
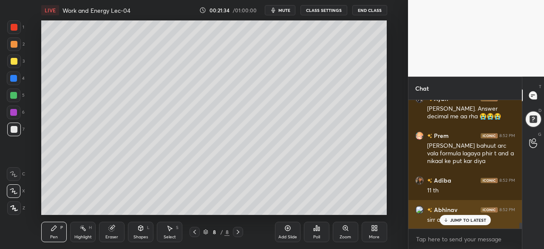
click at [461, 220] on p "JUMP TO LATEST" at bounding box center [468, 219] width 37 height 5
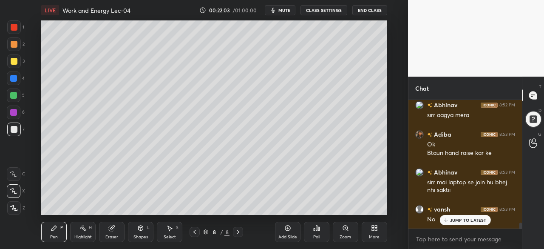
scroll to position [2748, 0]
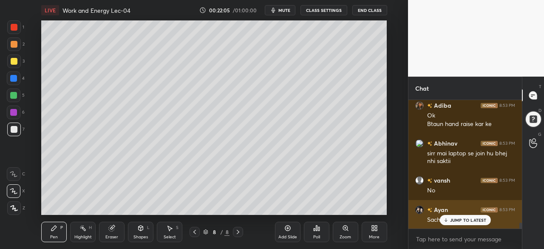
click at [455, 219] on p "JUMP TO LATEST" at bounding box center [468, 219] width 37 height 5
click at [439, 208] on h6 "Ayan" at bounding box center [440, 209] width 16 height 9
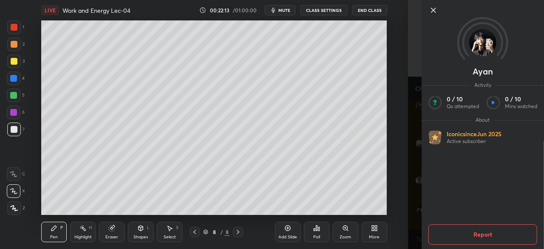
click at [437, 9] on icon at bounding box center [433, 10] width 10 height 10
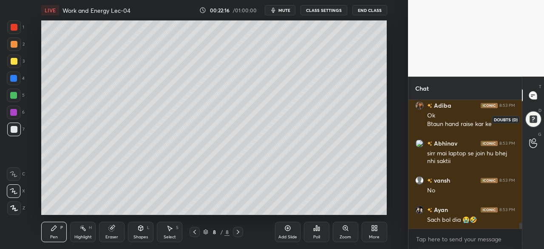
click at [534, 117] on div at bounding box center [532, 118] width 17 height 17
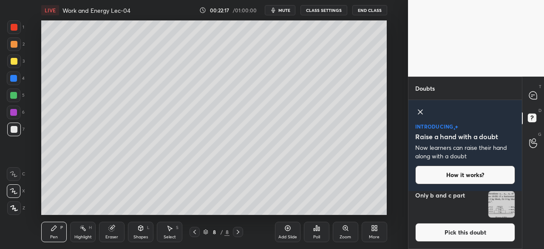
click at [424, 112] on icon at bounding box center [420, 112] width 10 height 10
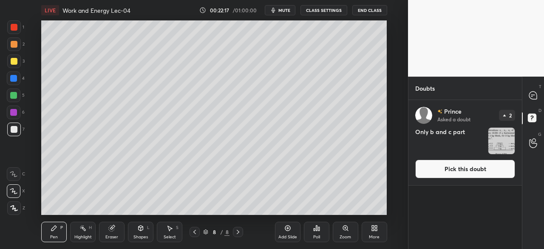
scroll to position [0, 0]
click at [534, 91] on icon at bounding box center [533, 95] width 8 height 8
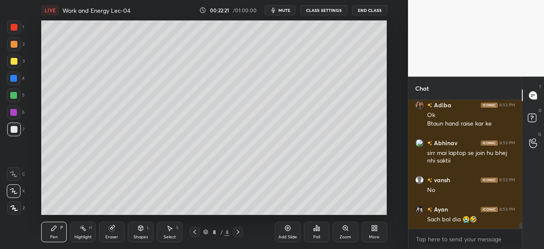
scroll to position [2921, 0]
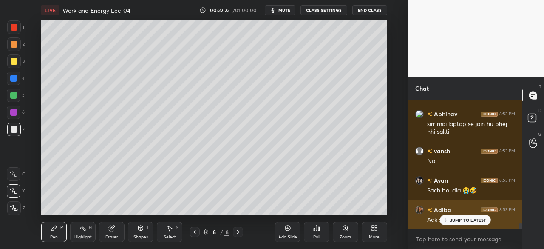
click at [450, 215] on div "JUMP TO LATEST" at bounding box center [464, 220] width 51 height 10
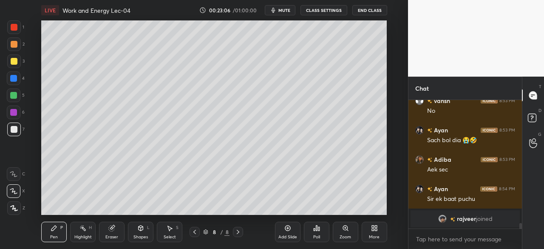
scroll to position [2704, 0]
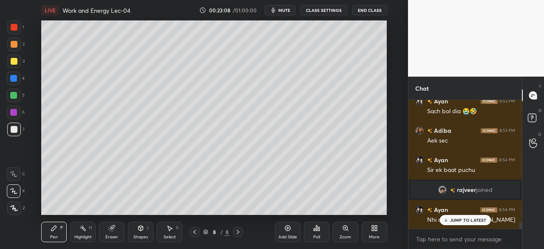
click at [448, 220] on icon at bounding box center [446, 219] width 6 height 5
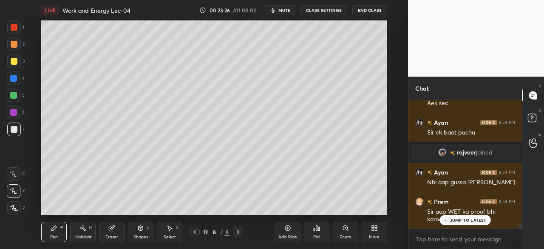
scroll to position [2786, 0]
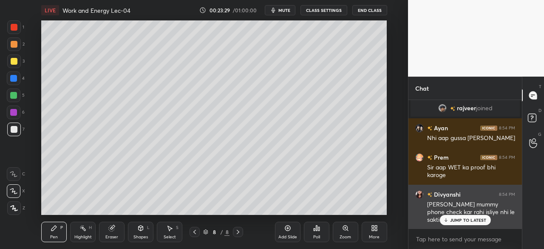
click at [452, 217] on p "JUMP TO LATEST" at bounding box center [468, 219] width 37 height 5
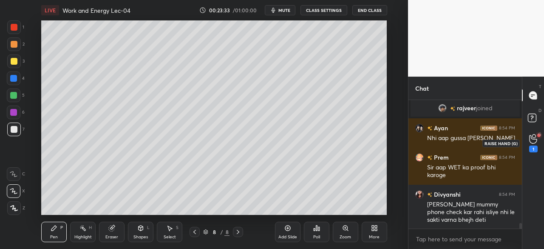
click at [533, 136] on icon at bounding box center [533, 139] width 8 height 10
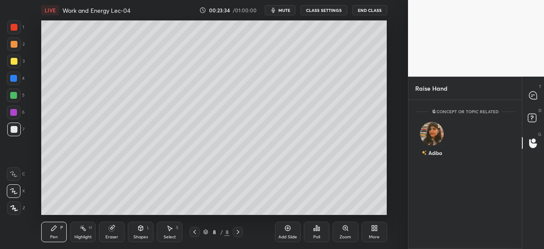
scroll to position [3, 3]
click at [427, 130] on img "grid" at bounding box center [432, 133] width 24 height 24
click at [439, 157] on button "INVITE" at bounding box center [431, 158] width 25 height 11
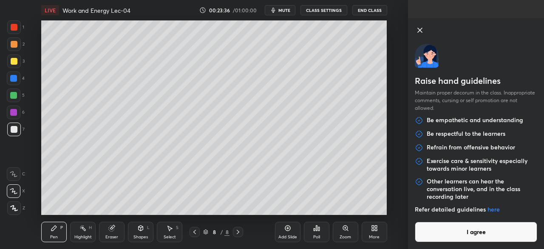
click at [470, 229] on button "I agree" at bounding box center [476, 231] width 122 height 20
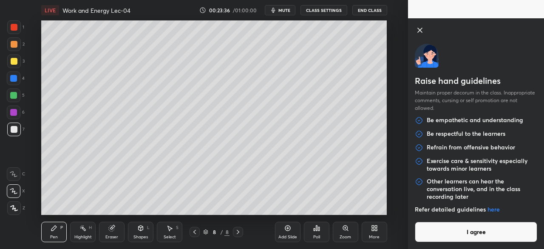
scroll to position [112, 111]
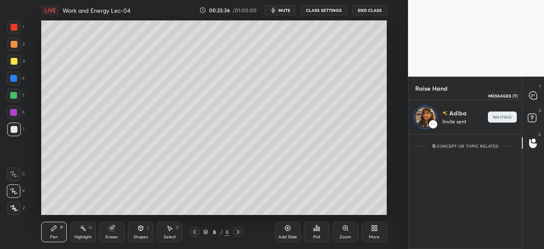
click at [532, 93] on icon at bounding box center [533, 95] width 8 height 8
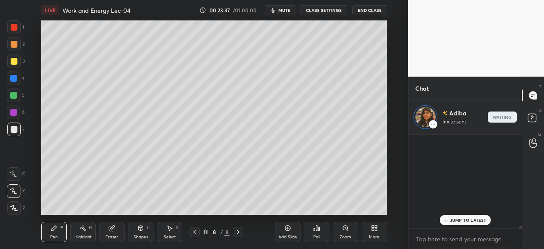
scroll to position [92, 111]
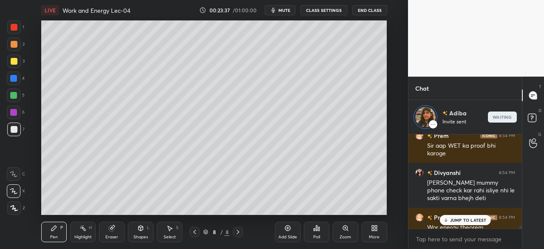
click at [458, 218] on p "JUMP TO LATEST" at bounding box center [468, 219] width 37 height 5
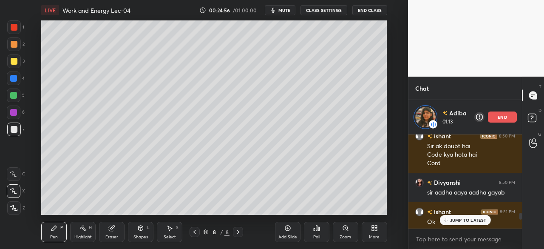
scroll to position [2420, 0]
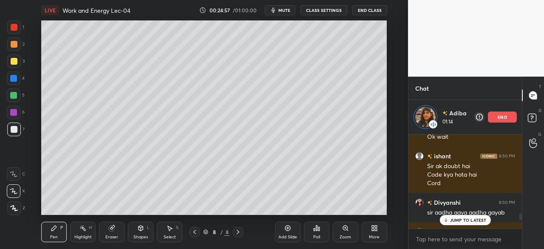
click at [448, 217] on icon at bounding box center [446, 219] width 6 height 5
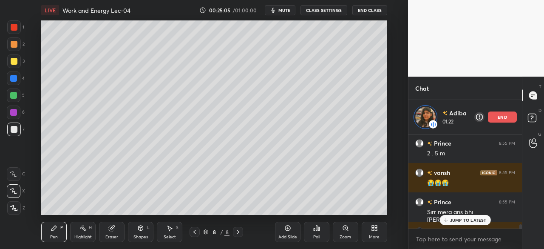
scroll to position [3264, 0]
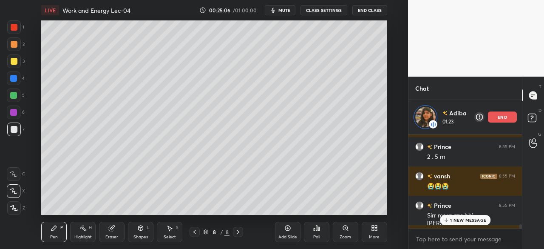
click at [449, 219] on div "1 NEW MESSAGE" at bounding box center [465, 220] width 51 height 10
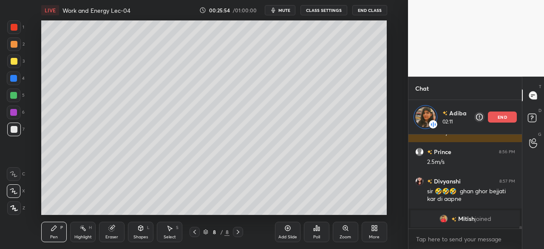
scroll to position [3053, 0]
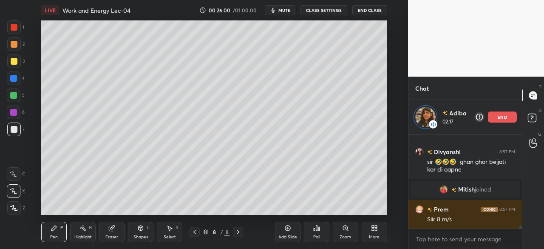
click at [289, 229] on icon at bounding box center [287, 227] width 7 height 7
click at [13, 95] on div at bounding box center [13, 95] width 7 height 7
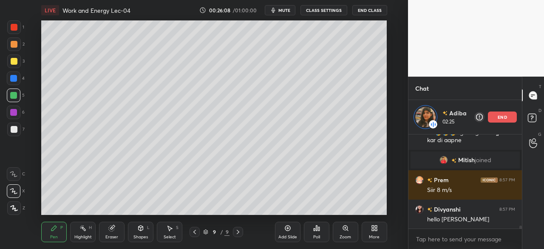
click at [140, 232] on div "Shapes L" at bounding box center [140, 231] width 25 height 20
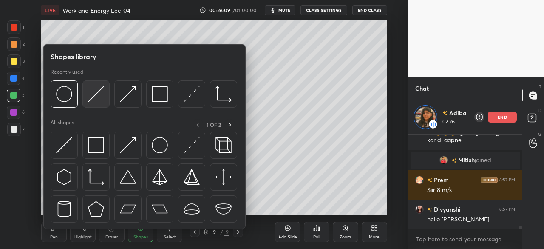
click at [89, 91] on img at bounding box center [96, 94] width 16 height 16
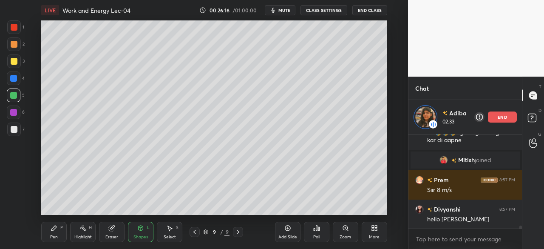
click at [13, 61] on div at bounding box center [14, 61] width 7 height 7
click at [44, 234] on div "Pen P" at bounding box center [53, 231] width 25 height 20
click at [13, 129] on div at bounding box center [14, 129] width 7 height 7
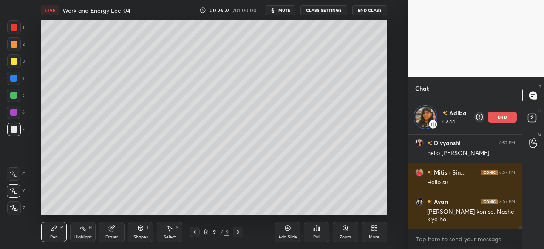
scroll to position [3177, 0]
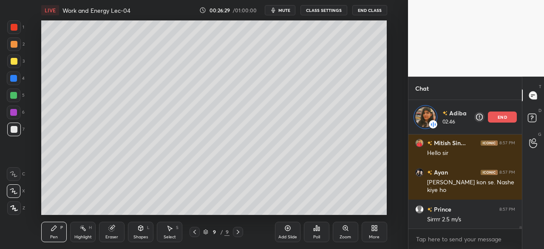
click at [142, 231] on icon at bounding box center [140, 227] width 7 height 7
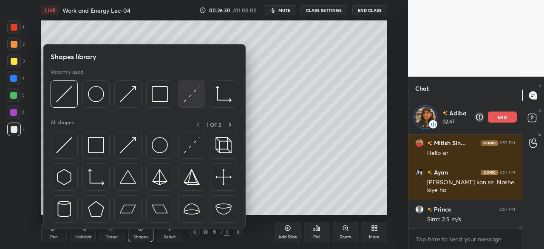
click at [196, 88] on img at bounding box center [192, 94] width 16 height 16
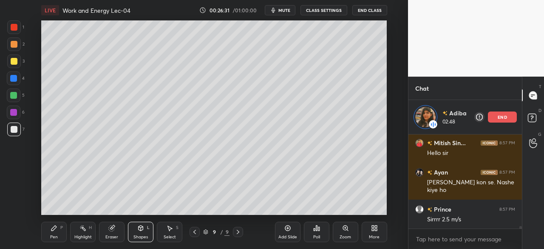
click at [14, 96] on div at bounding box center [13, 95] width 7 height 7
click at [15, 81] on div at bounding box center [13, 78] width 7 height 7
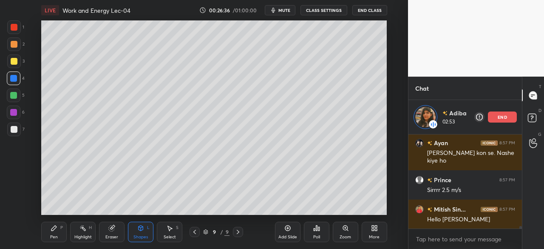
scroll to position [3236, 0]
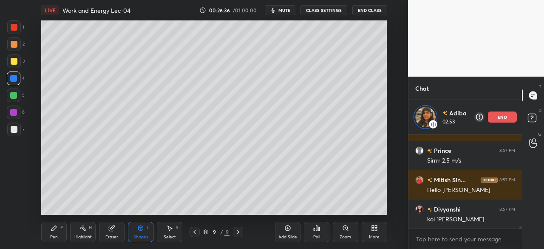
click at [55, 230] on icon at bounding box center [54, 227] width 7 height 7
click at [141, 228] on icon at bounding box center [140, 227] width 5 height 5
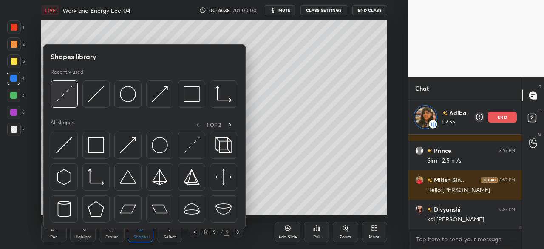
click at [60, 93] on img at bounding box center [64, 94] width 16 height 16
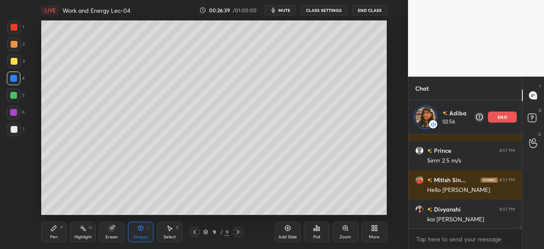
click at [12, 62] on div at bounding box center [14, 61] width 7 height 7
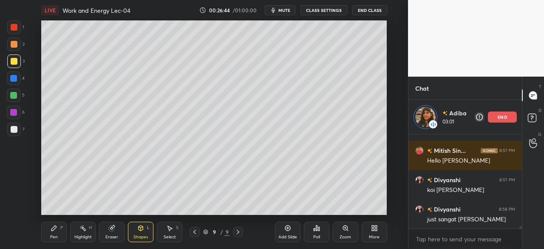
click at [46, 236] on div "Pen P" at bounding box center [53, 231] width 25 height 20
click at [9, 113] on div at bounding box center [14, 112] width 14 height 14
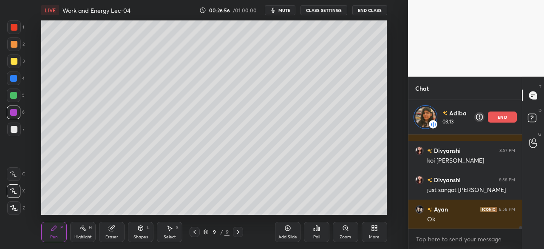
scroll to position [3303, 0]
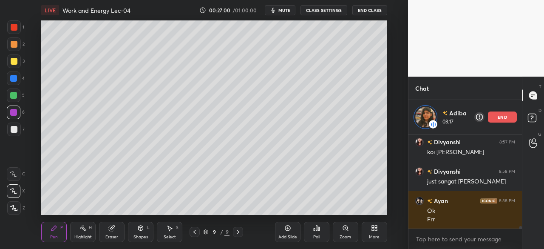
click at [14, 94] on div at bounding box center [13, 95] width 7 height 7
click at [11, 79] on div at bounding box center [13, 78] width 7 height 7
click at [11, 96] on div at bounding box center [13, 95] width 7 height 7
click at [12, 79] on div at bounding box center [13, 78] width 7 height 7
click at [11, 60] on div at bounding box center [14, 61] width 7 height 7
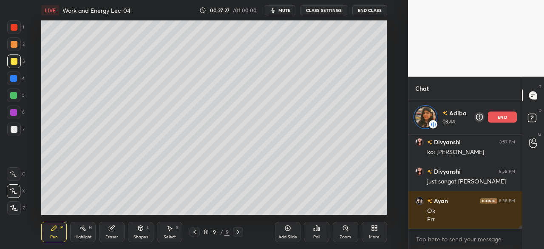
click at [13, 76] on div at bounding box center [13, 78] width 7 height 7
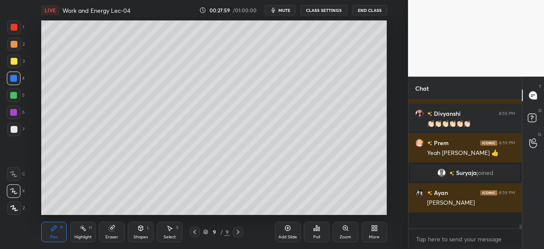
scroll to position [3314, 0]
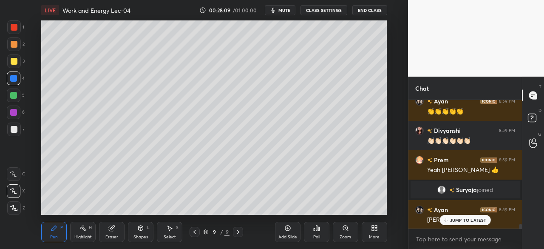
click at [13, 131] on div at bounding box center [14, 129] width 7 height 7
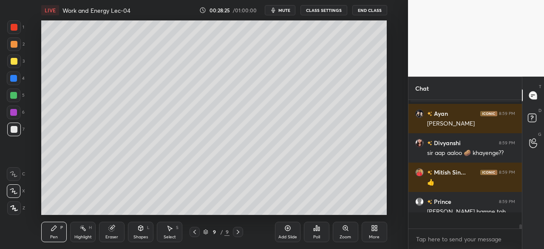
scroll to position [126, 111]
click at [16, 93] on div at bounding box center [13, 95] width 7 height 7
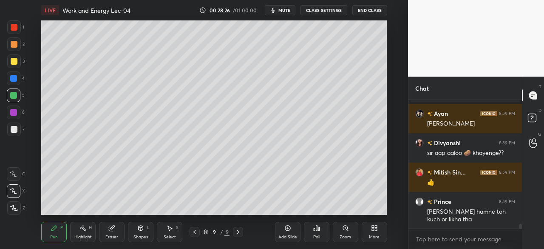
scroll to position [3439, 0]
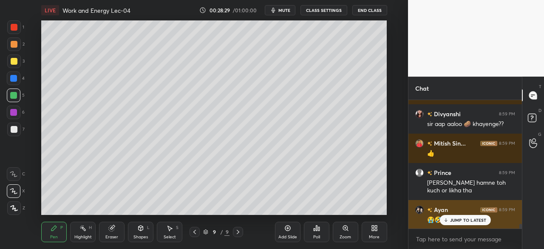
click at [464, 221] on p "JUMP TO LATEST" at bounding box center [468, 219] width 37 height 5
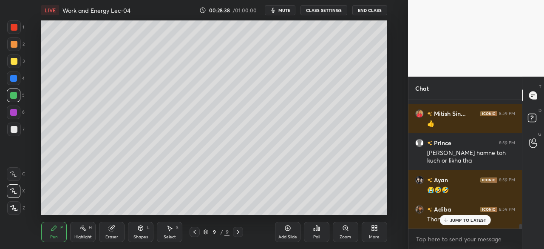
scroll to position [3498, 0]
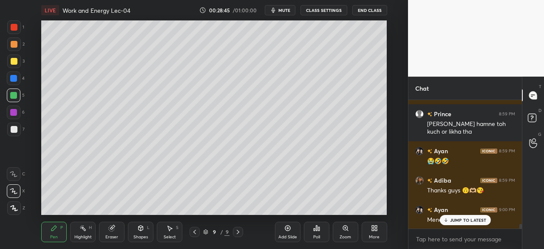
click at [103, 234] on div "Eraser" at bounding box center [111, 231] width 25 height 20
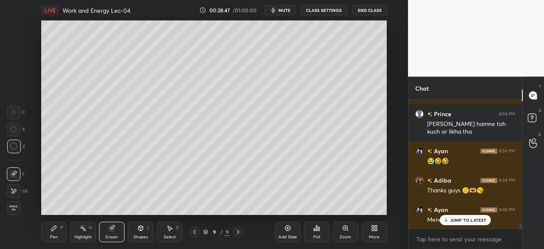
click at [56, 233] on div "Pen P" at bounding box center [53, 231] width 25 height 20
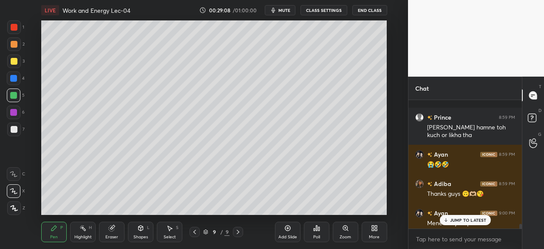
scroll to position [3556, 0]
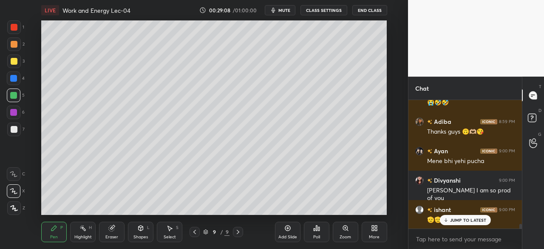
click at [460, 220] on p "JUMP TO LATEST" at bounding box center [468, 219] width 37 height 5
click at [11, 61] on div at bounding box center [14, 61] width 7 height 7
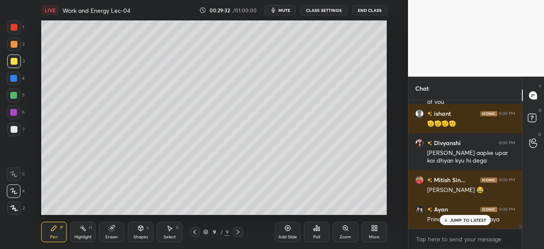
scroll to position [3681, 0]
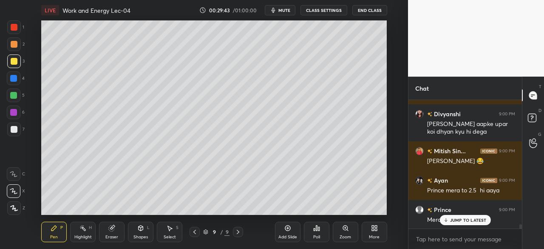
click at [15, 79] on div at bounding box center [13, 78] width 7 height 7
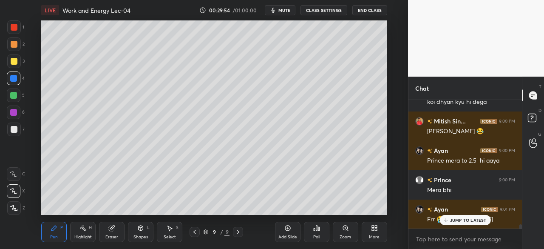
scroll to position [3740, 0]
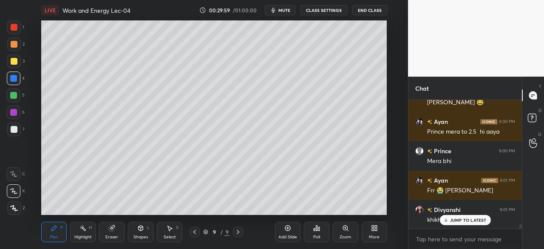
click at [14, 96] on div at bounding box center [13, 95] width 7 height 7
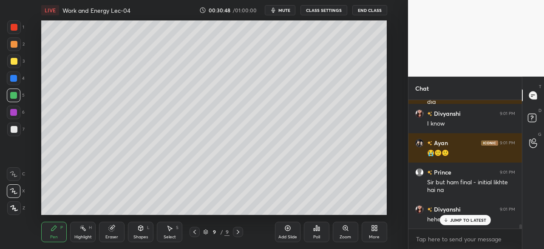
scroll to position [3923, 0]
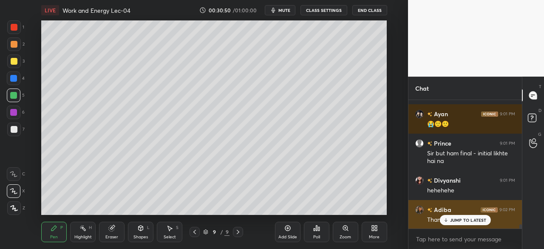
click at [466, 220] on p "JUMP TO LATEST" at bounding box center [468, 219] width 37 height 5
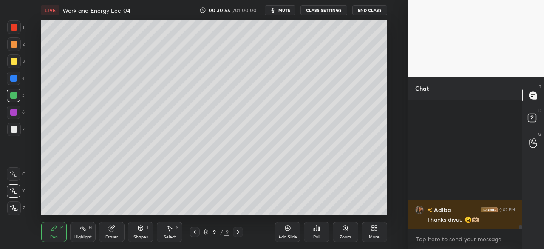
scroll to position [4137, 0]
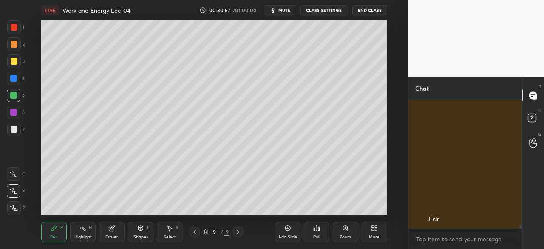
click at [16, 61] on div at bounding box center [14, 61] width 7 height 7
click at [16, 78] on div at bounding box center [13, 78] width 7 height 7
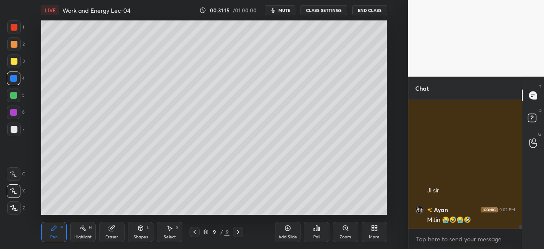
scroll to position [4203, 0]
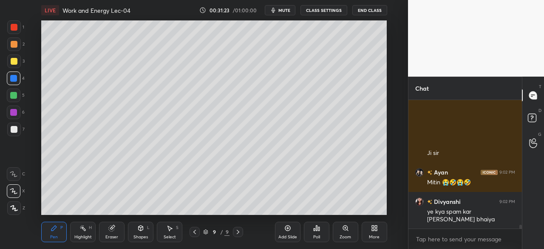
click at [15, 96] on div at bounding box center [13, 95] width 7 height 7
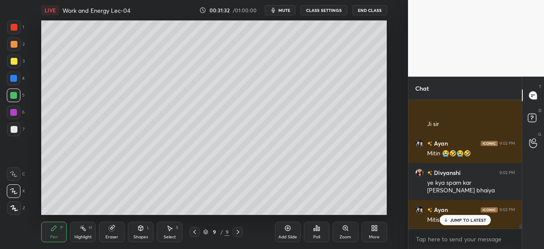
scroll to position [4261, 0]
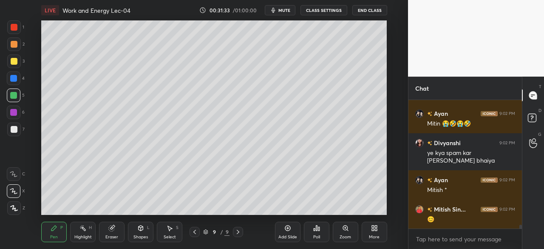
click at [12, 111] on div at bounding box center [13, 112] width 7 height 7
click at [12, 129] on div at bounding box center [14, 129] width 7 height 7
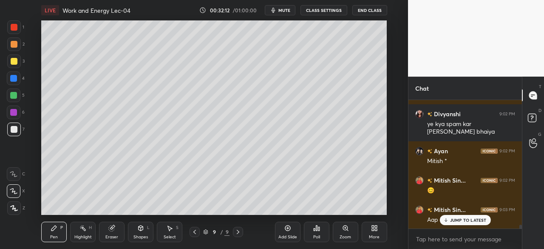
click at [13, 111] on div at bounding box center [13, 112] width 7 height 7
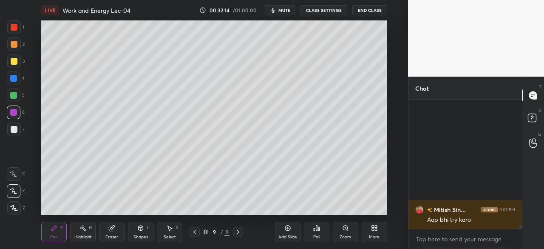
scroll to position [4618, 0]
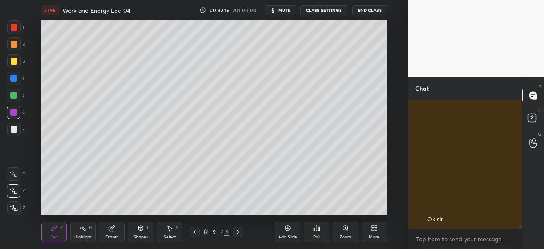
click at [107, 233] on div "Eraser" at bounding box center [111, 231] width 25 height 20
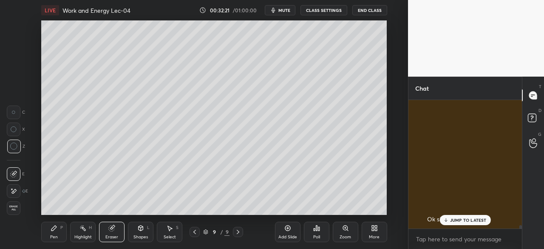
scroll to position [4647, 0]
click at [145, 231] on div "Shapes L" at bounding box center [140, 231] width 25 height 20
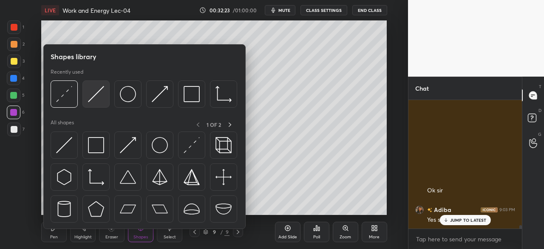
click at [91, 94] on img at bounding box center [96, 94] width 16 height 16
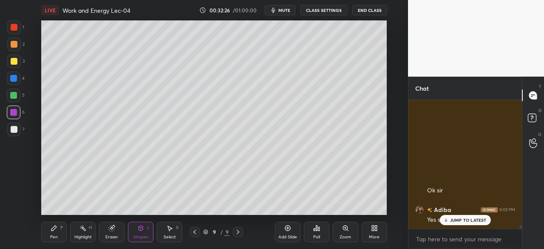
click at [60, 232] on div "Pen P" at bounding box center [53, 231] width 25 height 20
click at [14, 62] on div at bounding box center [14, 61] width 7 height 7
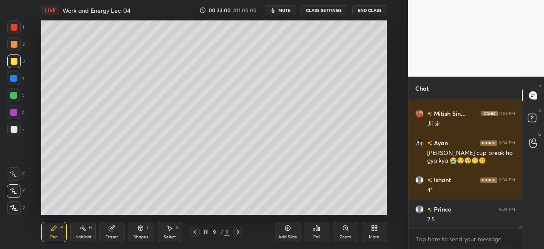
scroll to position [4831, 0]
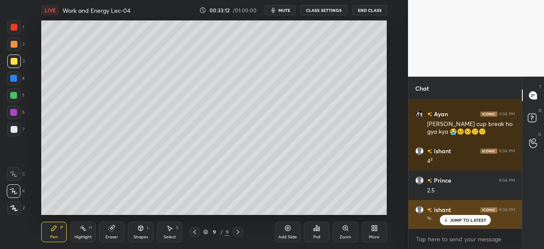
click at [465, 215] on div "JUMP TO LATEST" at bounding box center [464, 220] width 51 height 10
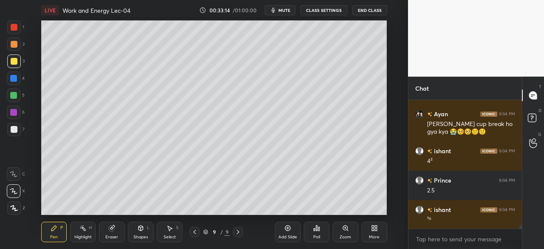
scroll to position [4860, 0]
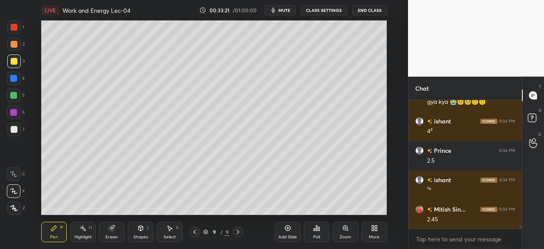
click at [286, 228] on icon at bounding box center [287, 227] width 3 height 3
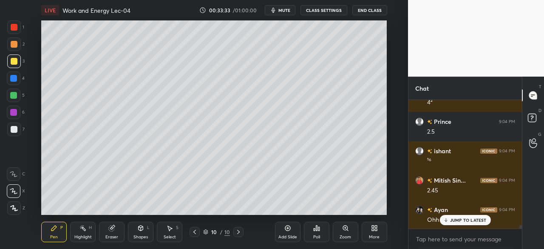
click at [455, 220] on p "JUMP TO LATEST" at bounding box center [468, 219] width 37 height 5
click at [367, 230] on div "More" at bounding box center [373, 231] width 25 height 20
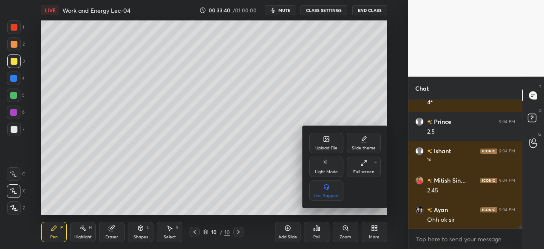
click at [325, 136] on icon at bounding box center [326, 139] width 7 height 7
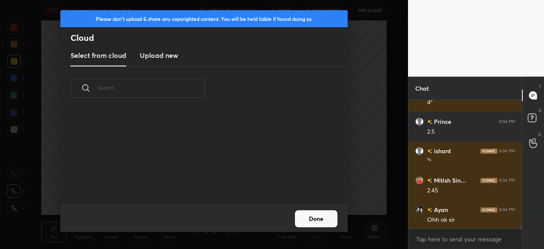
scroll to position [94, 273]
click at [162, 54] on h3 "Upload new" at bounding box center [159, 55] width 38 height 10
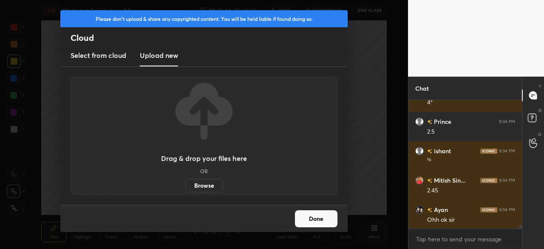
click at [204, 185] on label "Browse" at bounding box center [204, 185] width 38 height 14
click at [185, 185] on input "Browse" at bounding box center [185, 185] width 0 height 14
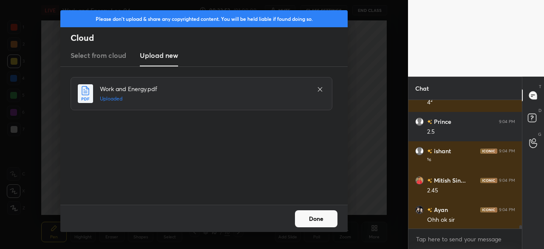
click at [311, 217] on button "Done" at bounding box center [316, 218] width 42 height 17
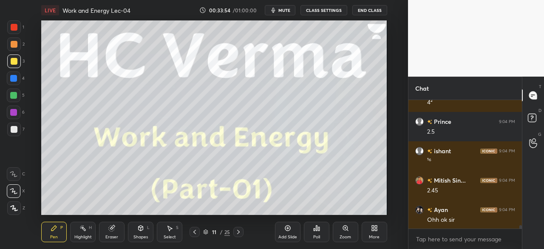
click at [235, 232] on icon at bounding box center [238, 231] width 7 height 7
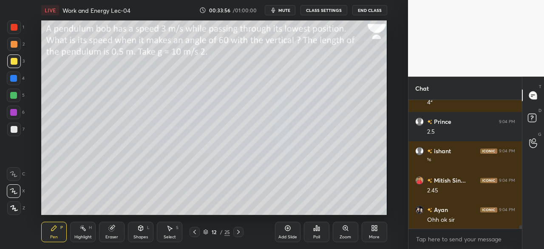
click at [238, 231] on icon at bounding box center [238, 231] width 7 height 7
click at [239, 231] on icon at bounding box center [238, 231] width 7 height 7
click at [192, 232] on icon at bounding box center [194, 231] width 7 height 7
click at [14, 62] on div at bounding box center [14, 61] width 7 height 7
click at [12, 43] on div at bounding box center [14, 44] width 7 height 7
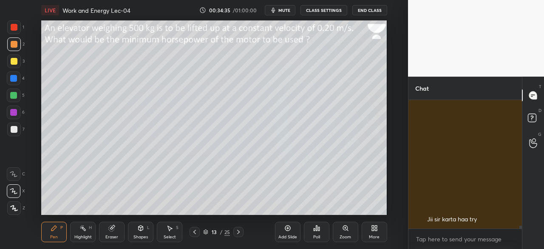
scroll to position [5305, 0]
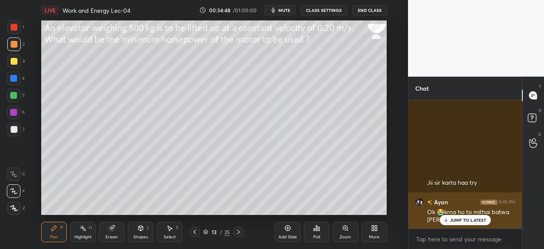
click at [456, 220] on p "JUMP TO LATEST" at bounding box center [468, 219] width 37 height 5
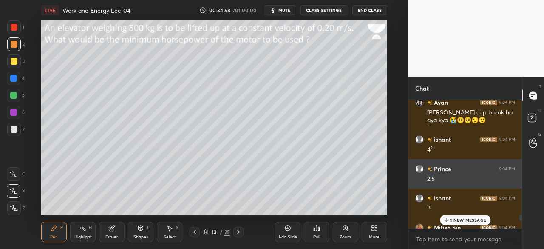
scroll to position [4836, 0]
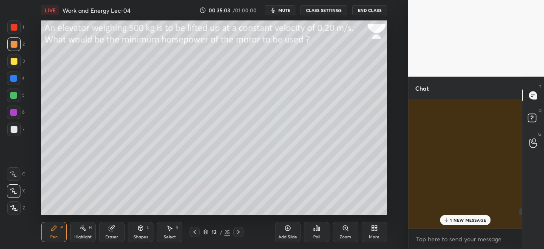
click at [461, 219] on p "1 NEW MESSAGE" at bounding box center [468, 219] width 36 height 5
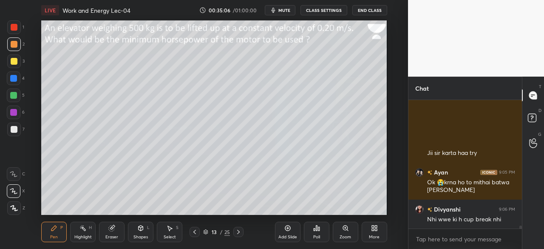
scroll to position [5363, 0]
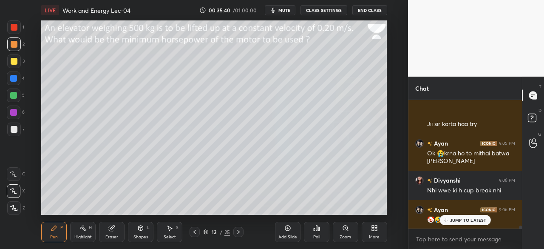
click at [282, 9] on span "mute" at bounding box center [284, 10] width 12 height 6
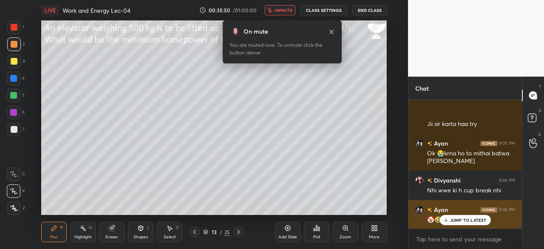
click at [455, 217] on p "JUMP TO LATEST" at bounding box center [468, 219] width 37 height 5
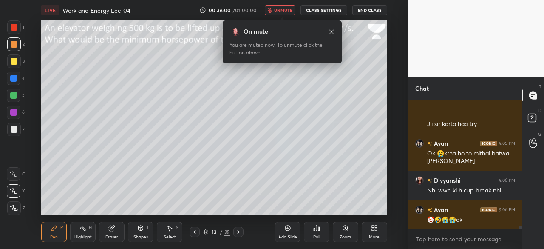
click at [330, 31] on icon at bounding box center [331, 31] width 7 height 7
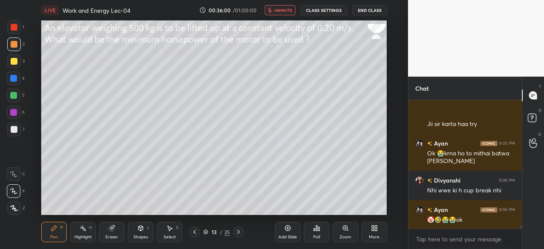
scroll to position [5393, 0]
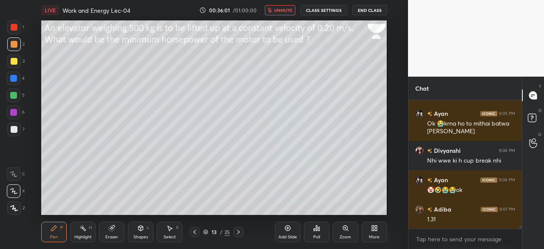
click at [282, 9] on span "unmute" at bounding box center [283, 10] width 18 height 6
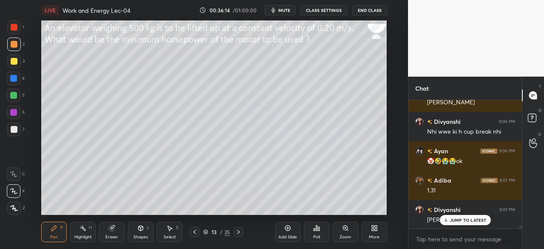
scroll to position [5430, 0]
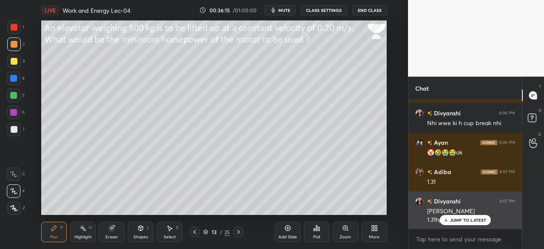
click at [454, 218] on p "JUMP TO LATEST" at bounding box center [468, 219] width 37 height 5
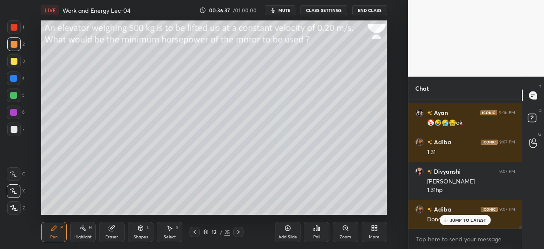
scroll to position [5489, 0]
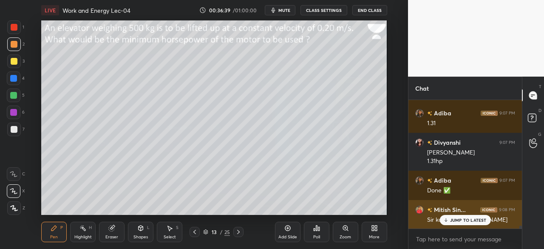
click at [464, 219] on p "JUMP TO LATEST" at bounding box center [468, 219] width 37 height 5
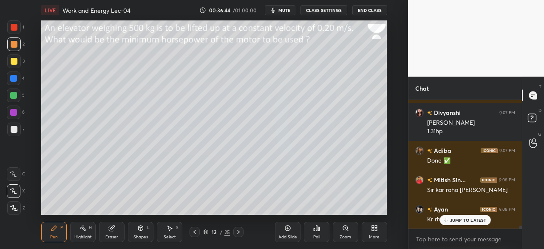
scroll to position [5548, 0]
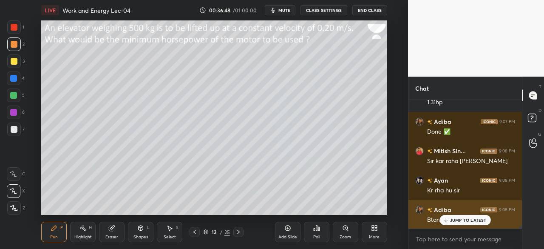
click at [466, 216] on div "JUMP TO LATEST" at bounding box center [464, 220] width 51 height 10
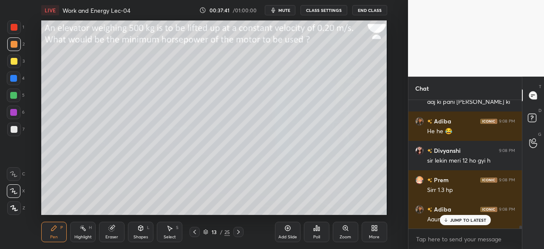
scroll to position [5724, 0]
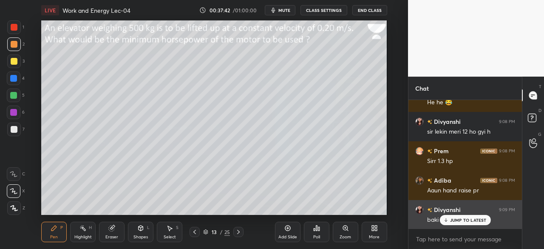
click at [464, 220] on p "JUMP TO LATEST" at bounding box center [468, 219] width 37 height 5
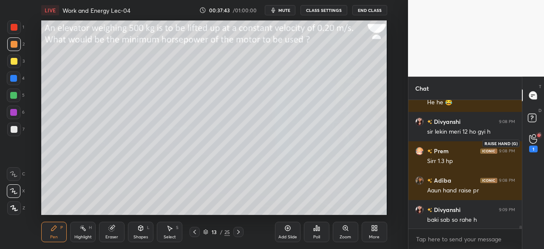
click at [531, 139] on icon at bounding box center [533, 139] width 8 height 10
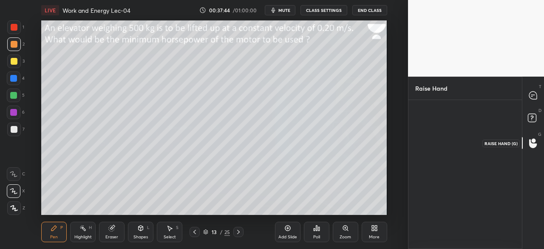
scroll to position [3, 3]
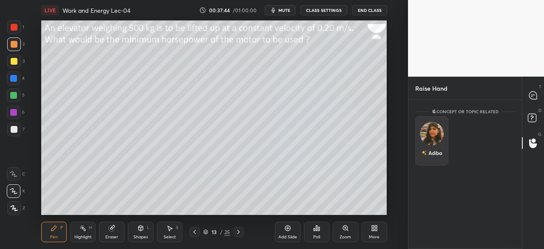
click at [438, 129] on img "grid" at bounding box center [432, 133] width 24 height 24
click at [443, 156] on button "INVITE" at bounding box center [431, 158] width 25 height 11
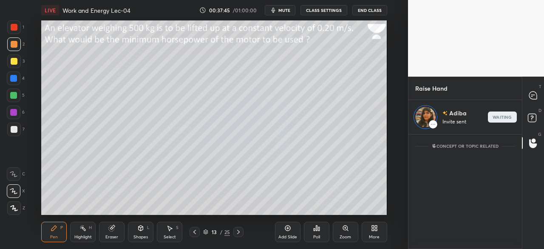
scroll to position [112, 111]
click at [529, 91] on icon at bounding box center [532, 95] width 9 height 9
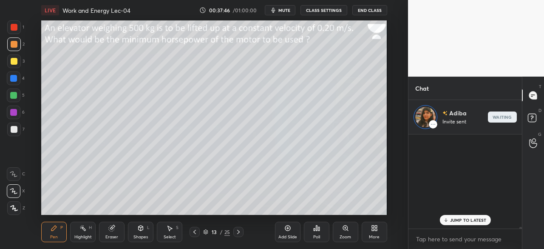
scroll to position [92, 111]
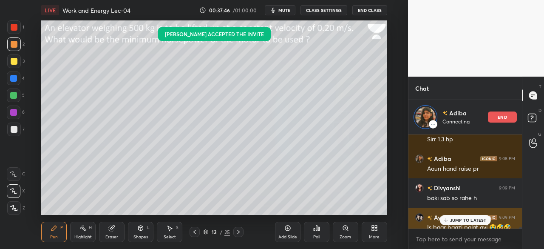
click at [457, 221] on p "JUMP TO LATEST" at bounding box center [468, 219] width 37 height 5
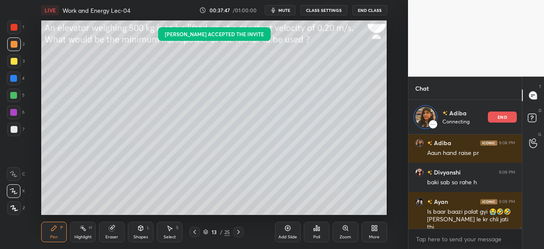
scroll to position [5929, 0]
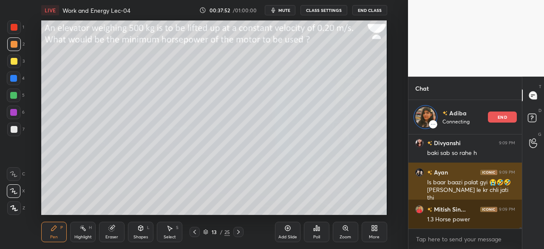
click at [451, 186] on div "Is baar baazi palat gyi 😭🤣🤣 roz Divyanshi le kr chli jati thi" at bounding box center [471, 190] width 88 height 24
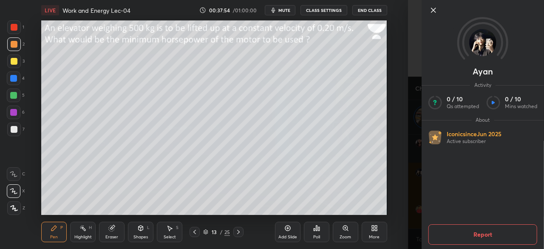
click at [432, 8] on icon at bounding box center [433, 10] width 10 height 10
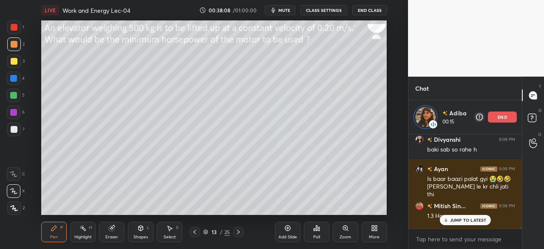
scroll to position [5930, 0]
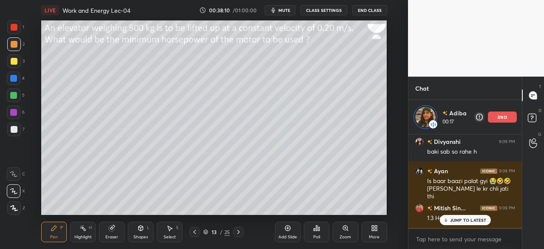
click at [455, 215] on div "JUMP TO LATEST" at bounding box center [464, 220] width 51 height 10
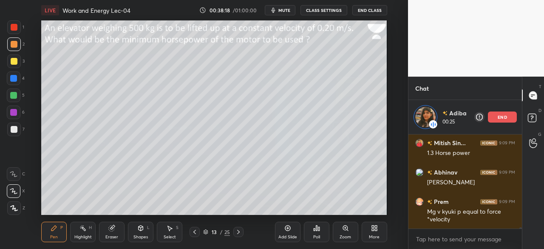
scroll to position [6032, 0]
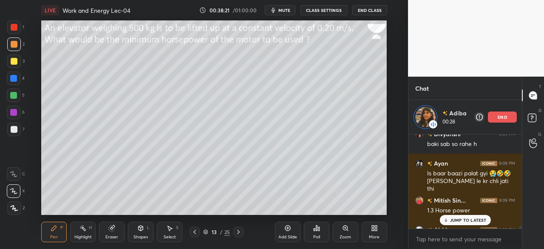
click at [454, 216] on div "JUMP TO LATEST" at bounding box center [464, 220] width 51 height 10
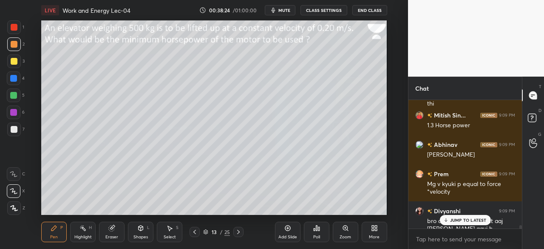
scroll to position [5997, 0]
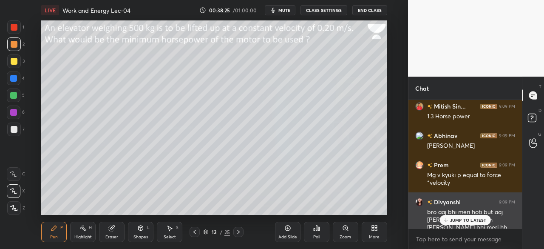
click at [458, 217] on p "JUMP TO LATEST" at bounding box center [468, 219] width 37 height 5
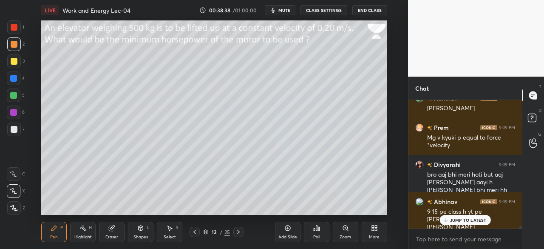
scroll to position [6063, 0]
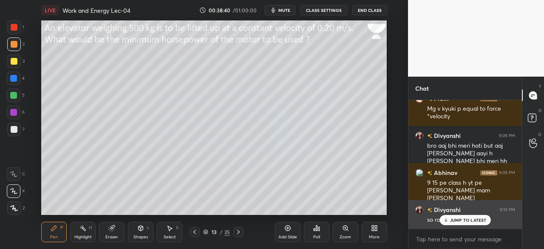
click at [454, 218] on p "JUMP TO LATEST" at bounding box center [468, 219] width 37 height 5
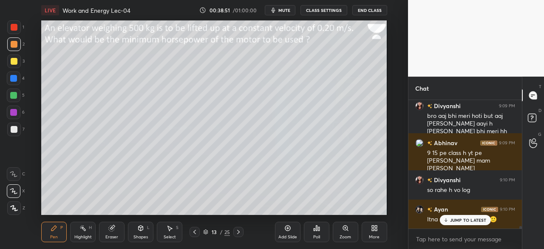
scroll to position [6122, 0]
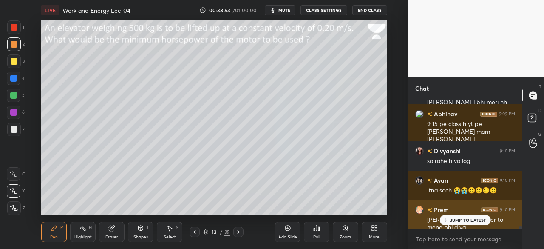
click at [452, 220] on p "JUMP TO LATEST" at bounding box center [468, 219] width 37 height 5
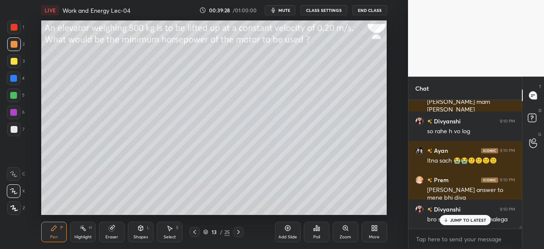
scroll to position [6181, 0]
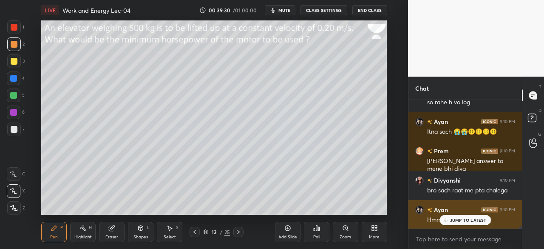
click at [459, 220] on p "JUMP TO LATEST" at bounding box center [468, 219] width 37 height 5
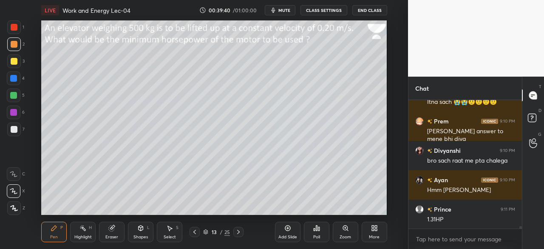
scroll to position [6247, 0]
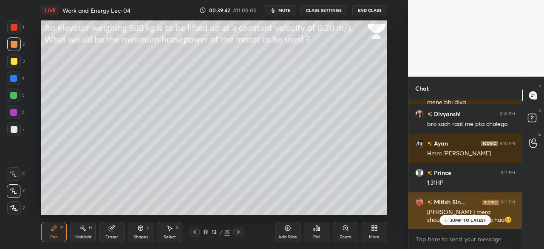
click at [457, 218] on p "JUMP TO LATEST" at bounding box center [468, 219] width 37 height 5
click at [432, 200] on h6 "Mitish Sin..." at bounding box center [449, 201] width 34 height 9
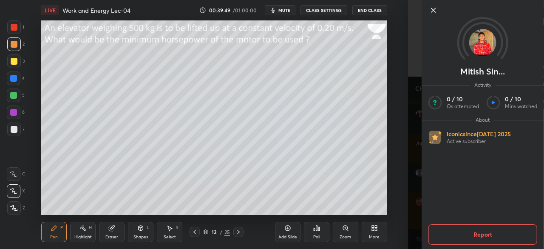
click at [484, 35] on img at bounding box center [482, 42] width 27 height 27
click at [433, 9] on icon at bounding box center [433, 10] width 10 height 10
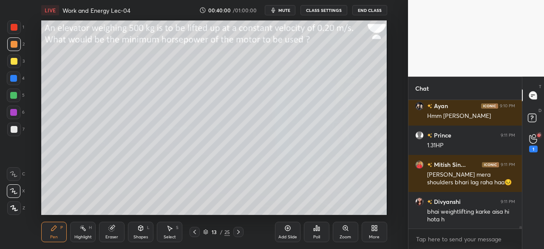
scroll to position [6313, 0]
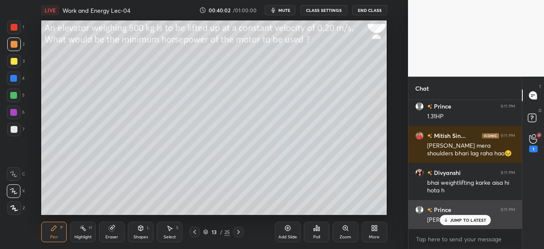
click at [472, 218] on p "JUMP TO LATEST" at bounding box center [468, 219] width 37 height 5
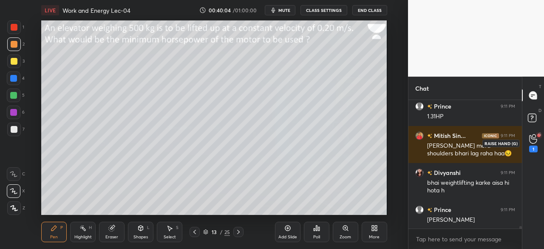
click at [531, 141] on icon at bounding box center [533, 139] width 8 height 10
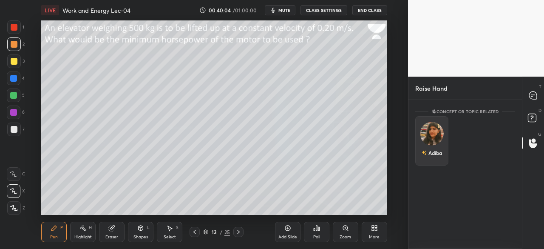
click at [432, 132] on img "grid" at bounding box center [432, 133] width 24 height 24
click at [440, 155] on button "INVITE" at bounding box center [431, 158] width 25 height 11
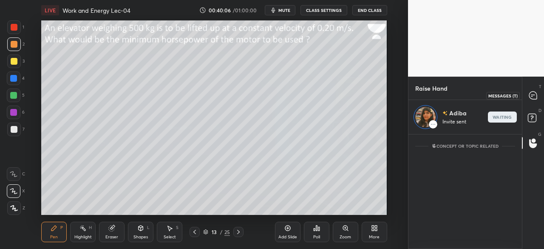
click at [531, 92] on icon at bounding box center [533, 95] width 8 height 8
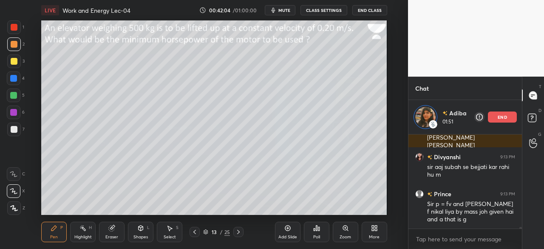
scroll to position [5203, 0]
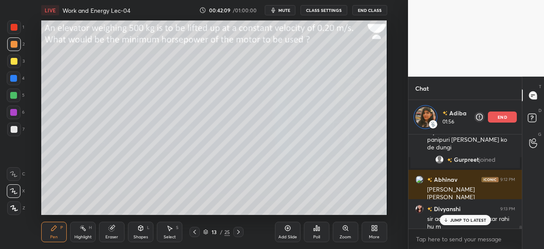
click at [454, 218] on p "JUMP TO LATEST" at bounding box center [468, 219] width 37 height 5
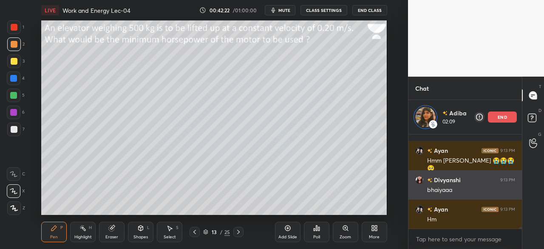
scroll to position [5291, 0]
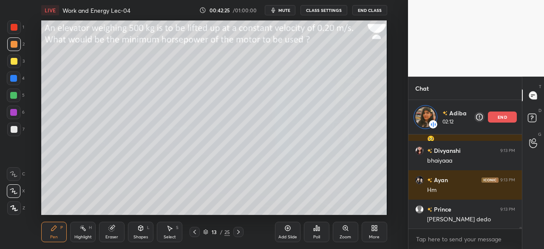
click at [15, 61] on div at bounding box center [14, 61] width 7 height 7
click at [13, 112] on div at bounding box center [13, 112] width 7 height 7
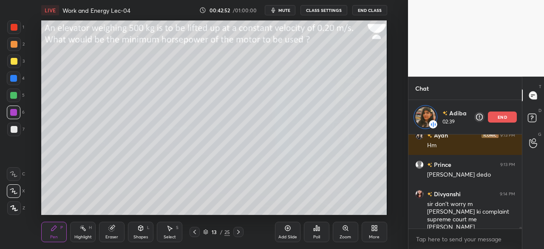
click at [13, 65] on div at bounding box center [14, 61] width 14 height 14
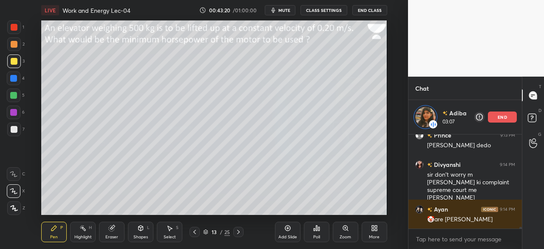
click at [13, 127] on div at bounding box center [14, 129] width 7 height 7
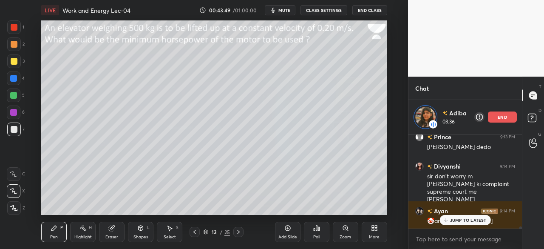
scroll to position [5359, 0]
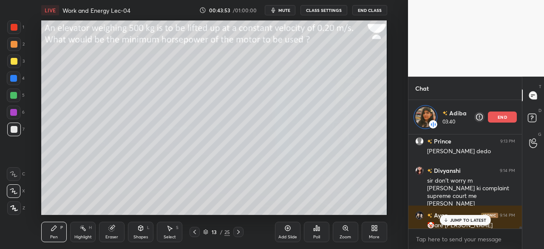
click at [455, 217] on p "JUMP TO LATEST" at bounding box center [468, 219] width 37 height 5
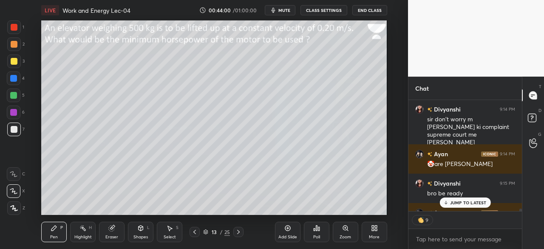
scroll to position [5436, 0]
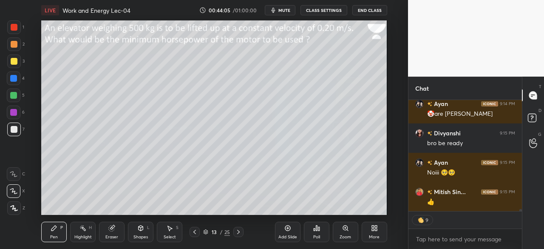
click at [238, 232] on icon at bounding box center [238, 231] width 7 height 7
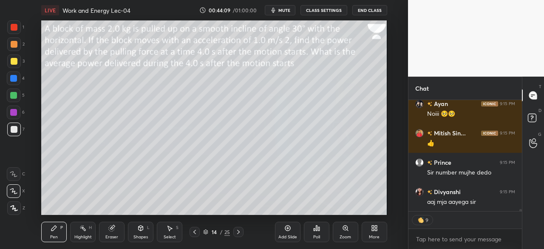
scroll to position [5477, 0]
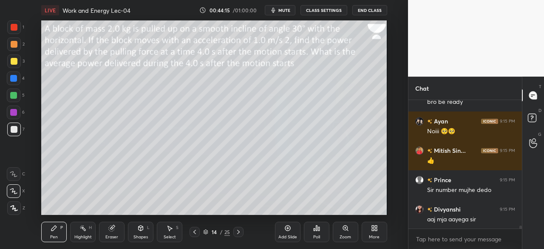
click at [12, 45] on div at bounding box center [14, 44] width 7 height 7
click at [13, 61] on div at bounding box center [14, 61] width 7 height 7
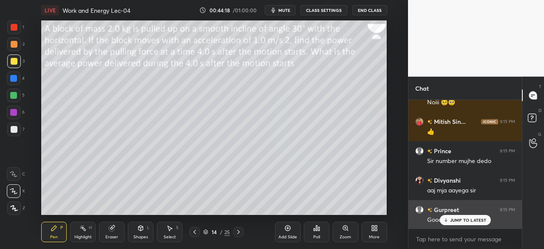
click at [455, 220] on p "JUMP TO LATEST" at bounding box center [468, 219] width 37 height 5
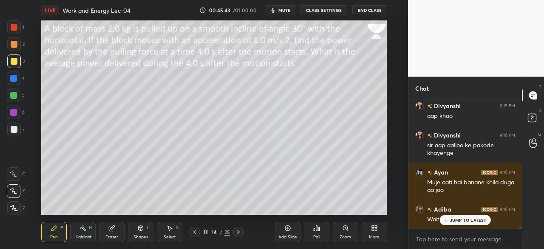
scroll to position [5705, 0]
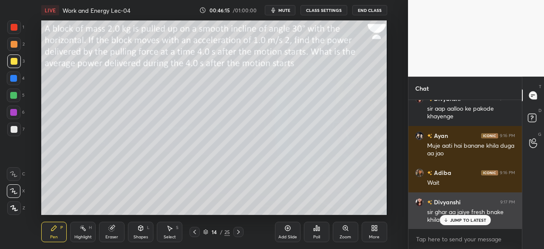
click at [463, 220] on p "JUMP TO LATEST" at bounding box center [468, 219] width 37 height 5
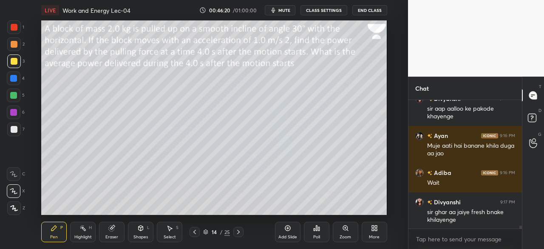
scroll to position [5713, 0]
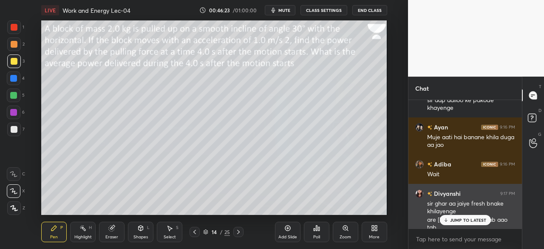
click at [460, 220] on p "JUMP TO LATEST" at bounding box center [468, 219] width 37 height 5
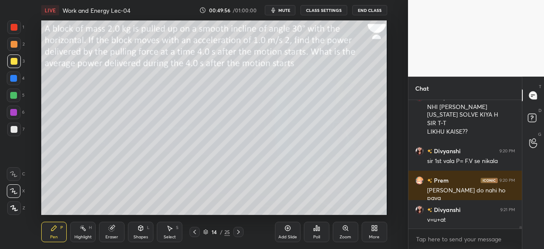
scroll to position [6109, 0]
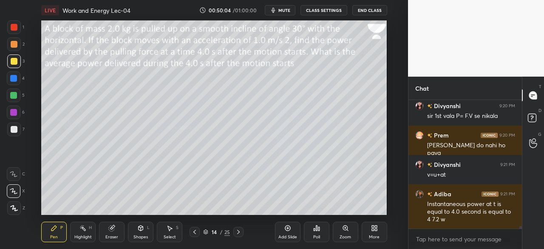
click at [13, 99] on div at bounding box center [14, 95] width 14 height 14
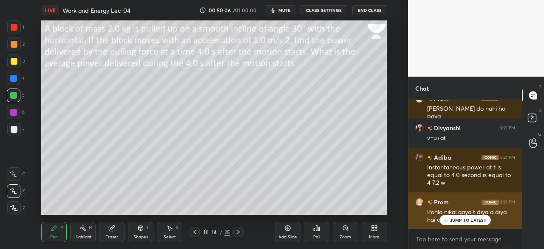
click at [460, 221] on p "JUMP TO LATEST" at bounding box center [468, 219] width 37 height 5
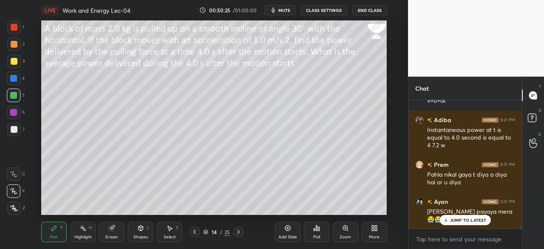
scroll to position [6227, 0]
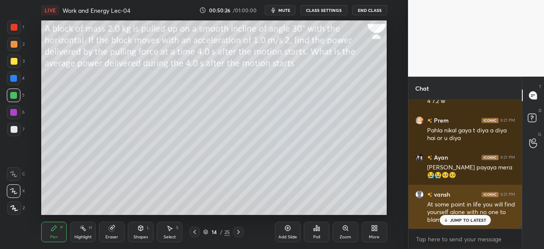
click at [446, 220] on icon at bounding box center [445, 220] width 3 height 1
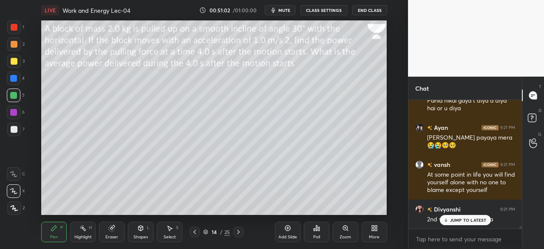
scroll to position [6294, 0]
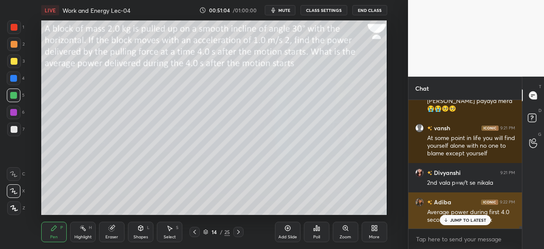
click at [460, 219] on p "JUMP TO LATEST" at bounding box center [468, 219] width 37 height 5
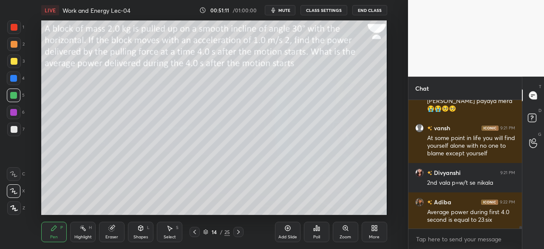
click at [139, 229] on icon at bounding box center [140, 227] width 5 height 5
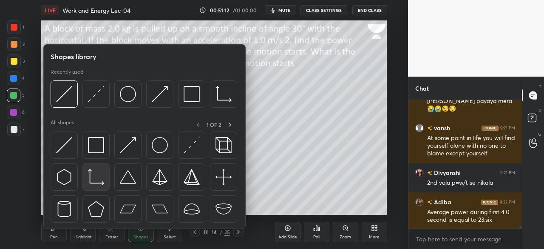
click at [93, 176] on img at bounding box center [96, 177] width 16 height 16
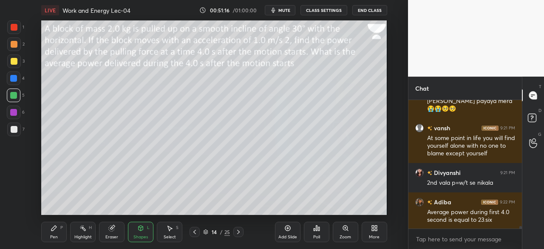
click at [138, 228] on icon at bounding box center [140, 227] width 5 height 5
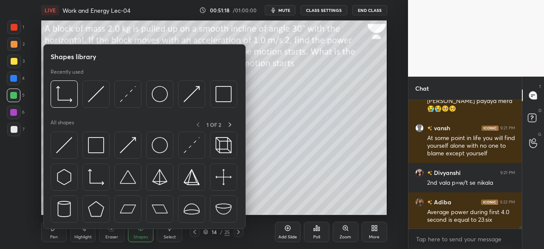
click at [110, 234] on div "Eraser" at bounding box center [111, 236] width 13 height 4
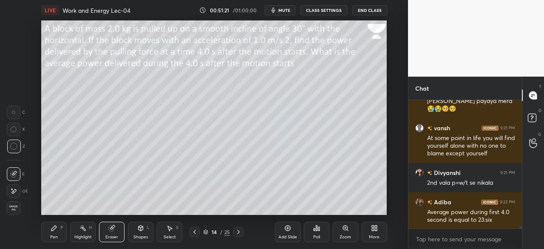
click at [134, 237] on div "Shapes" at bounding box center [140, 236] width 14 height 4
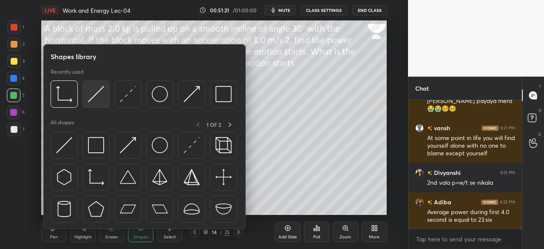
click at [99, 91] on img at bounding box center [96, 94] width 16 height 16
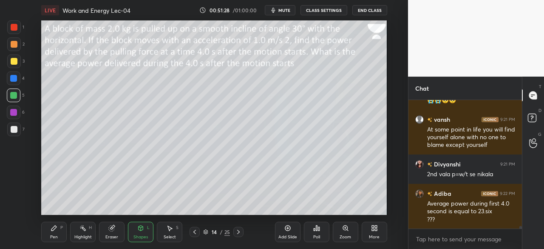
scroll to position [6332, 0]
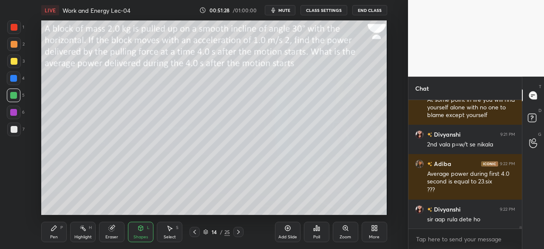
click at [54, 232] on div "Pen P" at bounding box center [53, 231] width 25 height 20
click at [15, 62] on div at bounding box center [14, 61] width 7 height 7
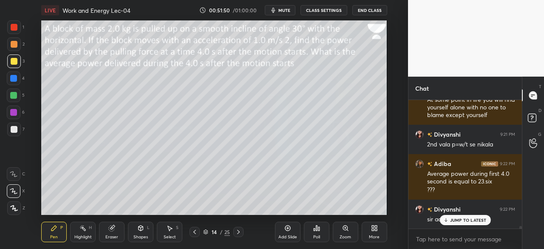
scroll to position [6376, 0]
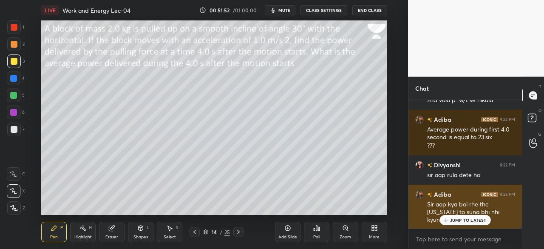
click at [457, 222] on p "JUMP TO LATEST" at bounding box center [468, 219] width 37 height 5
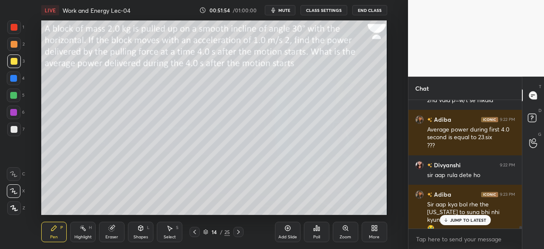
scroll to position [6385, 0]
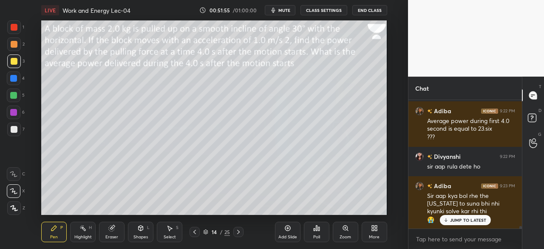
click at [448, 220] on icon at bounding box center [446, 219] width 6 height 5
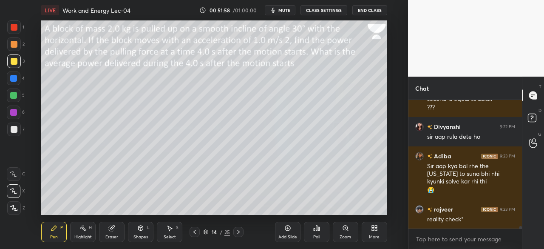
click at [15, 129] on div at bounding box center [14, 129] width 7 height 7
click at [14, 112] on div at bounding box center [13, 112] width 7 height 7
click at [139, 229] on icon at bounding box center [140, 227] width 5 height 5
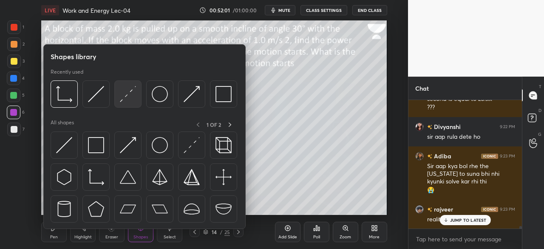
scroll to position [6443, 0]
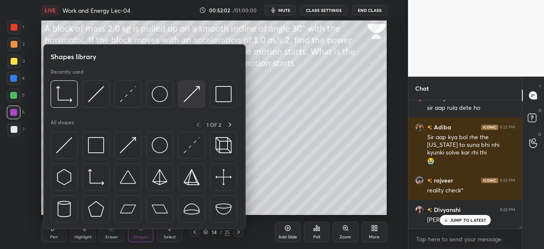
click at [191, 99] on img at bounding box center [192, 94] width 16 height 16
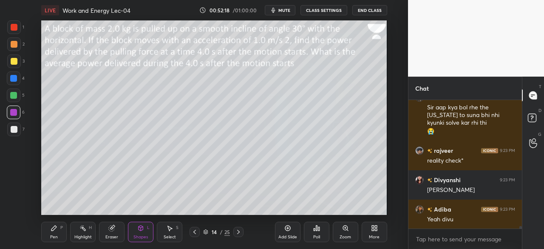
scroll to position [6502, 0]
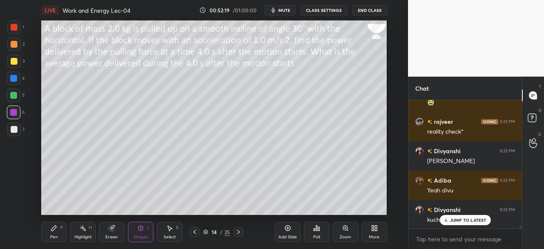
click at [14, 96] on div at bounding box center [13, 95] width 7 height 7
click at [14, 60] on div at bounding box center [14, 61] width 7 height 7
click at [46, 238] on div "Pen P" at bounding box center [53, 231] width 25 height 20
click at [12, 136] on div at bounding box center [14, 129] width 14 height 14
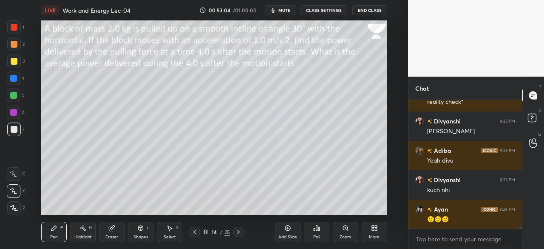
click at [14, 97] on div at bounding box center [13, 95] width 7 height 7
click at [12, 66] on div at bounding box center [14, 61] width 14 height 14
click at [14, 131] on div at bounding box center [14, 129] width 7 height 7
click at [14, 78] on div at bounding box center [13, 78] width 7 height 7
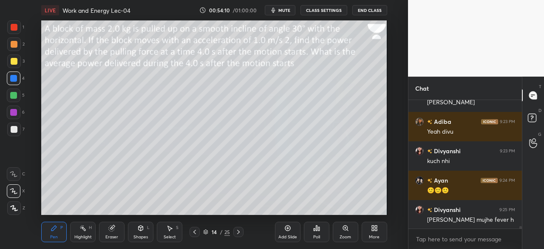
click at [9, 67] on div at bounding box center [14, 61] width 14 height 14
click at [8, 95] on div at bounding box center [14, 95] width 14 height 14
click at [12, 79] on div at bounding box center [13, 78] width 7 height 7
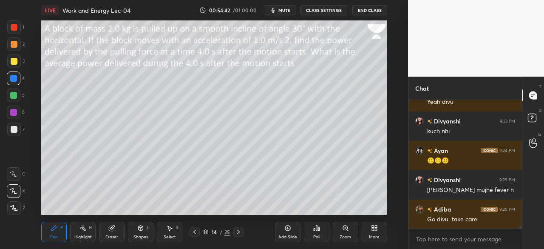
click at [281, 226] on div "Add Slide" at bounding box center [287, 231] width 25 height 20
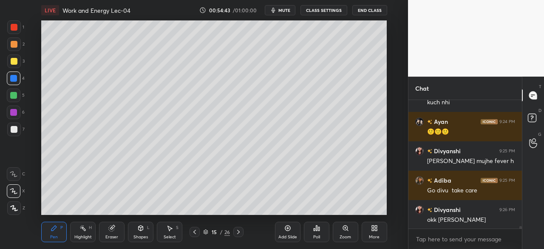
click at [19, 59] on div at bounding box center [14, 61] width 14 height 14
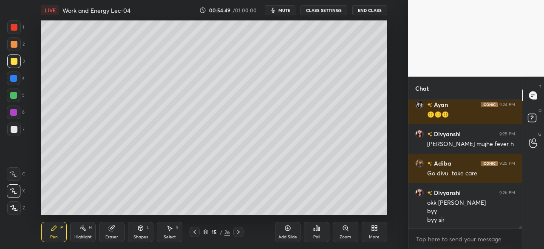
scroll to position [6666, 0]
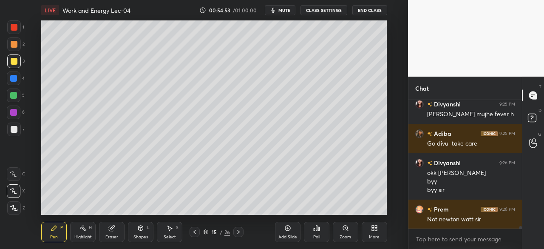
click at [194, 230] on icon at bounding box center [194, 231] width 7 height 7
click at [113, 231] on icon at bounding box center [112, 228] width 6 height 6
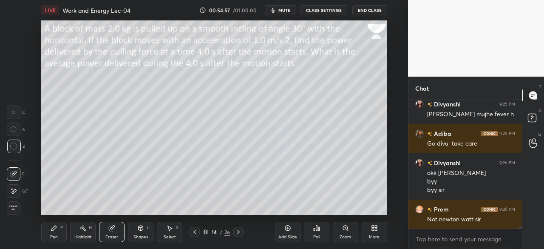
click at [12, 113] on icon at bounding box center [14, 112] width 4 height 4
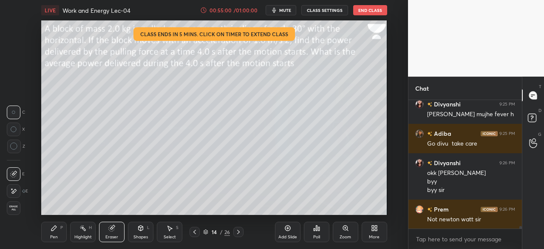
click at [55, 231] on icon at bounding box center [54, 227] width 7 height 7
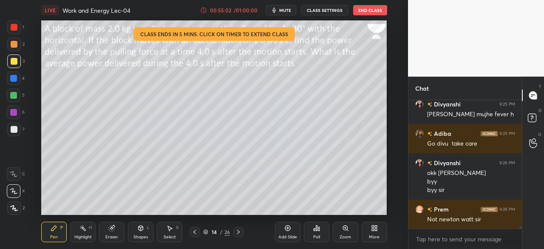
click at [237, 228] on div at bounding box center [238, 231] width 10 height 10
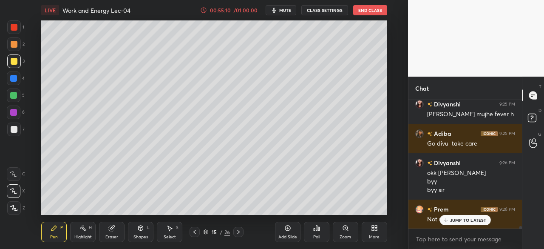
scroll to position [6702, 0]
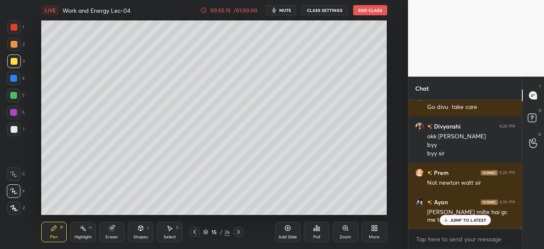
click at [14, 96] on div at bounding box center [13, 95] width 7 height 7
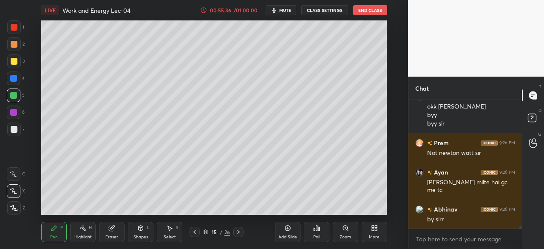
click at [194, 230] on icon at bounding box center [194, 231] width 7 height 7
click at [236, 229] on icon at bounding box center [238, 231] width 7 height 7
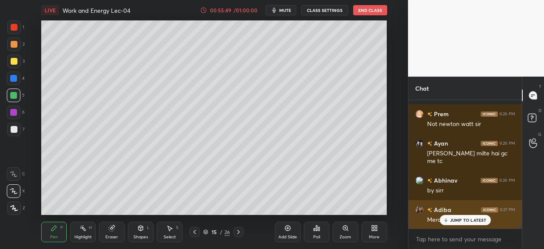
click at [453, 215] on div "JUMP TO LATEST" at bounding box center [464, 220] width 51 height 10
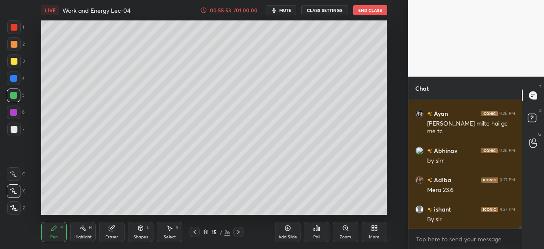
scroll to position [6820, 0]
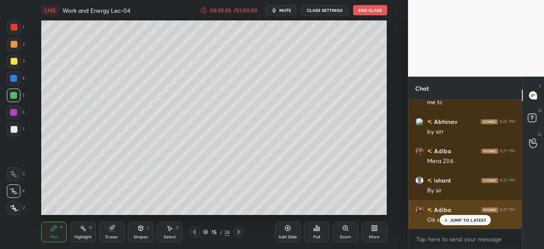
click at [472, 220] on p "JUMP TO LATEST" at bounding box center [468, 219] width 37 height 5
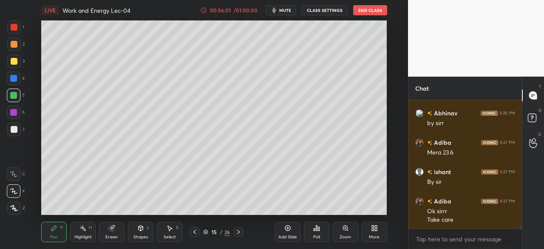
scroll to position [6858, 0]
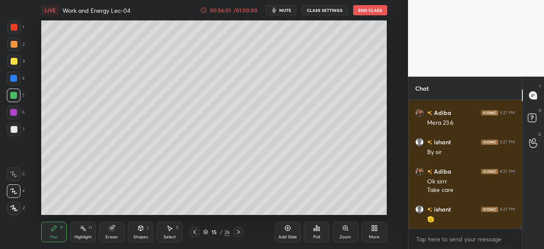
click at [372, 8] on button "End Class" at bounding box center [370, 10] width 34 height 10
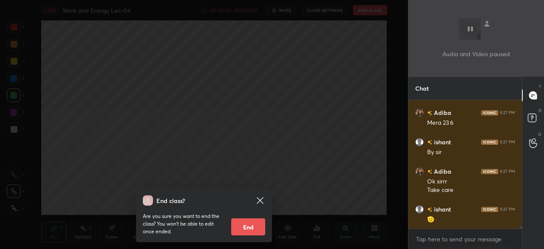
click at [249, 226] on button "End" at bounding box center [248, 226] width 34 height 17
type textarea "x"
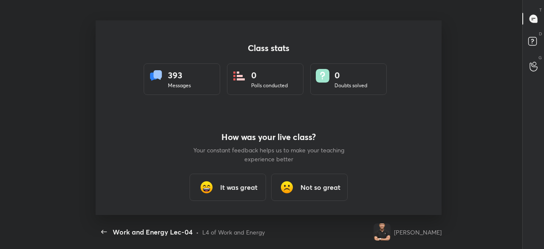
scroll to position [194, 537]
click at [236, 185] on h3 "It was great" at bounding box center [238, 187] width 37 height 10
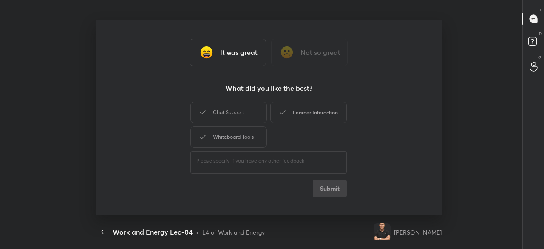
click at [237, 114] on div "Chat Support" at bounding box center [228, 112] width 76 height 21
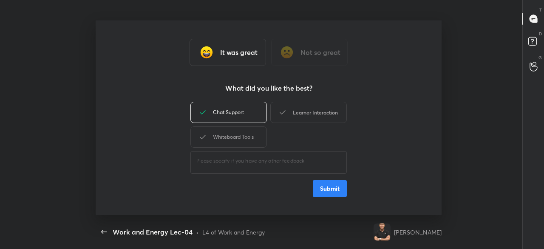
click at [299, 108] on div "Learner Interaction" at bounding box center [308, 112] width 76 height 21
click at [325, 190] on button "Submit" at bounding box center [330, 188] width 34 height 17
